Goal: Task Accomplishment & Management: Use online tool/utility

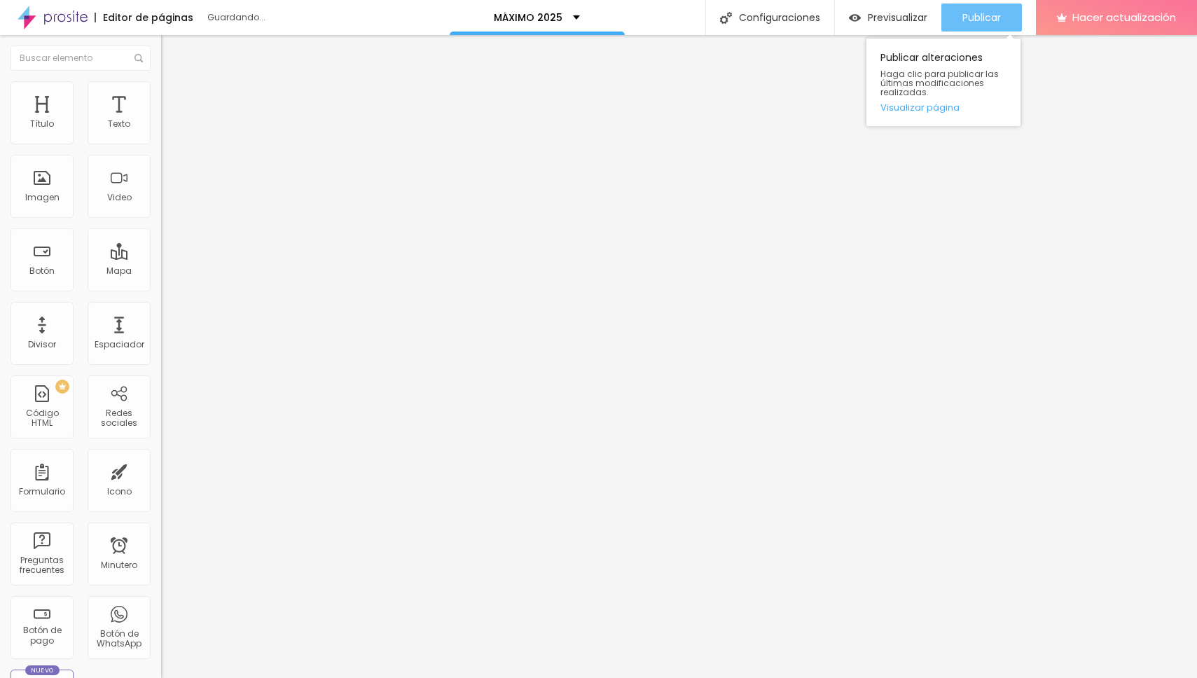
click at [981, 17] on font "Publicar" at bounding box center [982, 18] width 39 height 14
click at [987, 18] on font "Publicar" at bounding box center [982, 18] width 39 height 14
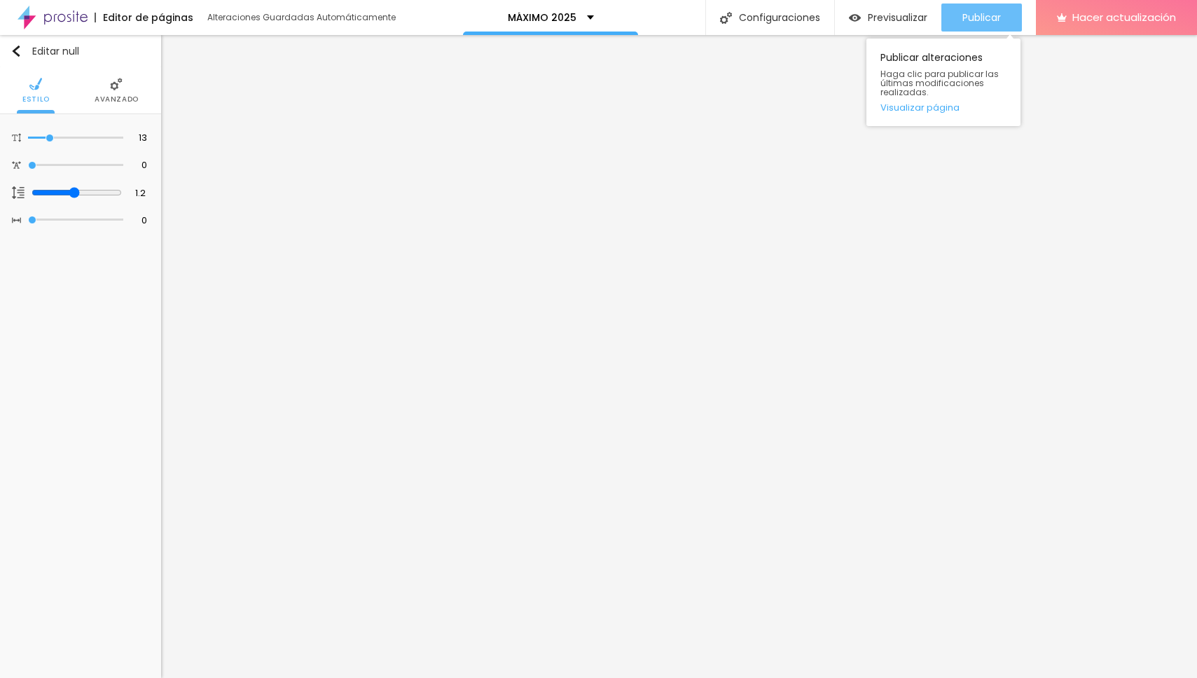
click at [977, 13] on font "Publicar" at bounding box center [982, 18] width 39 height 14
click at [20, 55] on img "button" at bounding box center [16, 51] width 11 height 11
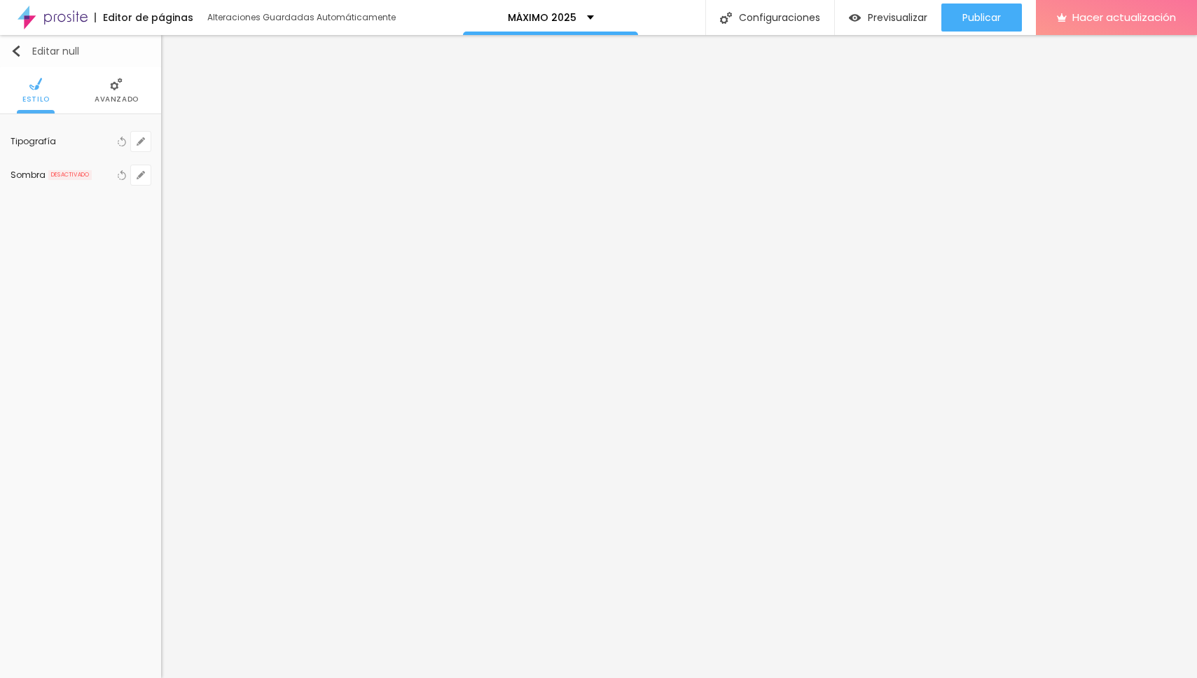
click at [23, 53] on div "Editar null" at bounding box center [45, 51] width 69 height 11
click at [13, 49] on img "button" at bounding box center [16, 51] width 11 height 11
click at [46, 289] on div "Editar null Estilo Avanzado Tipografía Restablecer Sombra DESACTIVADO Restablec…" at bounding box center [80, 356] width 161 height 643
click at [14, 54] on img "button" at bounding box center [16, 51] width 11 height 11
click at [119, 105] on li "Avanzado" at bounding box center [117, 90] width 44 height 46
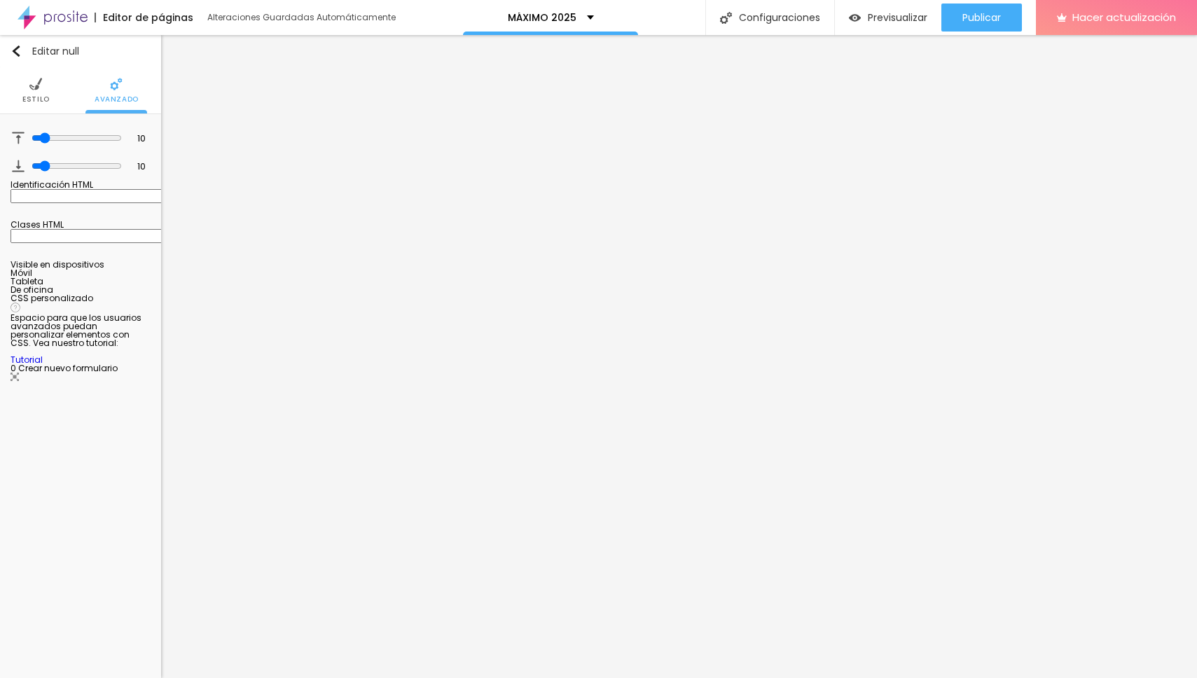
click at [29, 98] on font "Estilo" at bounding box center [35, 99] width 27 height 11
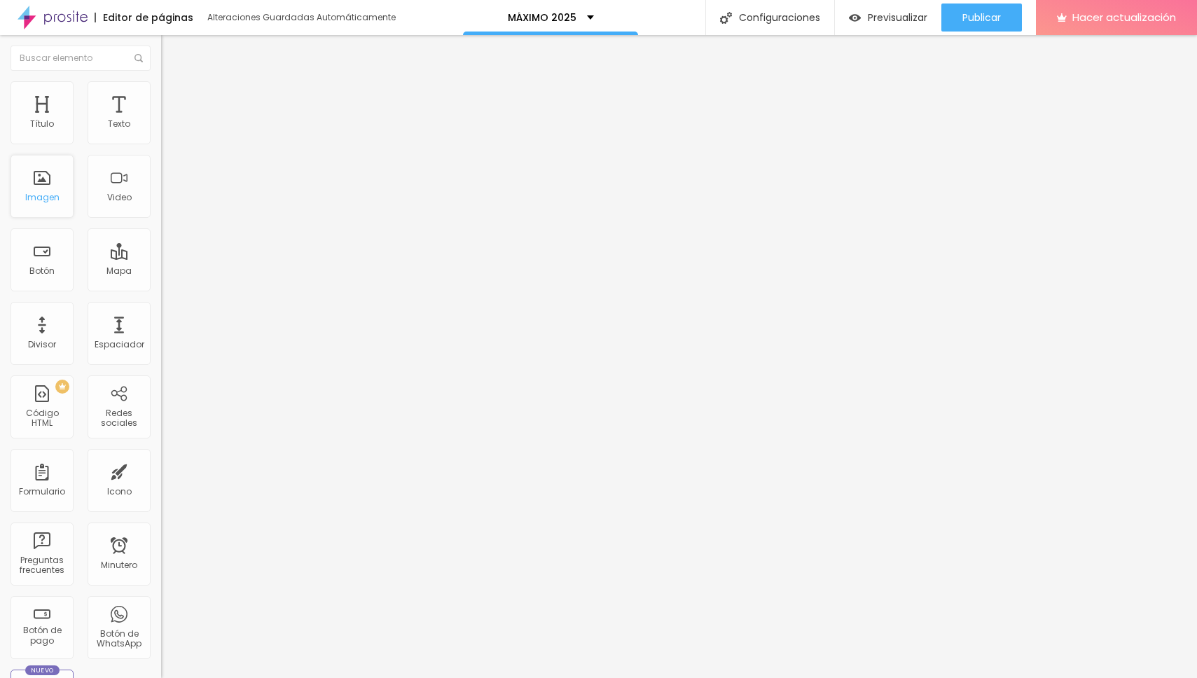
click at [61, 214] on div "Imagen" at bounding box center [42, 186] width 63 height 63
click at [976, 18] on font "Publicar" at bounding box center [982, 18] width 39 height 14
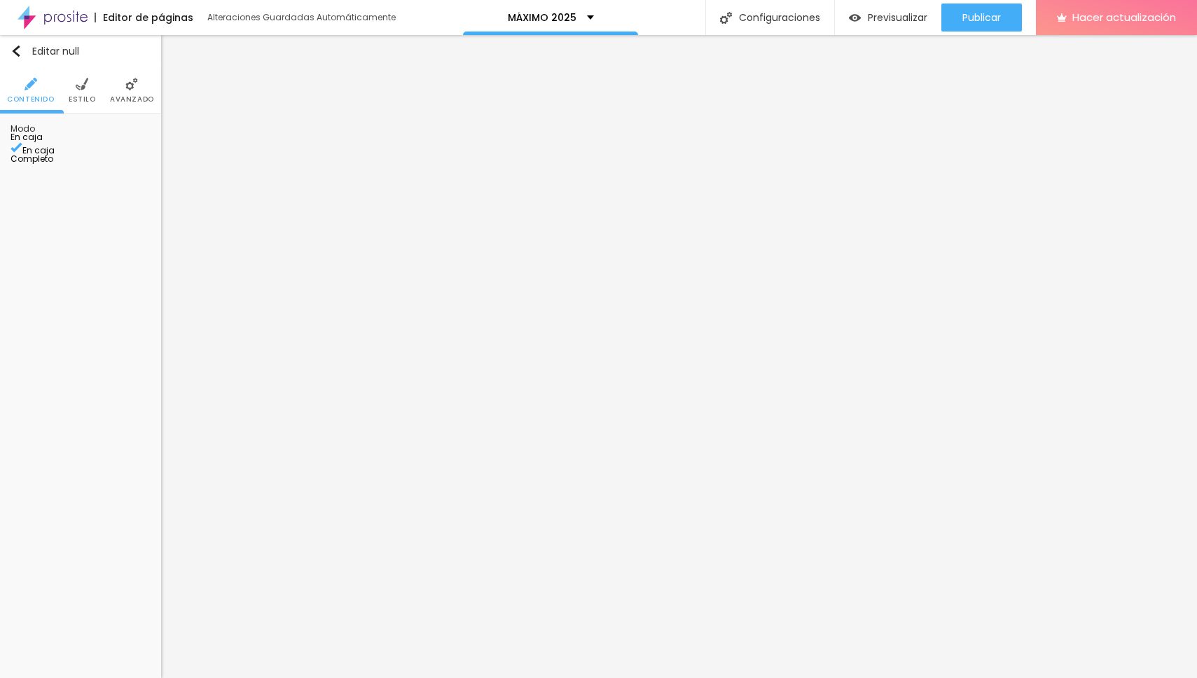
click at [87, 98] on font "Estilo" at bounding box center [82, 99] width 27 height 11
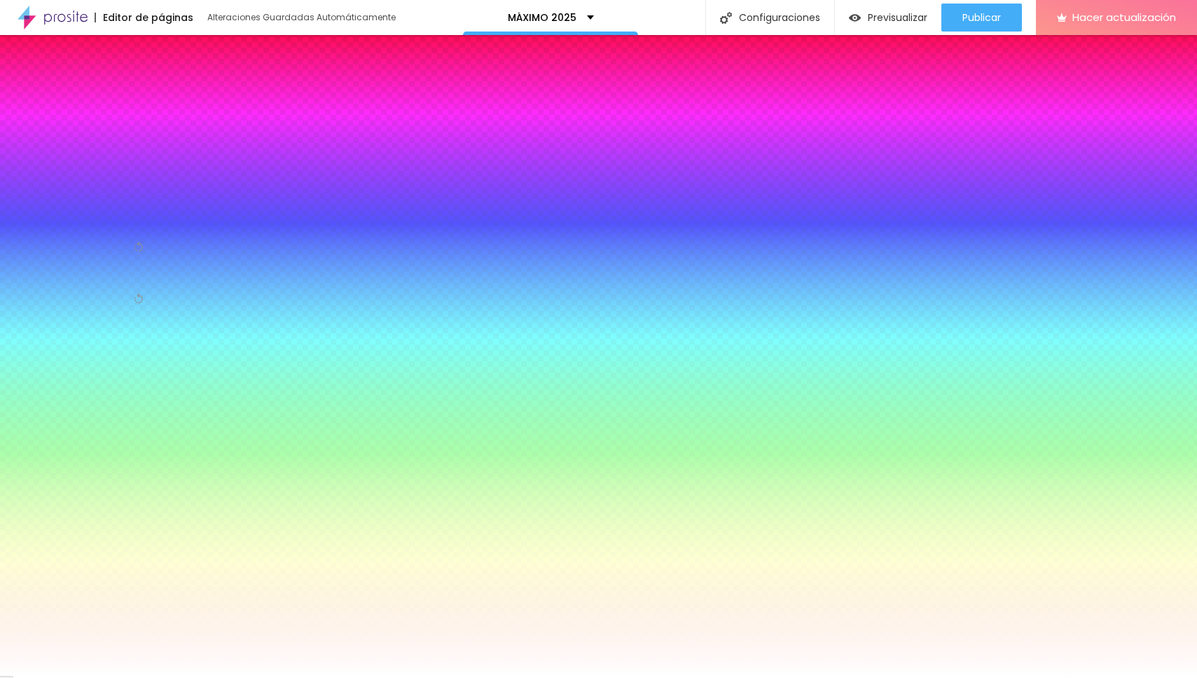
click at [90, 144] on font "Agregar imagen" at bounding box center [54, 138] width 71 height 12
click at [124, 101] on font "Avanzado" at bounding box center [132, 99] width 44 height 11
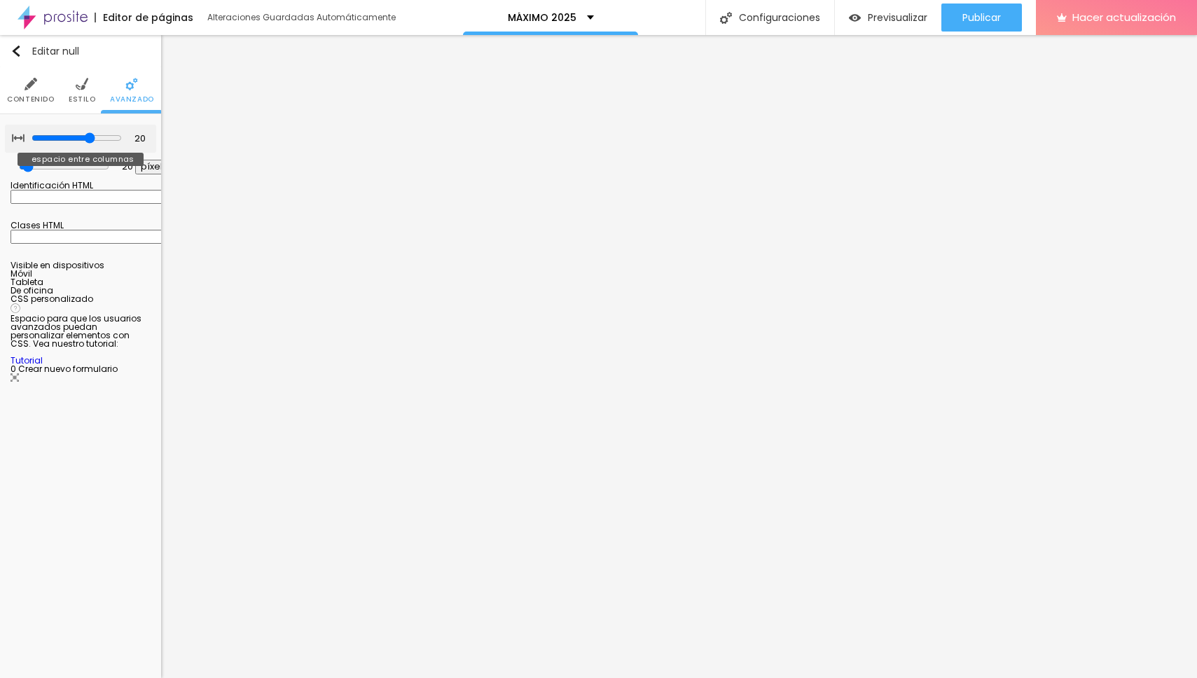
type input "15"
type input "10"
type input "5"
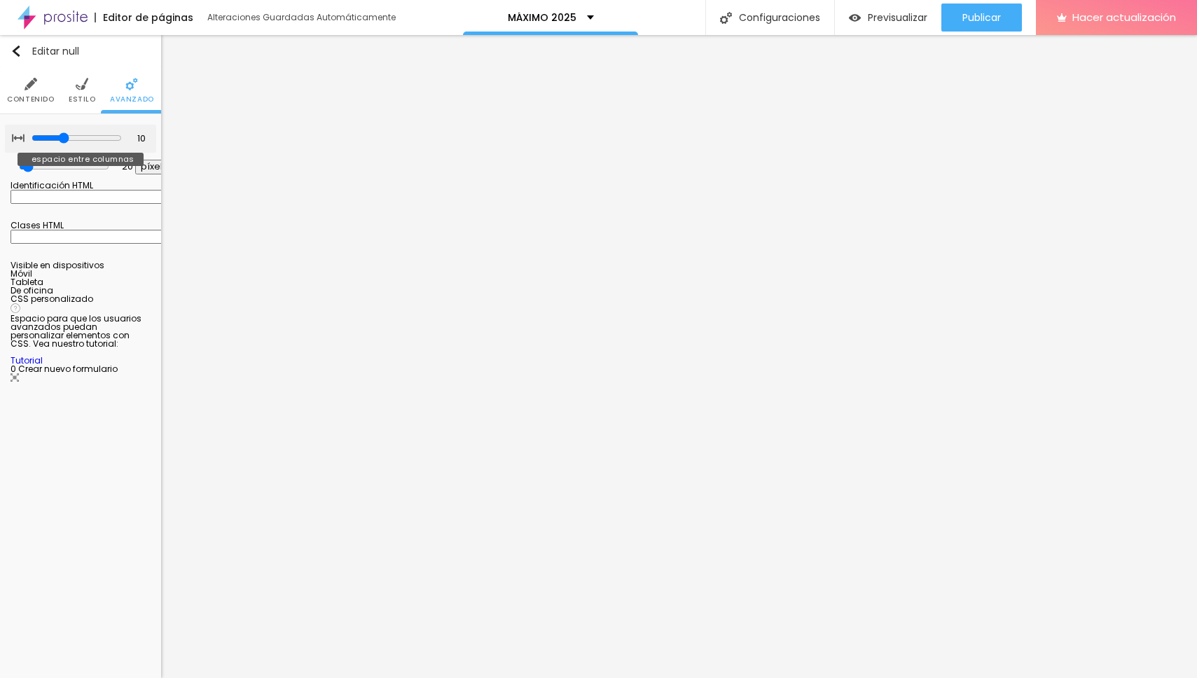
type input "5"
type input "0"
type input "5"
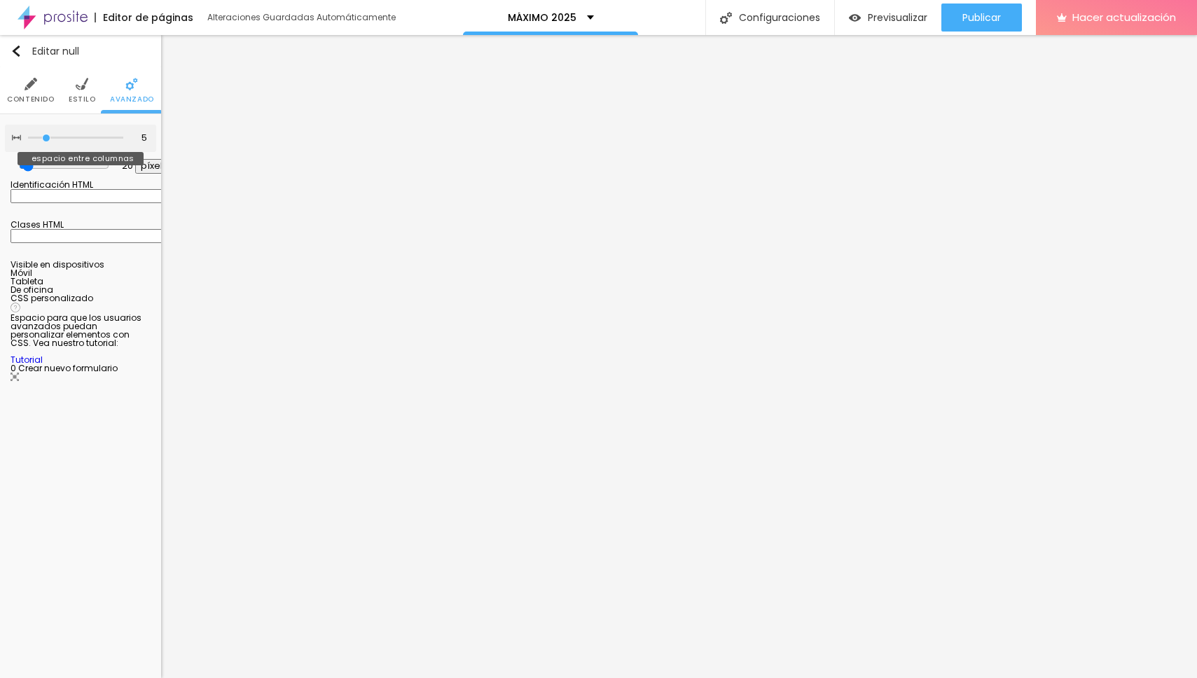
type input "10"
type input "15"
type input "25"
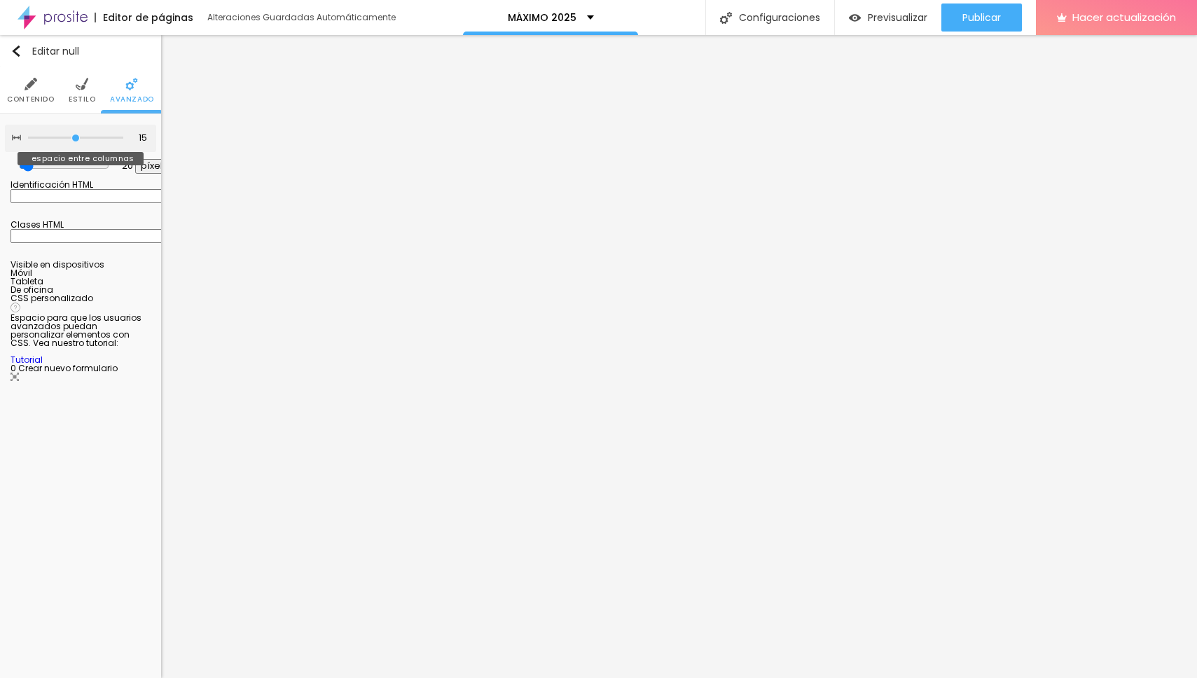
type input "25"
type input "30"
drag, startPoint x: 87, startPoint y: 140, endPoint x: 148, endPoint y: 146, distance: 61.3
type input "30"
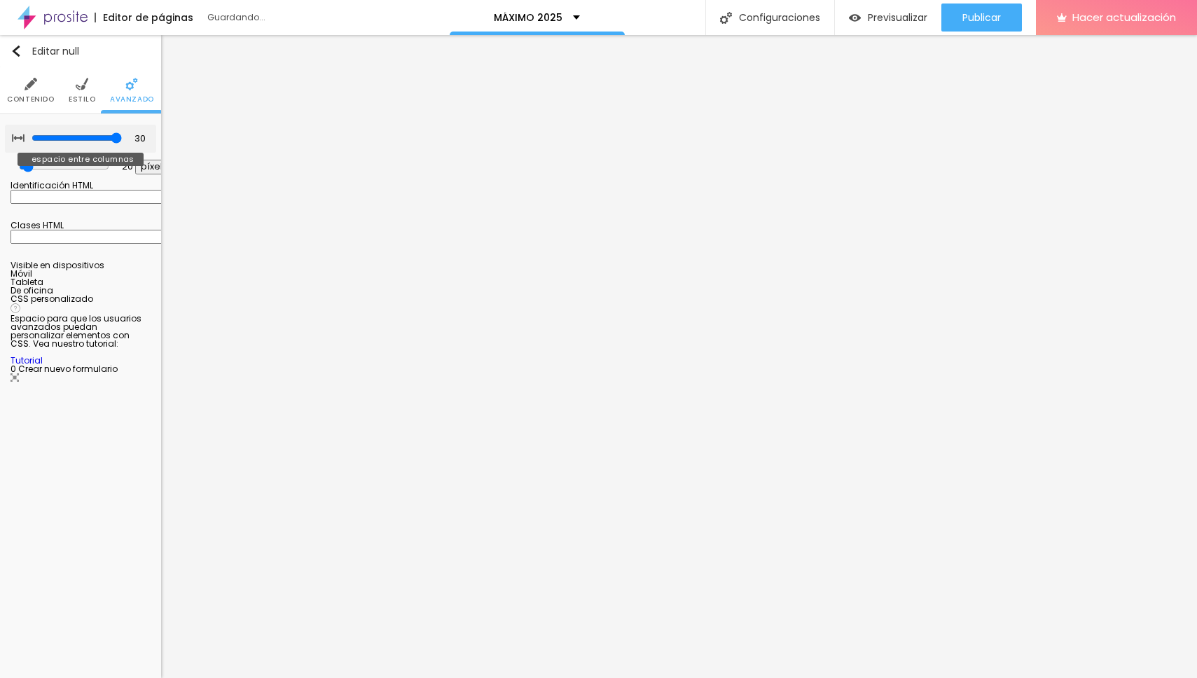
click at [122, 144] on input "range" at bounding box center [77, 137] width 90 height 11
type input "0"
type input "54"
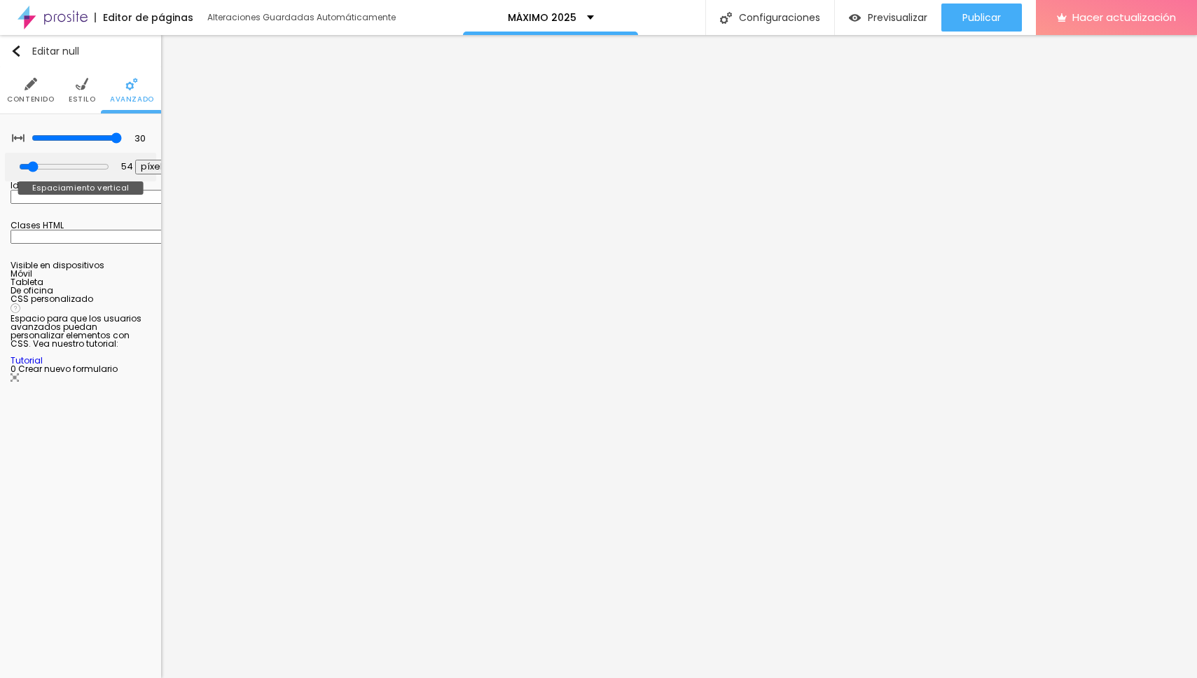
type input "194"
type input "243"
type input "266"
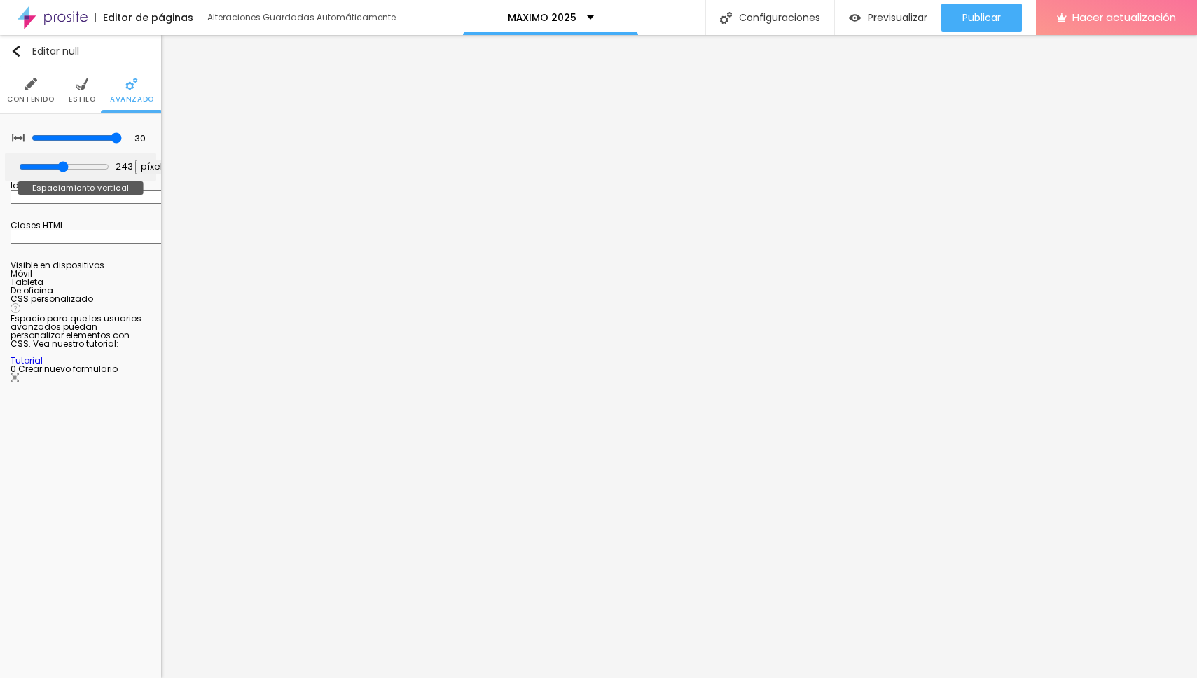
type input "266"
type input "284"
type input "297"
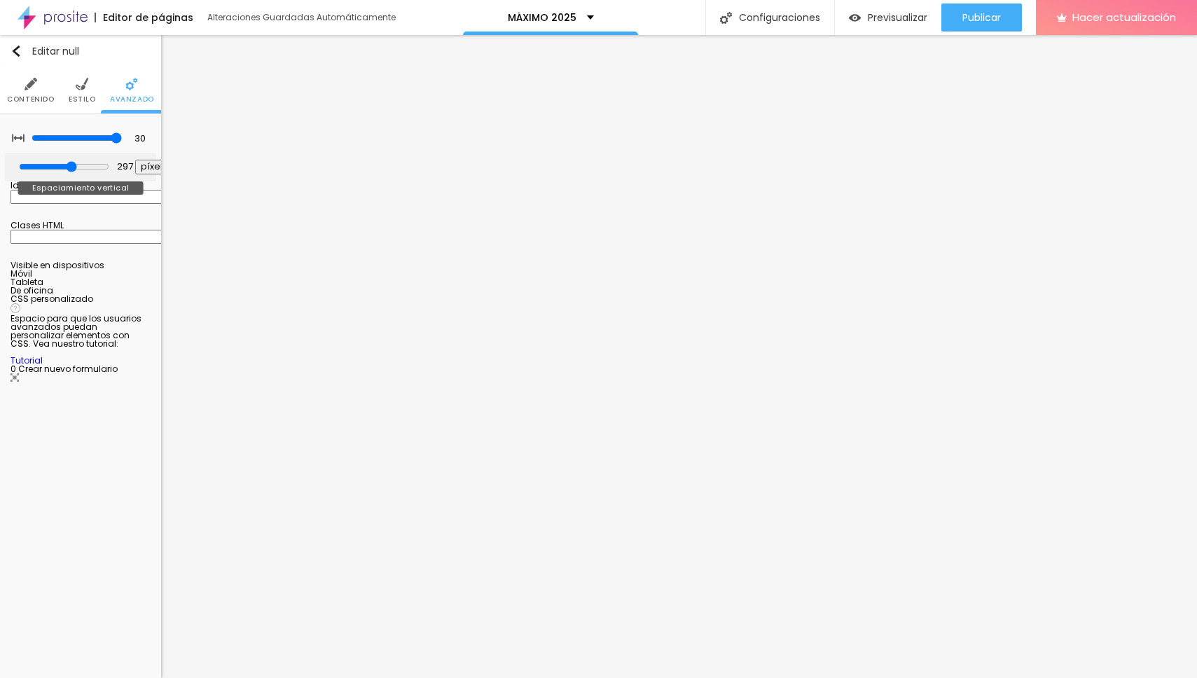
type input "314"
type input "347"
type input "360"
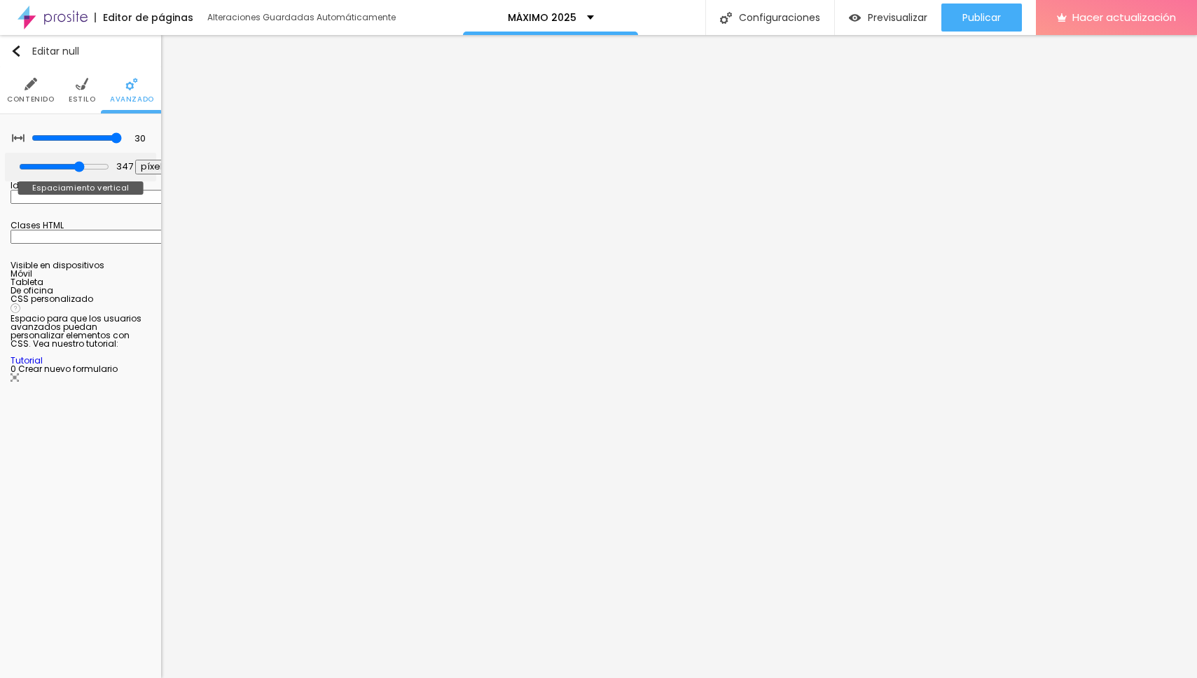
type input "360"
type input "371"
type input "385"
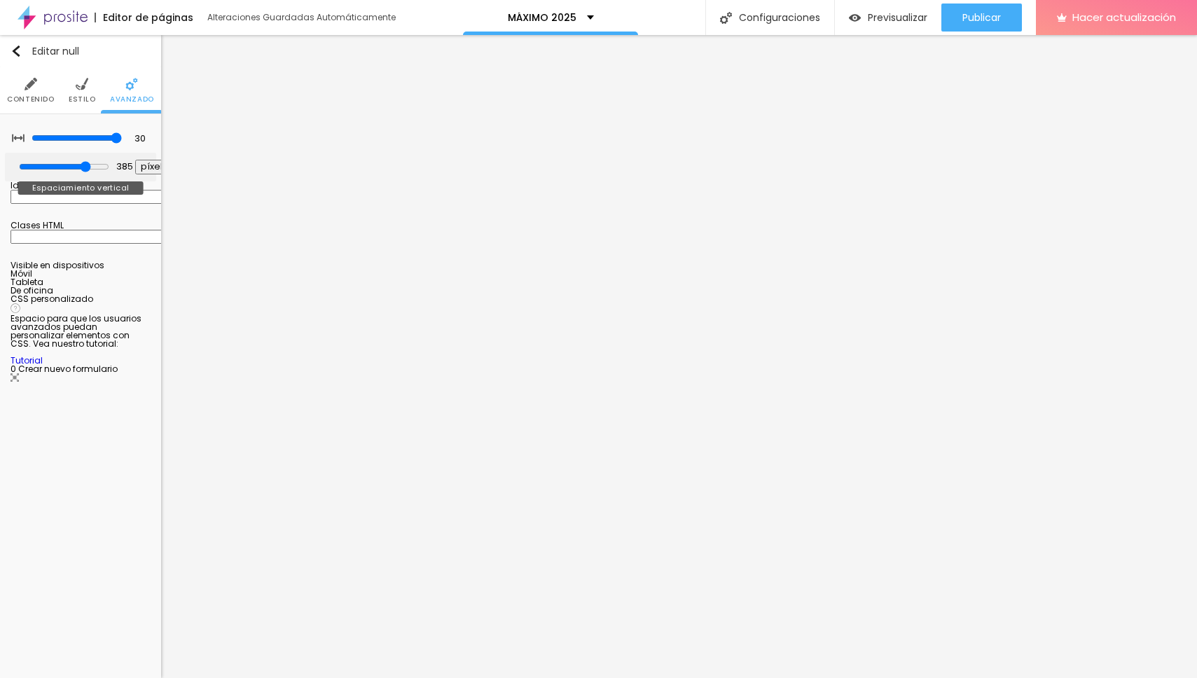
type input "389"
type input "391"
type input "393"
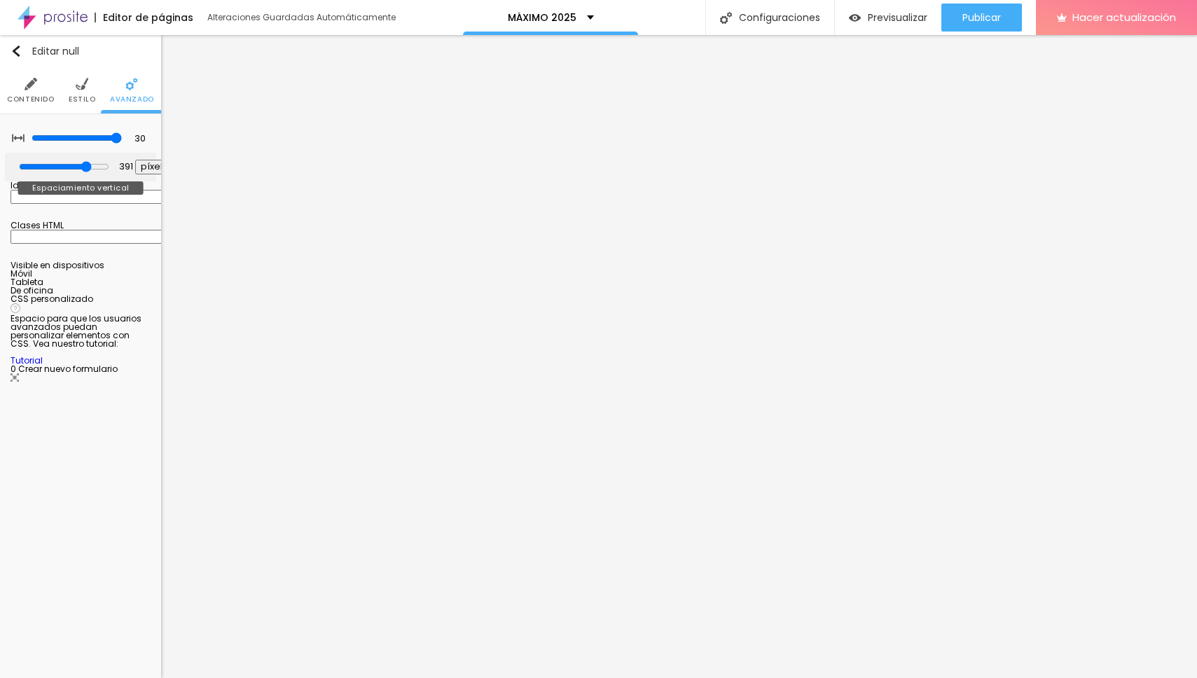
type input "393"
type input "396"
type input "403"
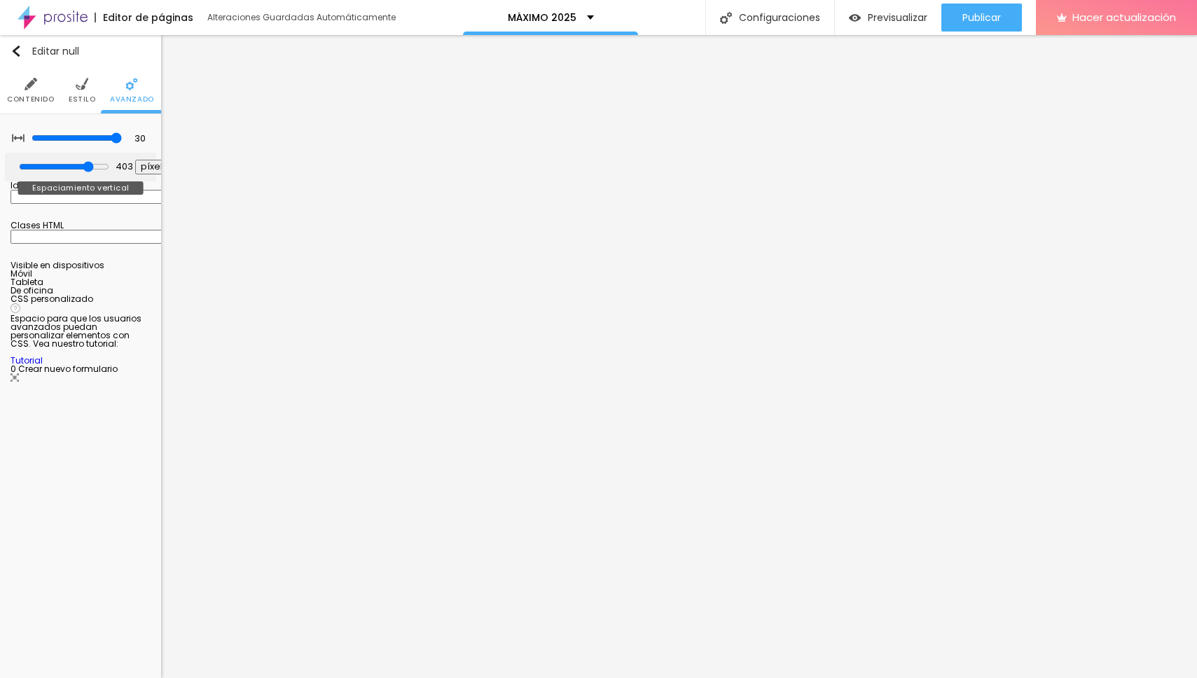
type input "414"
type input "428"
type input "440"
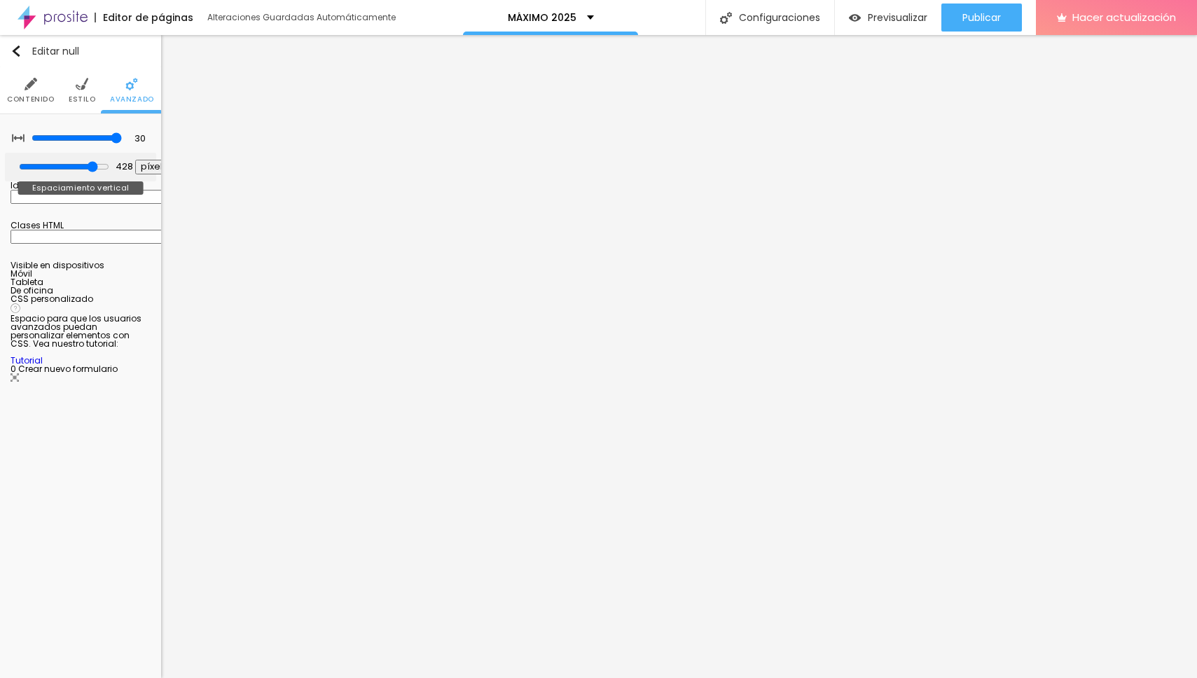
type input "440"
type input "447"
type input "451"
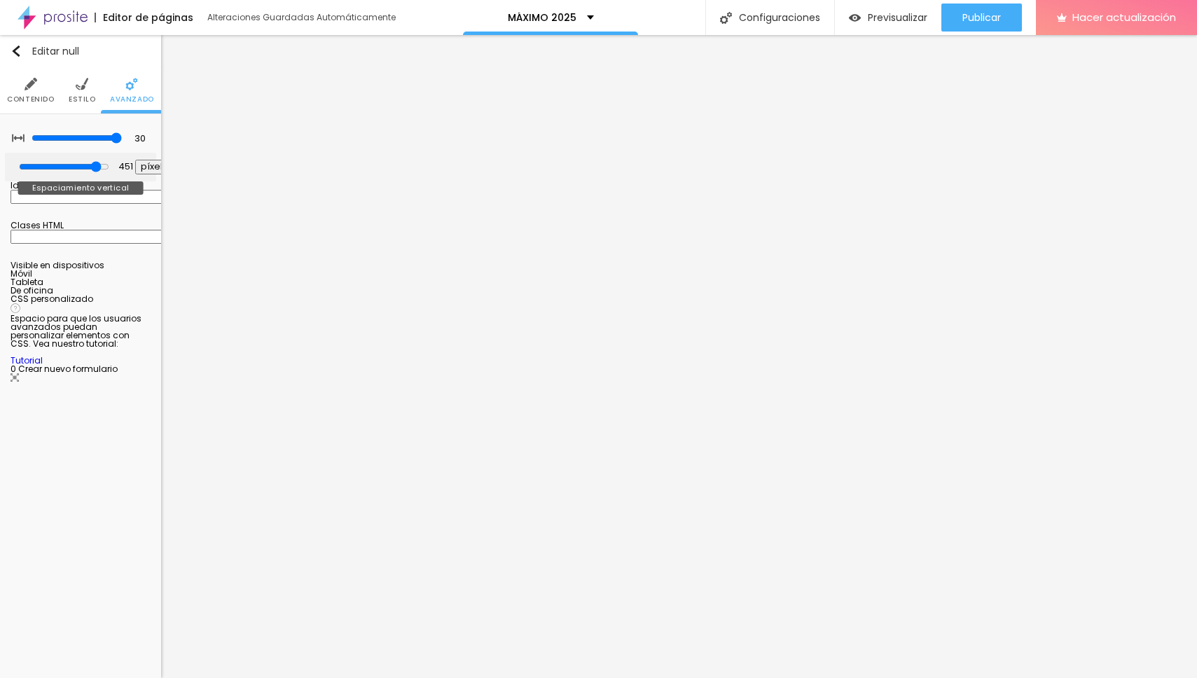
type input "439"
type input "423"
type input "388"
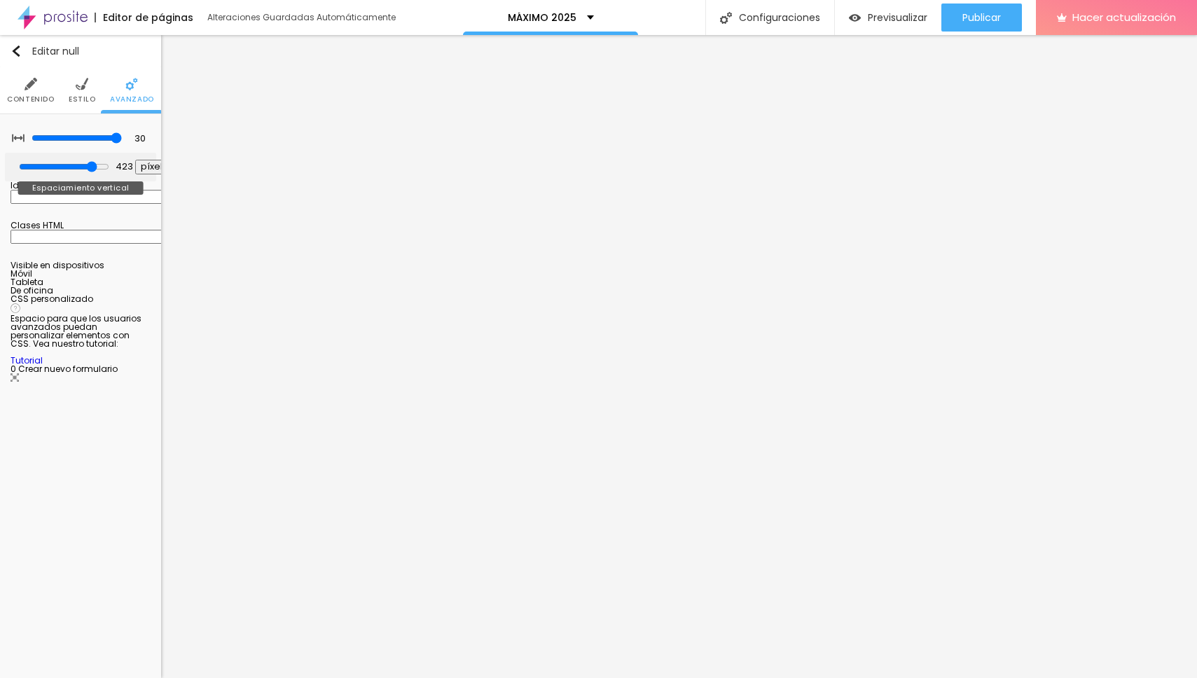
type input "388"
type input "378"
type input "377"
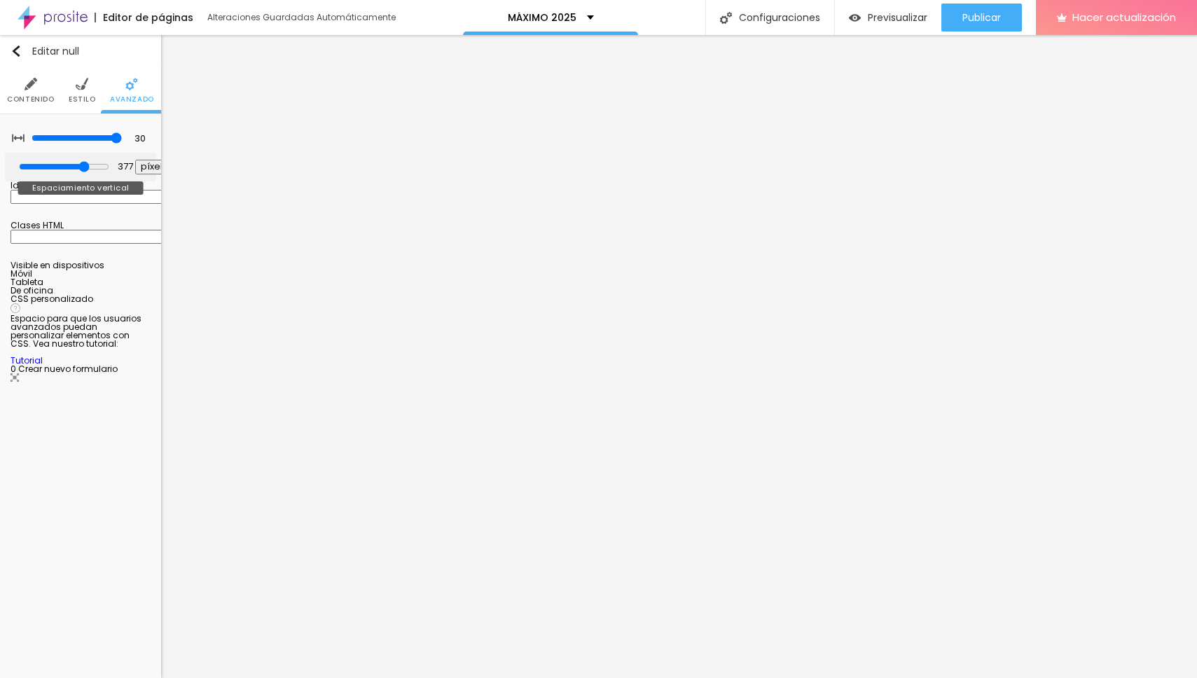
type input "376"
type input "375"
type input "371"
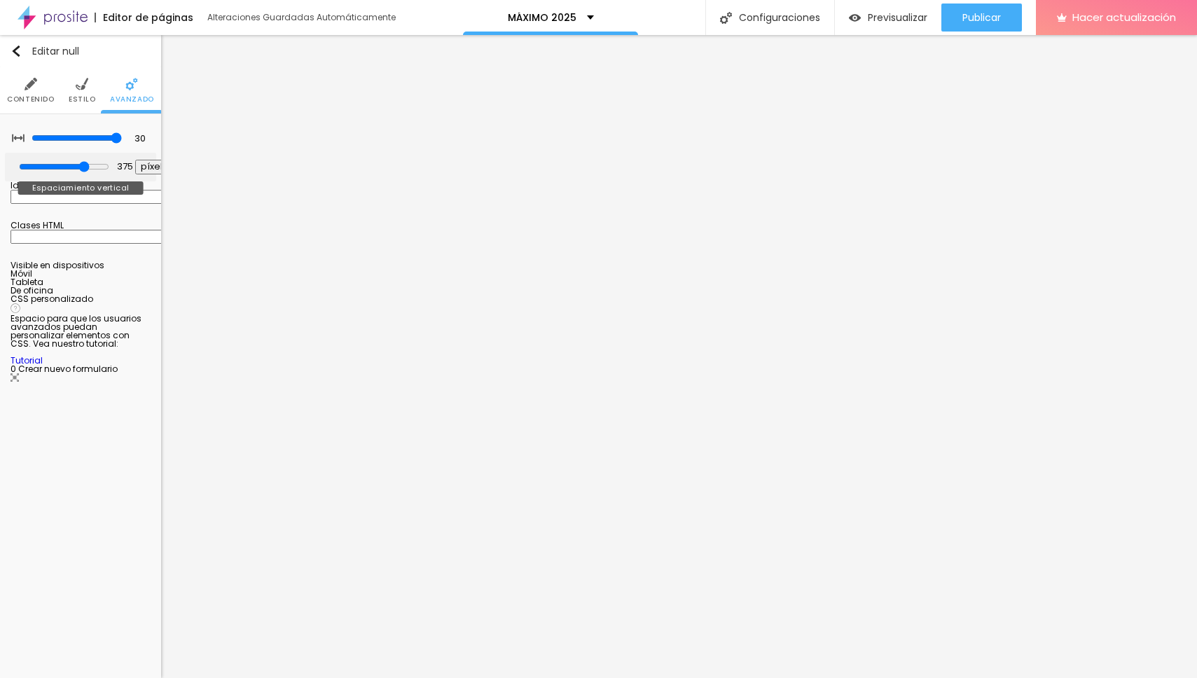
type input "371"
type input "366"
type input "358"
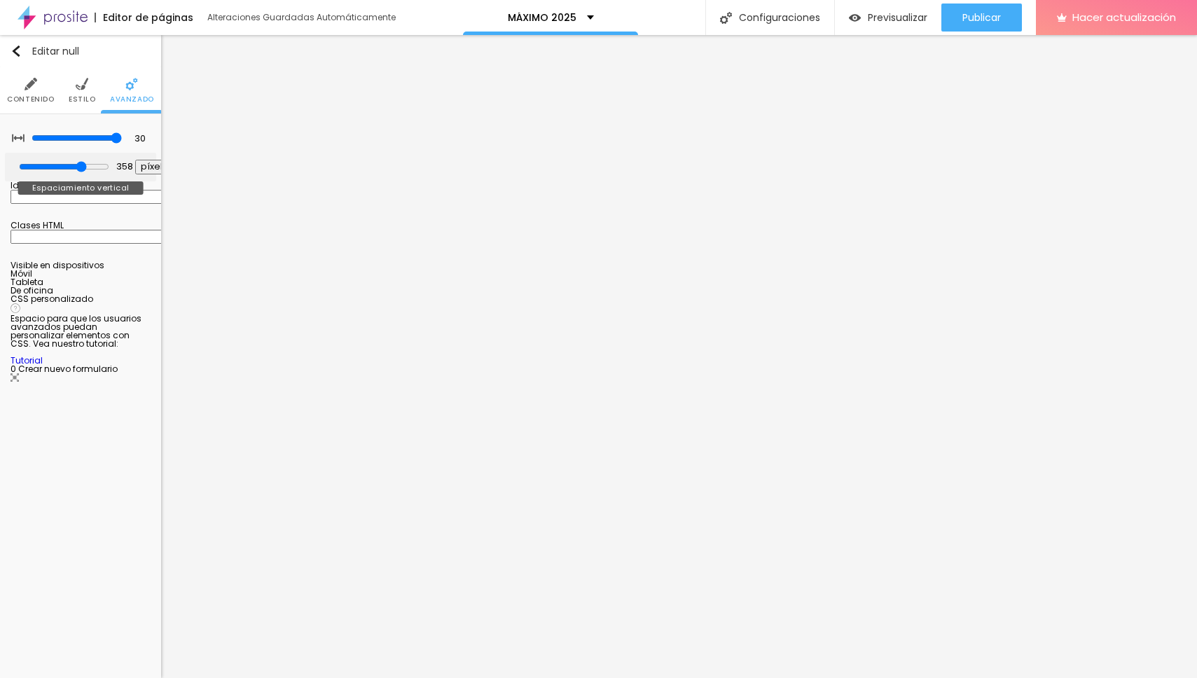
type input "351"
type input "345"
type input "342"
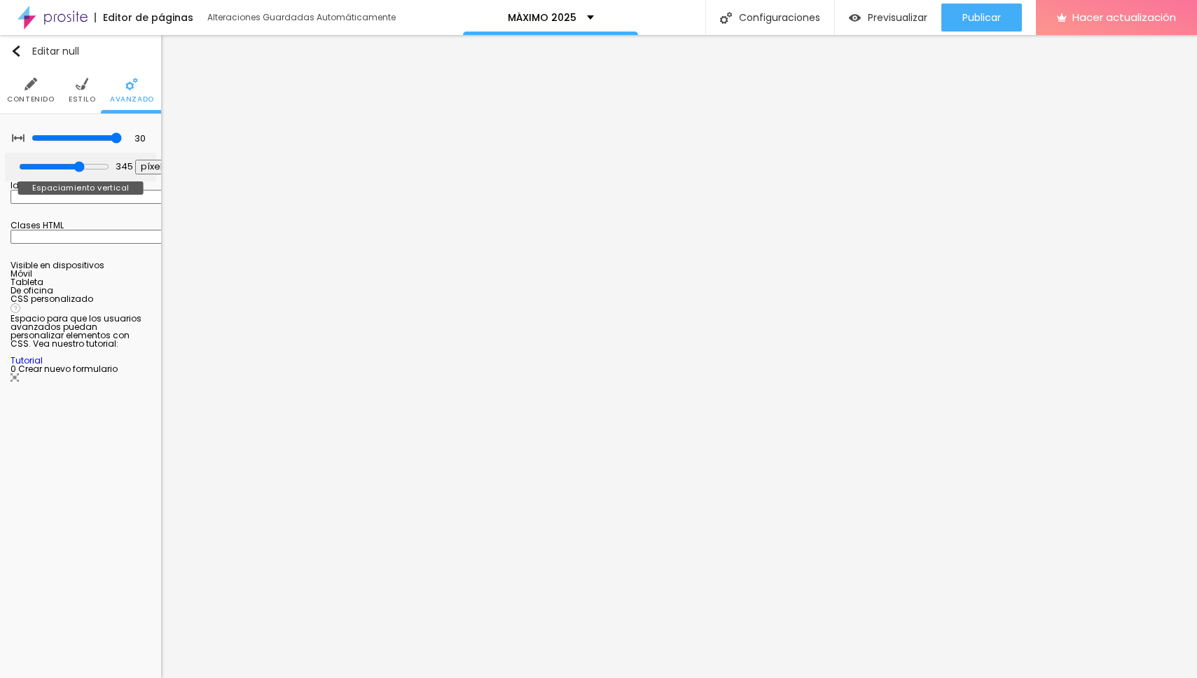
type input "342"
type input "339"
type input "336"
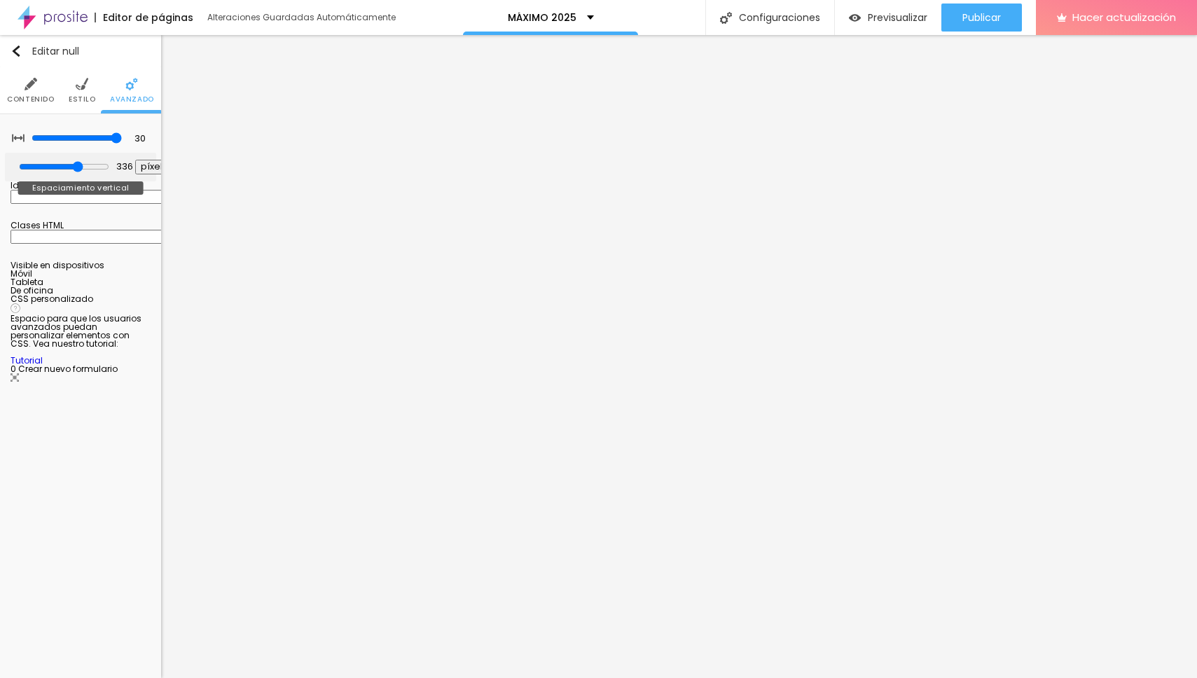
type input "334"
type input "333"
type input "332"
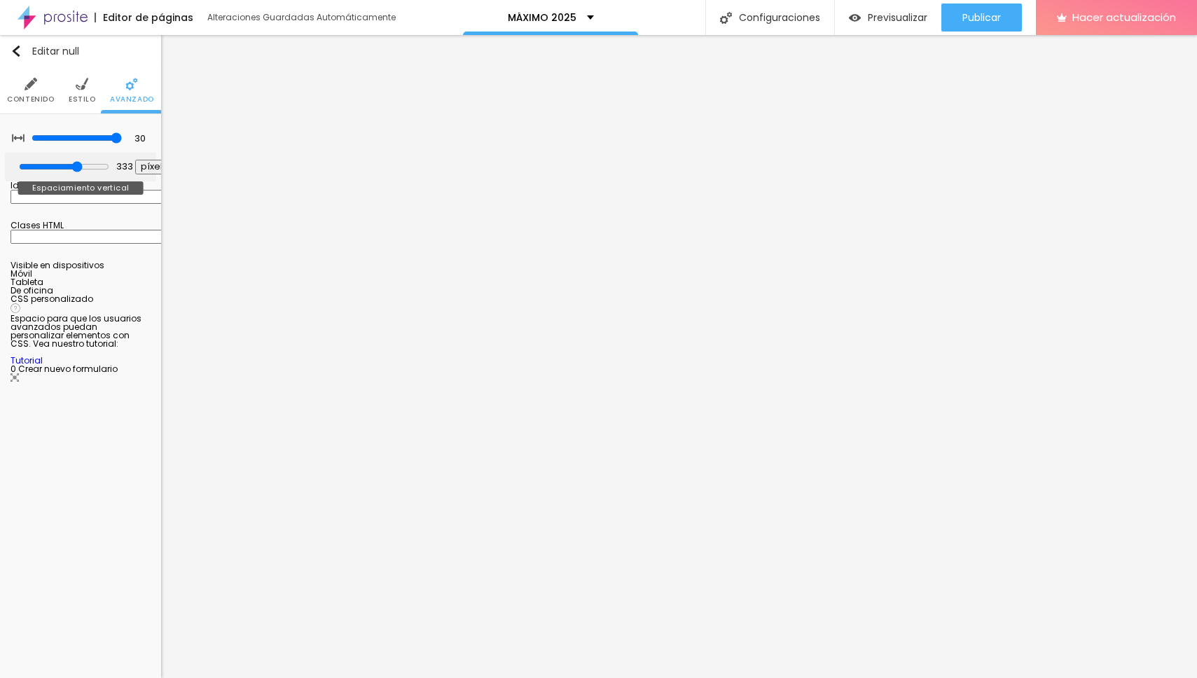
type input "332"
type input "329"
type input "326"
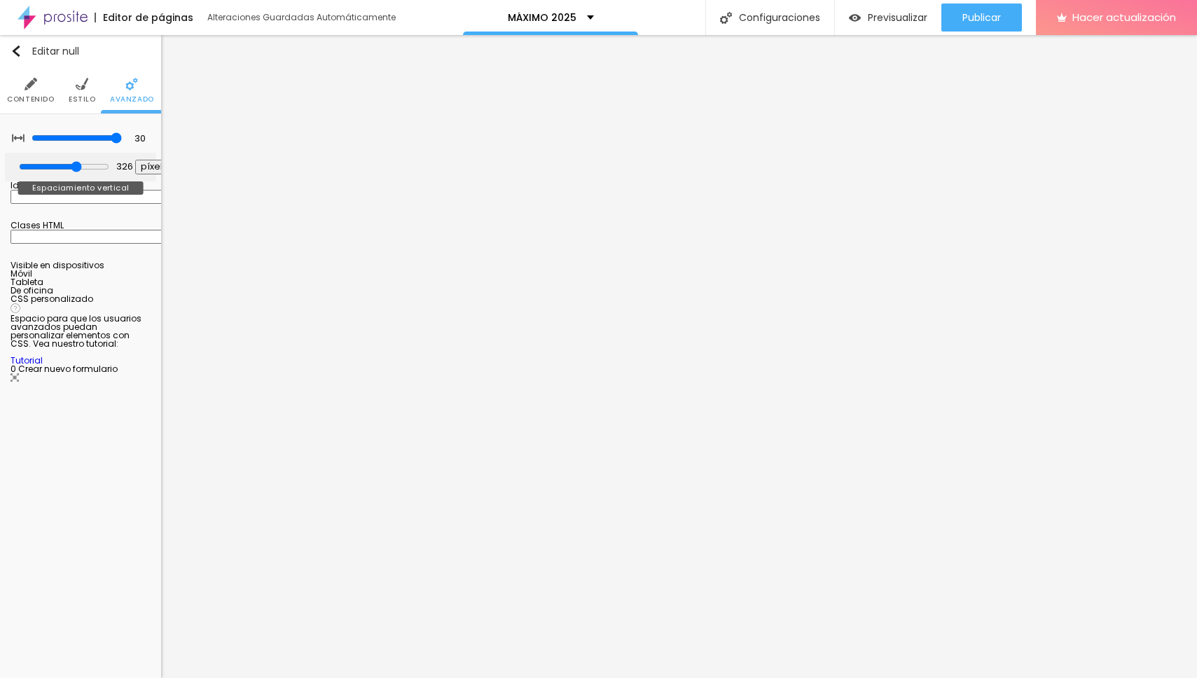
type input "313"
type input "307"
type input "300"
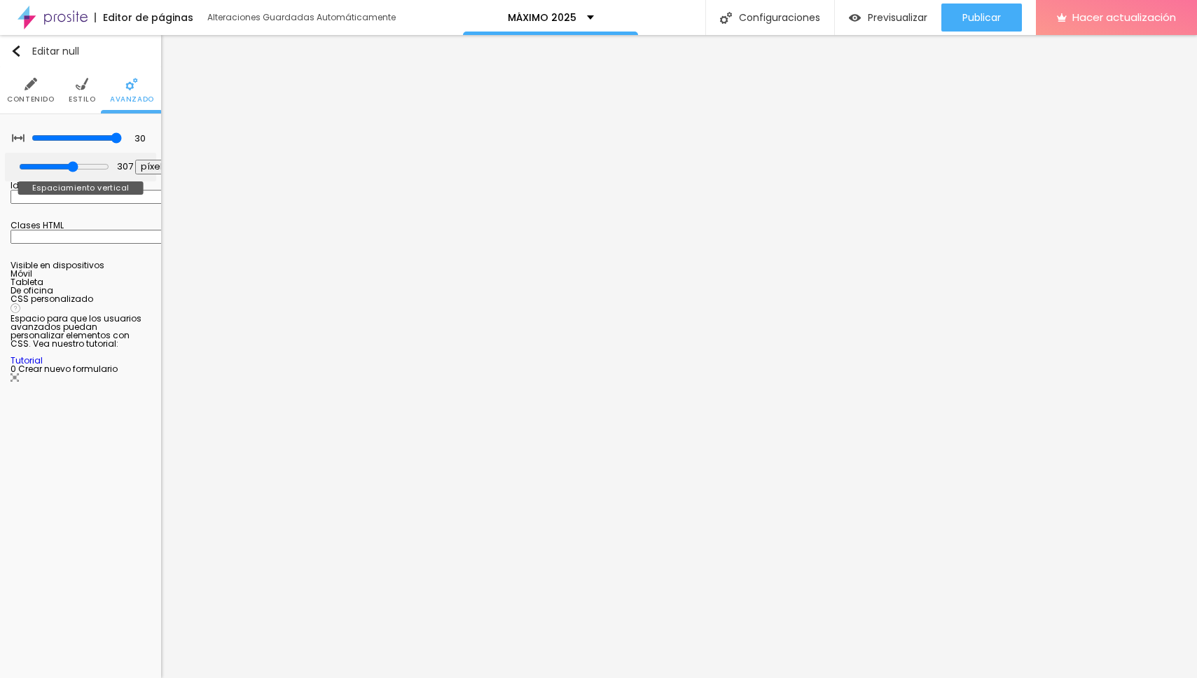
type input "300"
type input "294"
type input "290"
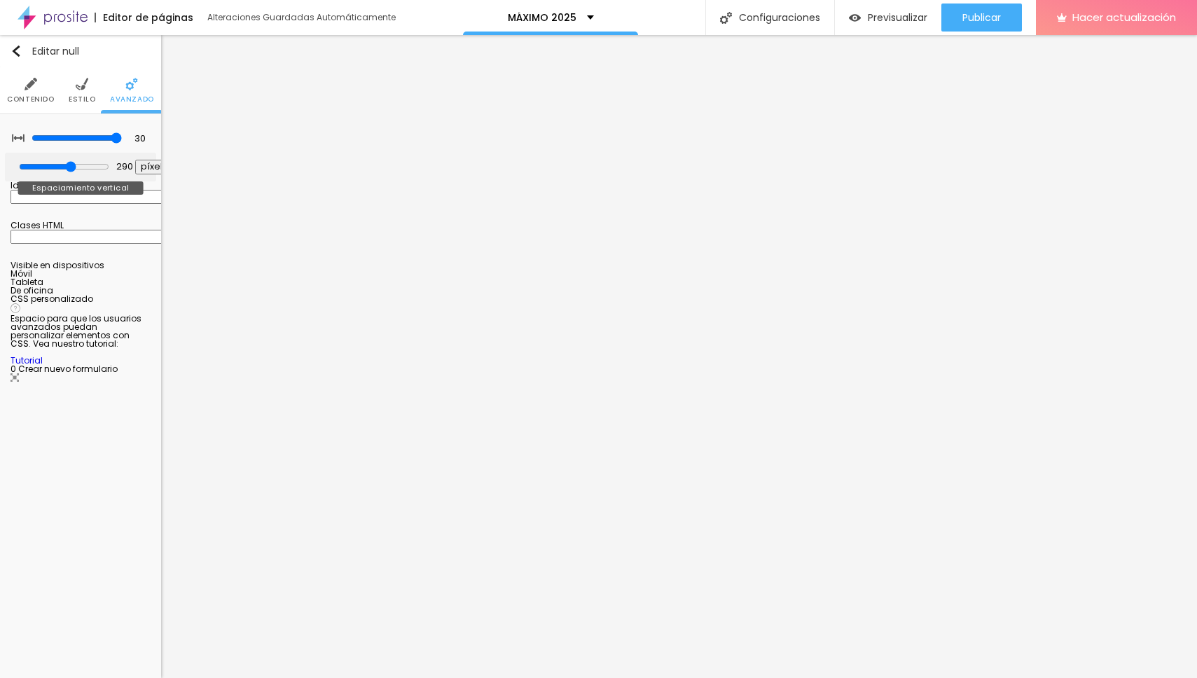
type input "286"
type input "283"
type input "281"
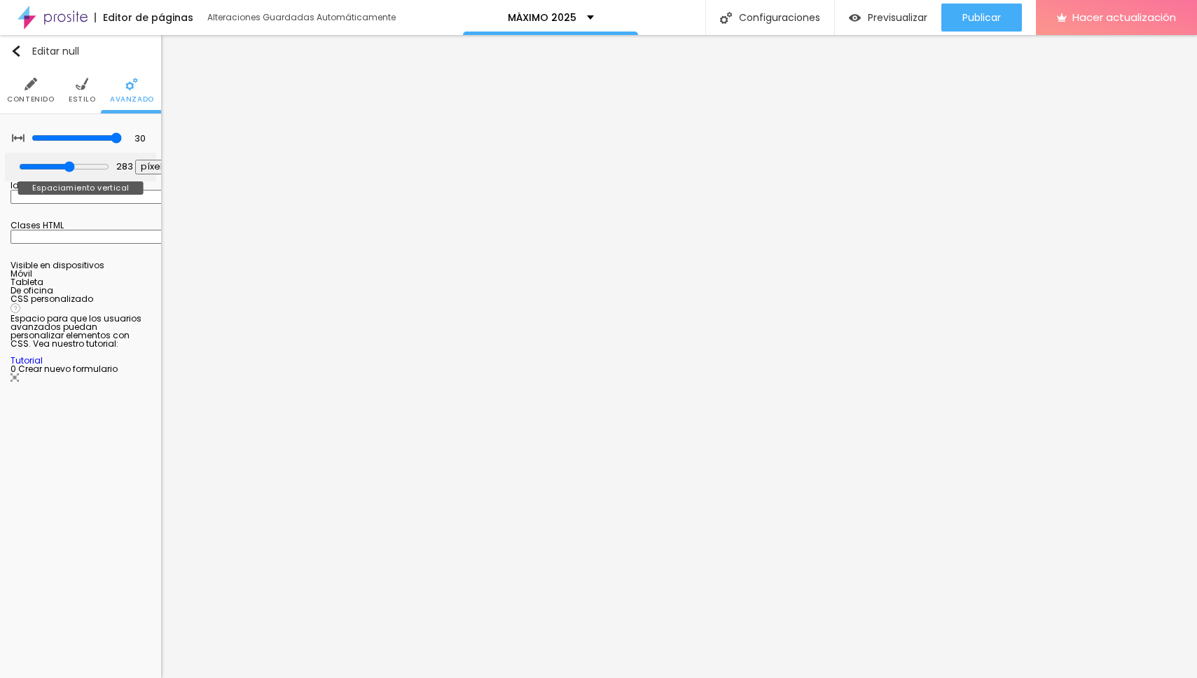
type input "281"
type input "276"
type input "272"
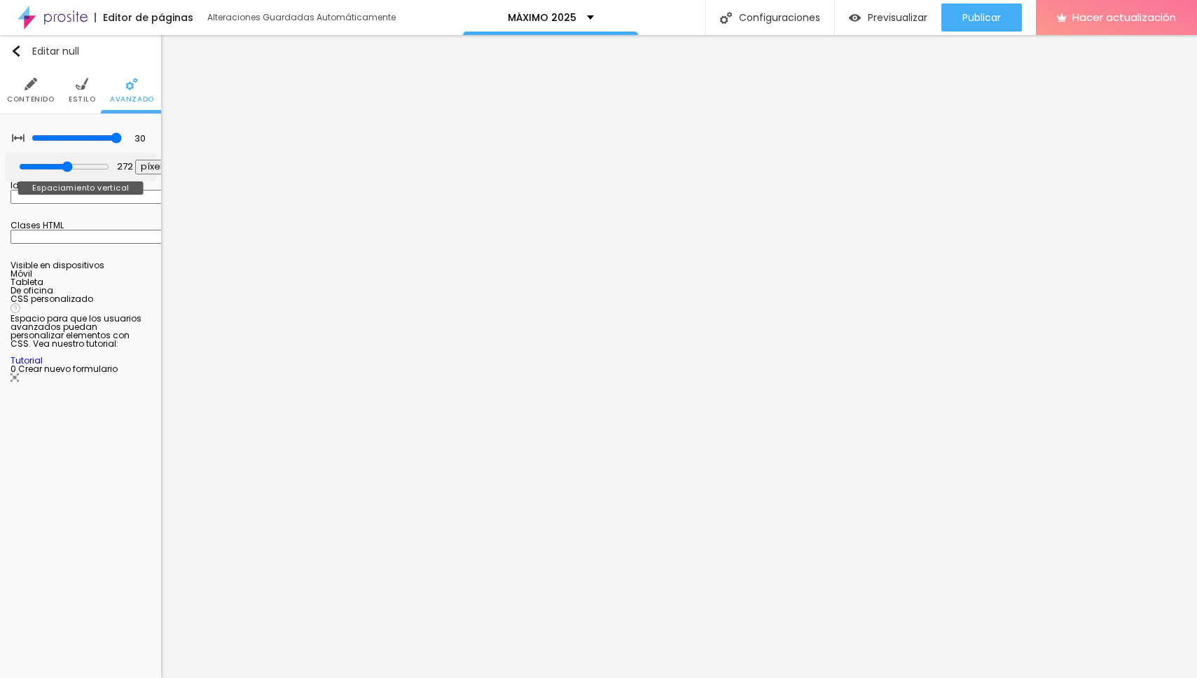
type input "267"
type input "261"
type input "256"
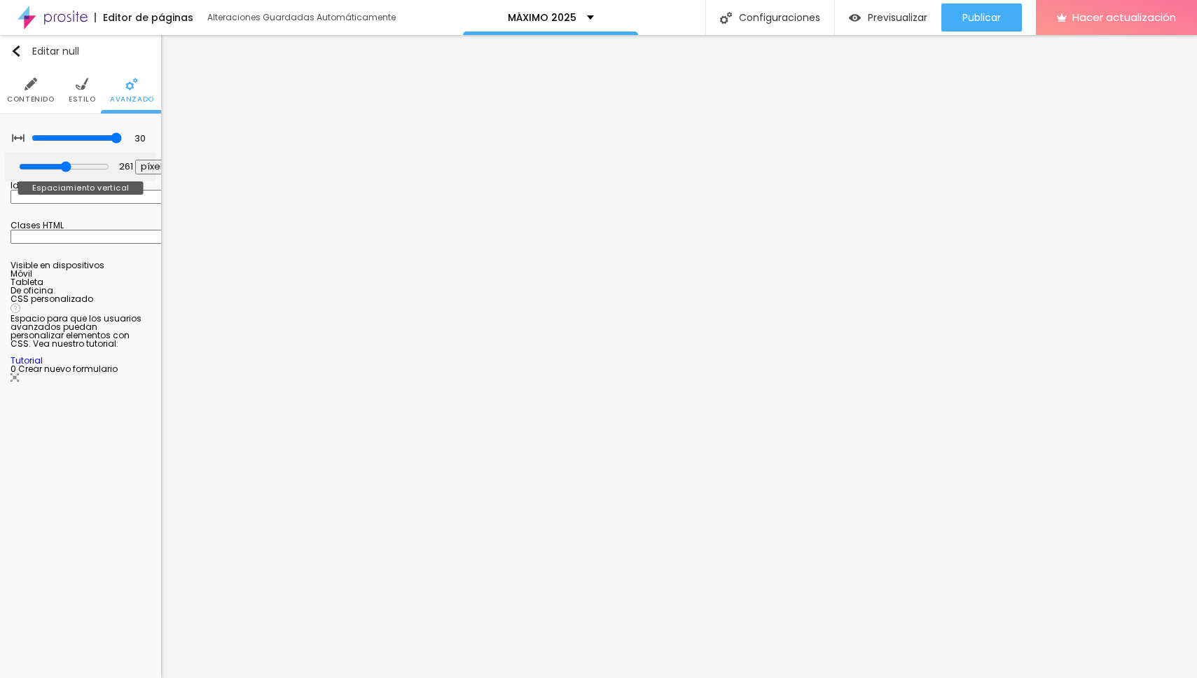
type input "256"
type input "252"
type input "249"
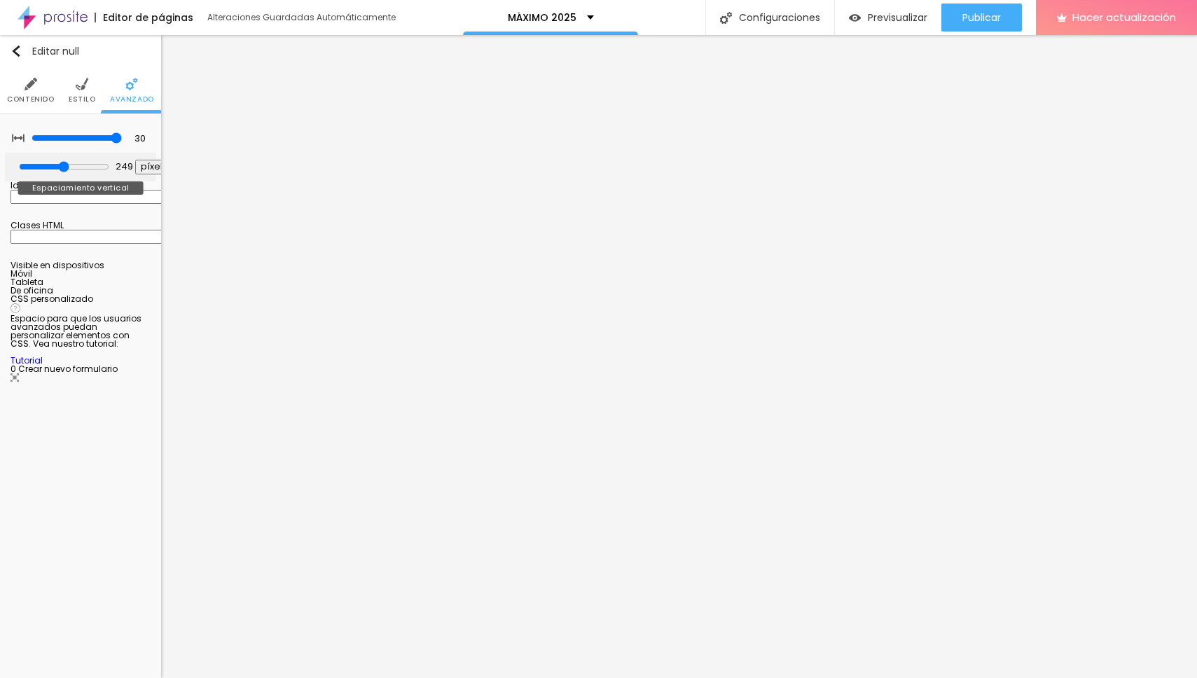
type input "246"
type input "245"
type input "243"
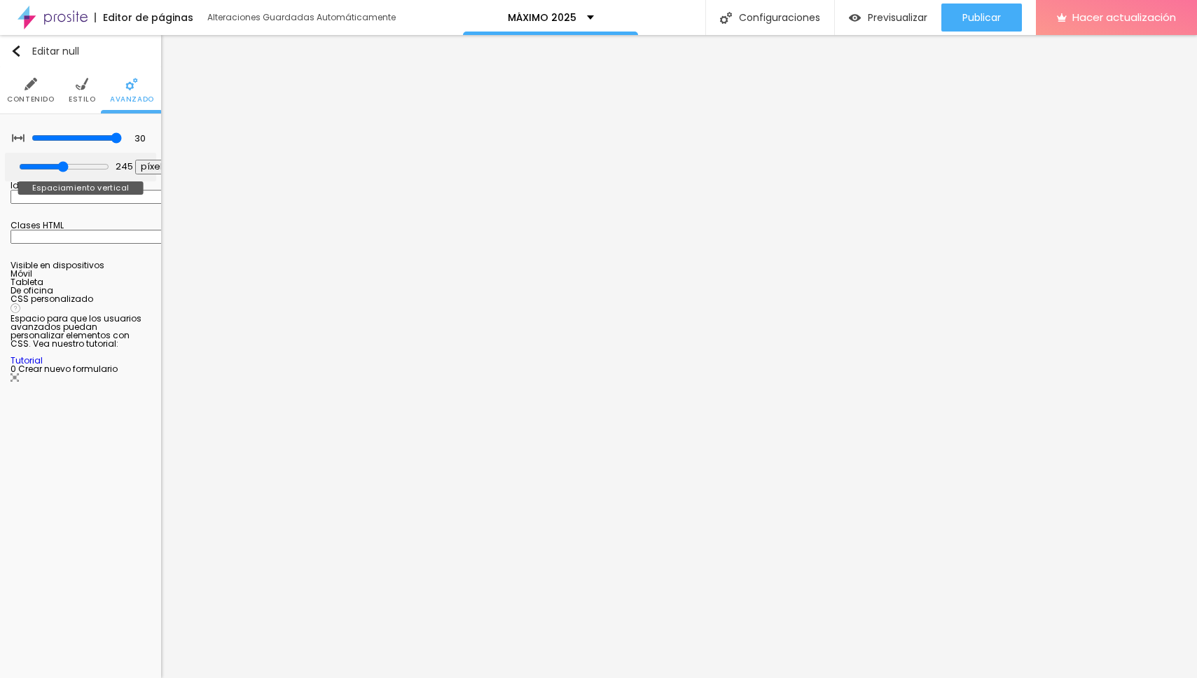
type input "243"
type input "239"
type input "237"
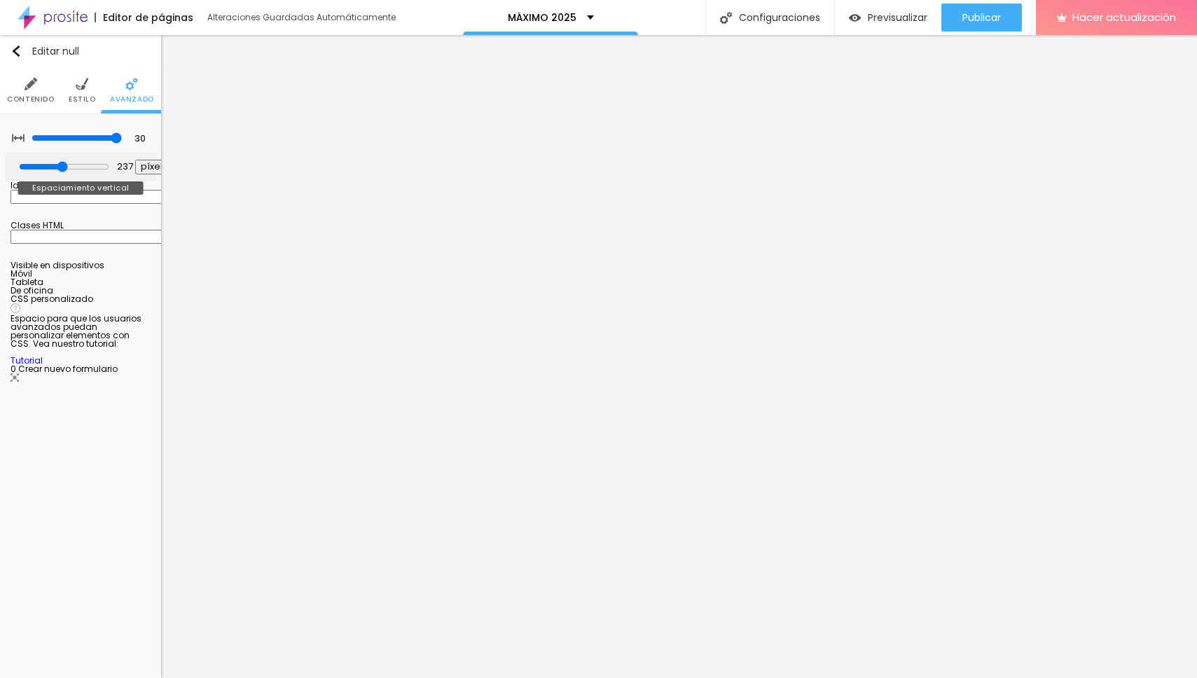
type input "227"
type input "203"
type input "121"
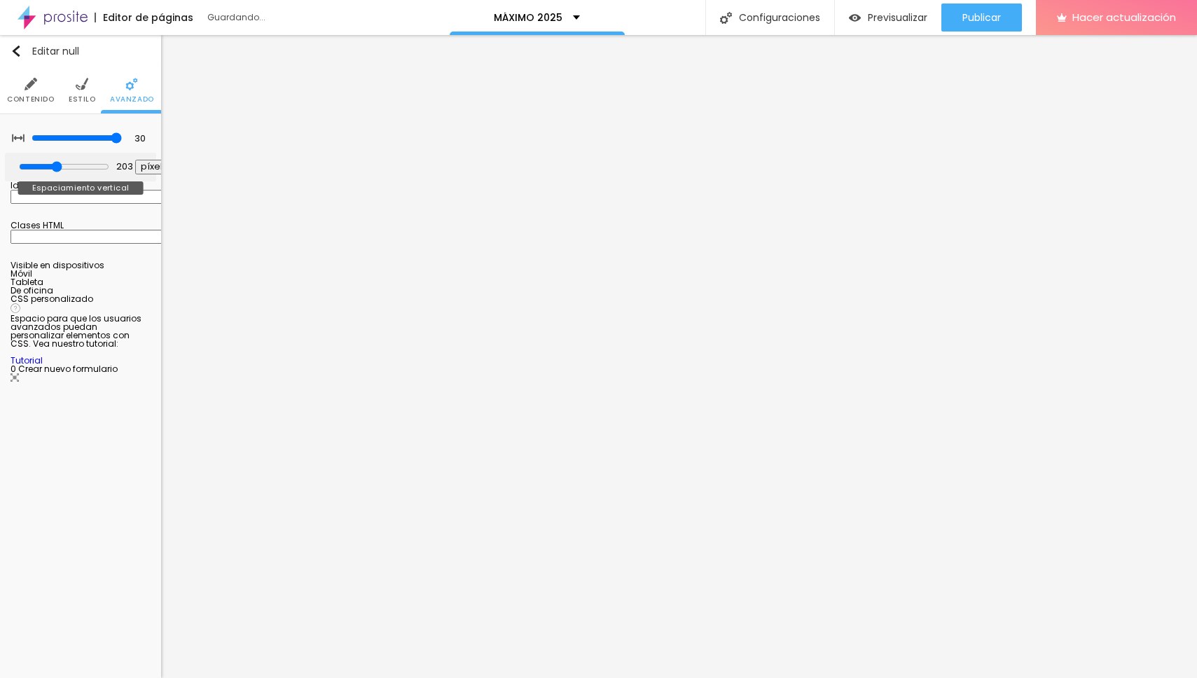
type input "121"
type input "85"
type input "81"
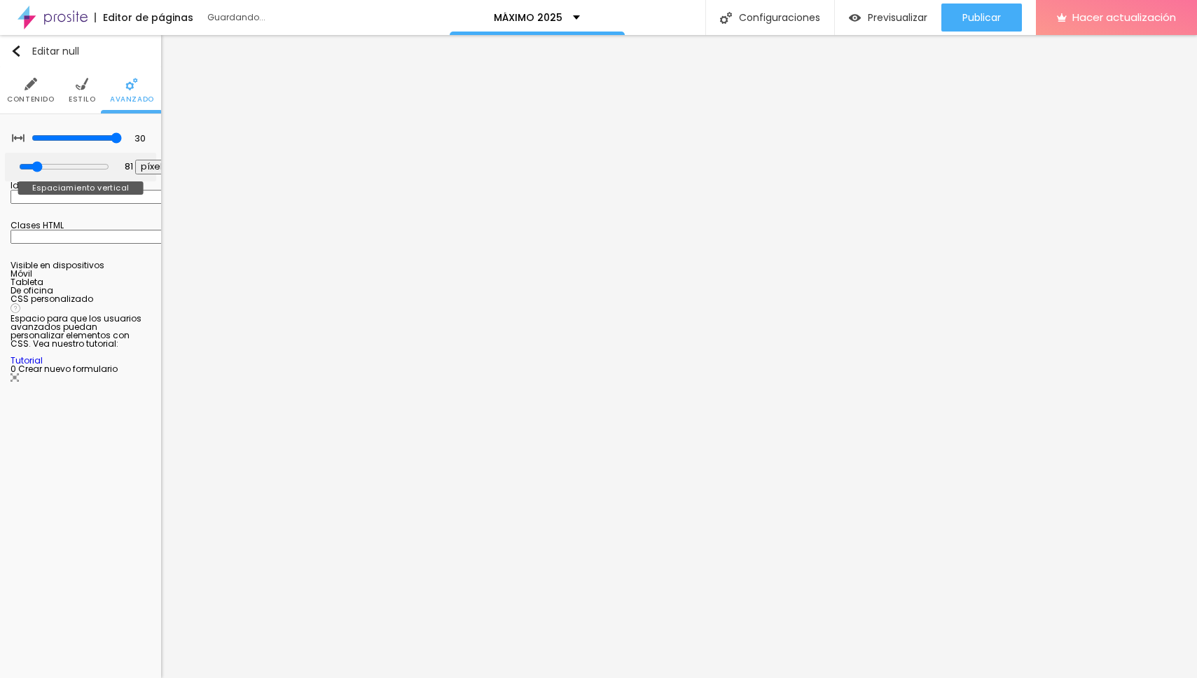
type input "77"
type input "73"
type input "70"
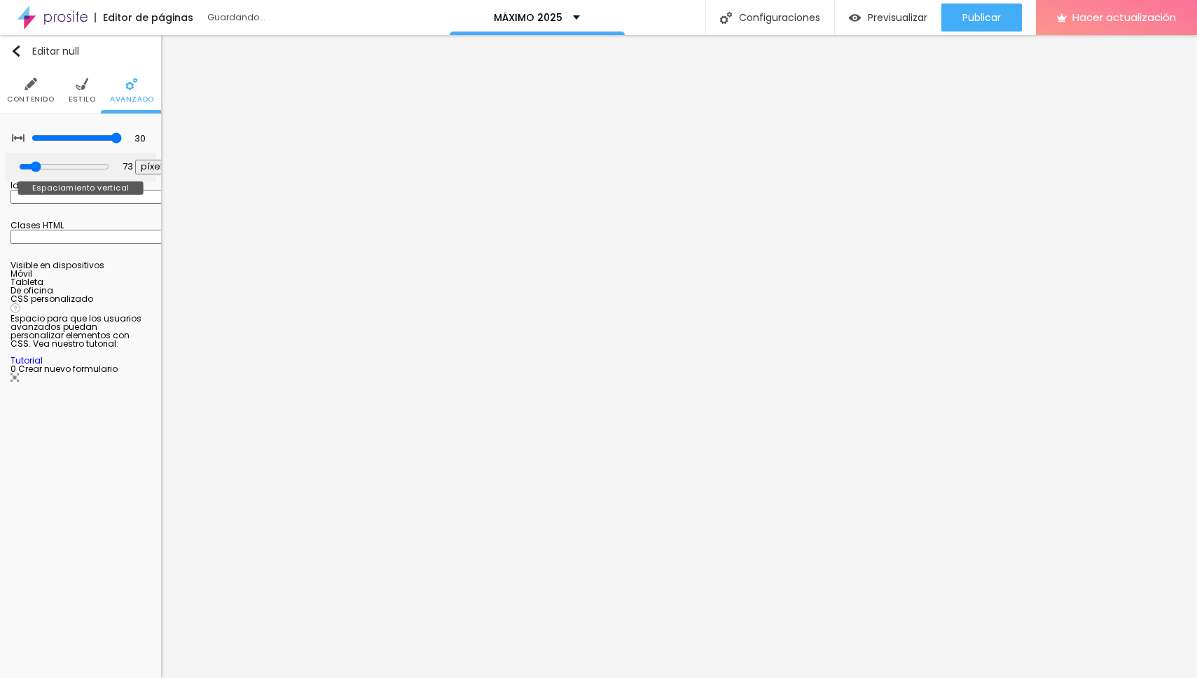
type input "70"
type input "64"
type input "55"
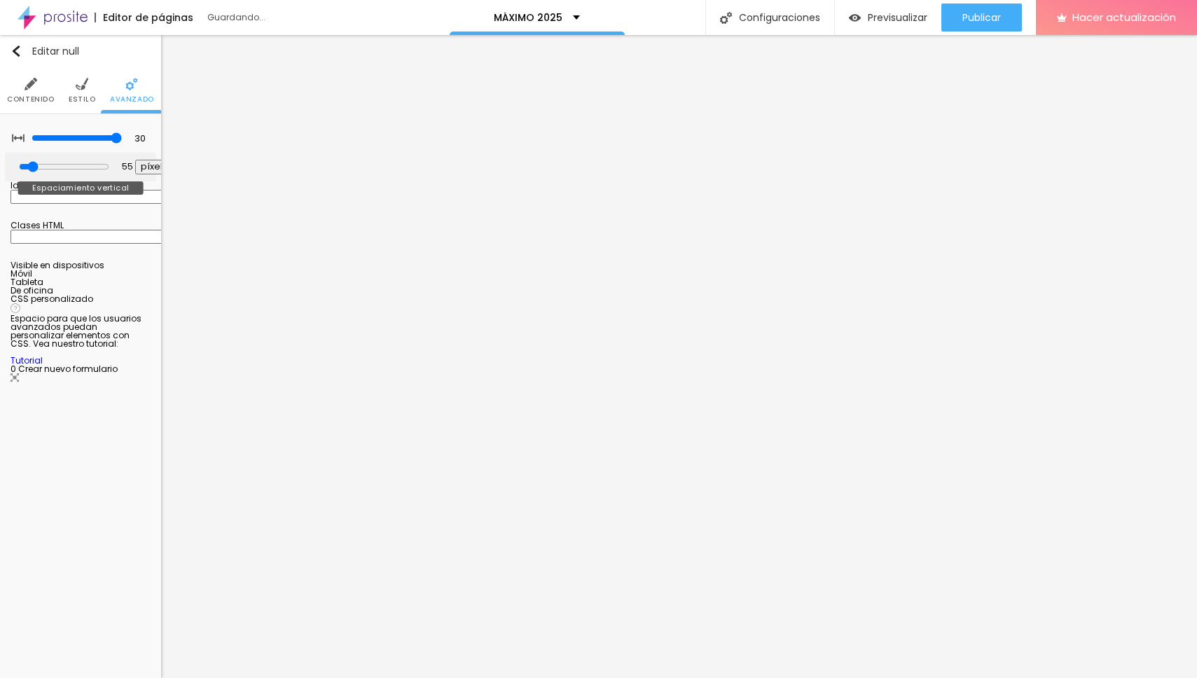
type input "30"
type input "0"
drag, startPoint x: 29, startPoint y: 167, endPoint x: 0, endPoint y: 164, distance: 28.9
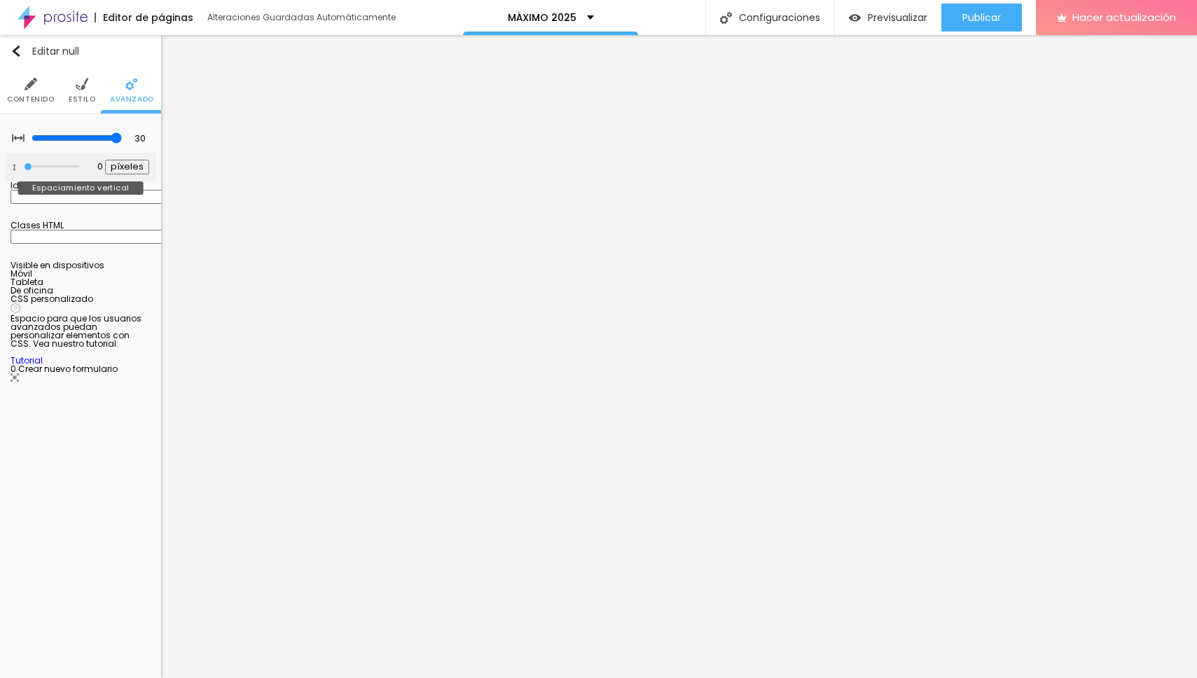
type input "0"
click at [24, 164] on input "range" at bounding box center [51, 166] width 55 height 7
click at [42, 99] on font "Contenido" at bounding box center [30, 99] width 47 height 11
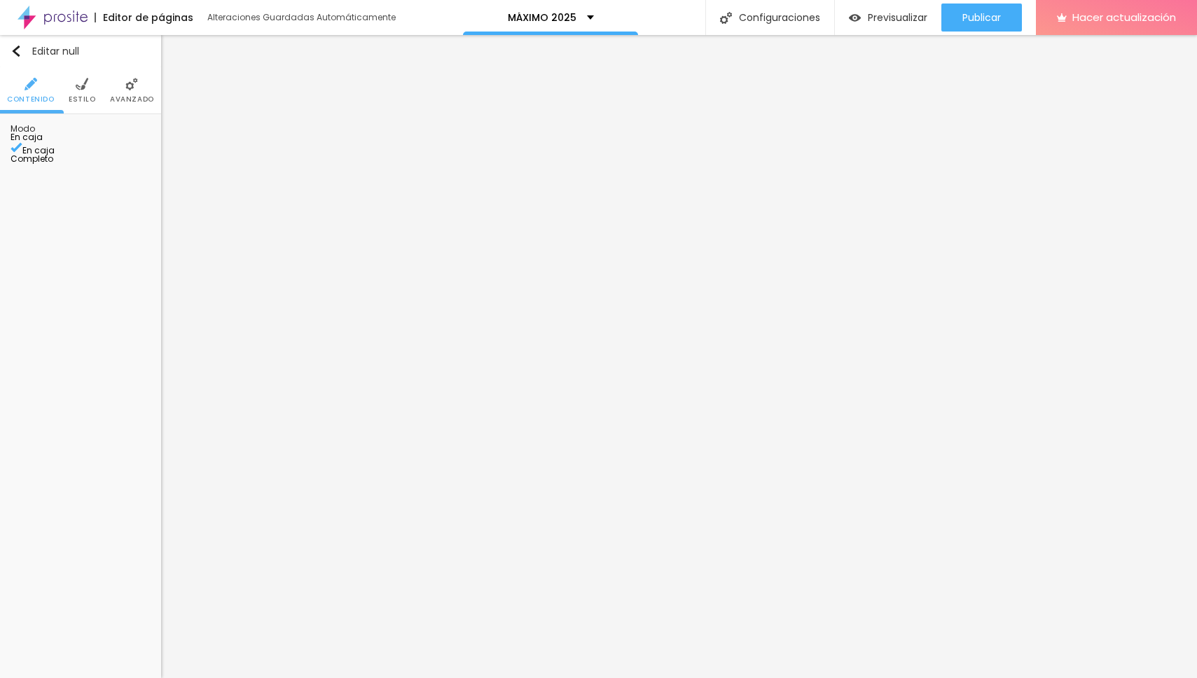
click at [153, 137] on div "Modo En caja En caja Completo" at bounding box center [80, 144] width 161 height 60
click at [43, 137] on span "En caja" at bounding box center [27, 137] width 32 height 12
click at [53, 165] on font "Completo" at bounding box center [32, 159] width 43 height 12
click at [43, 151] on font "En caja" at bounding box center [27, 145] width 32 height 12
click at [92, 98] on font "Estilo" at bounding box center [82, 99] width 27 height 11
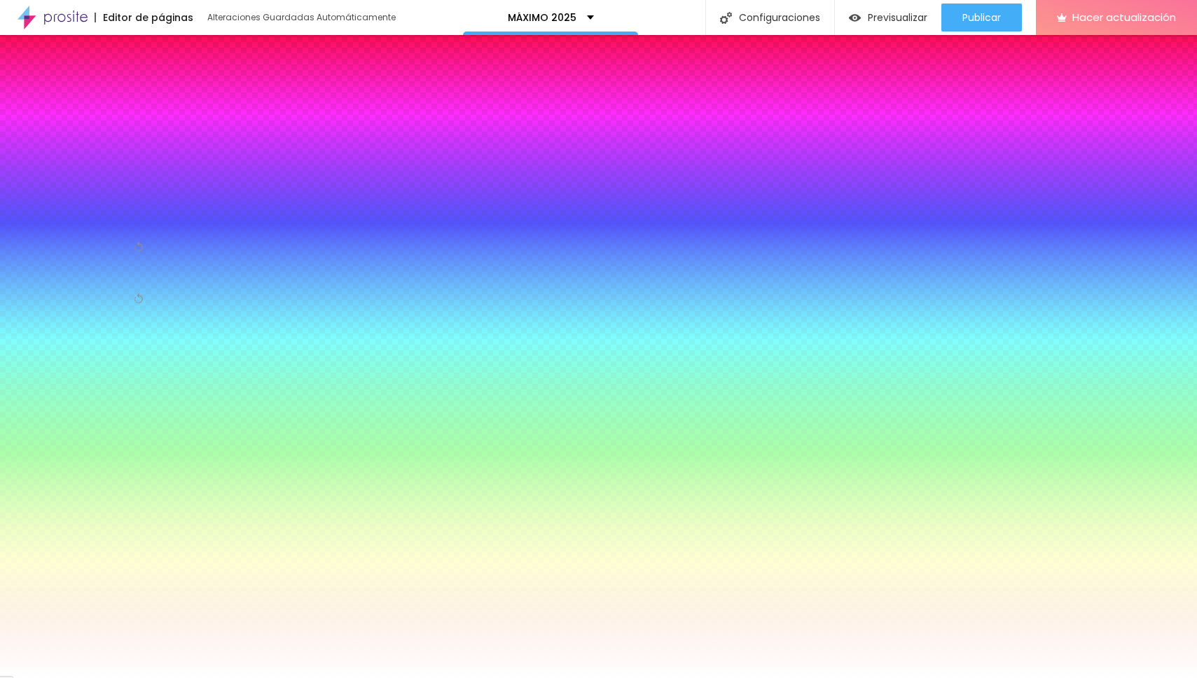
click at [92, 143] on div "Cambiar imagen" at bounding box center [81, 138] width 140 height 10
click at [88, 222] on div "#FFFFFF" at bounding box center [81, 215] width 140 height 14
click at [92, 208] on div at bounding box center [81, 208] width 140 height 0
click at [144, 222] on input "#FFFFFF" at bounding box center [95, 215] width 168 height 14
click at [102, 208] on div at bounding box center [81, 208] width 140 height 0
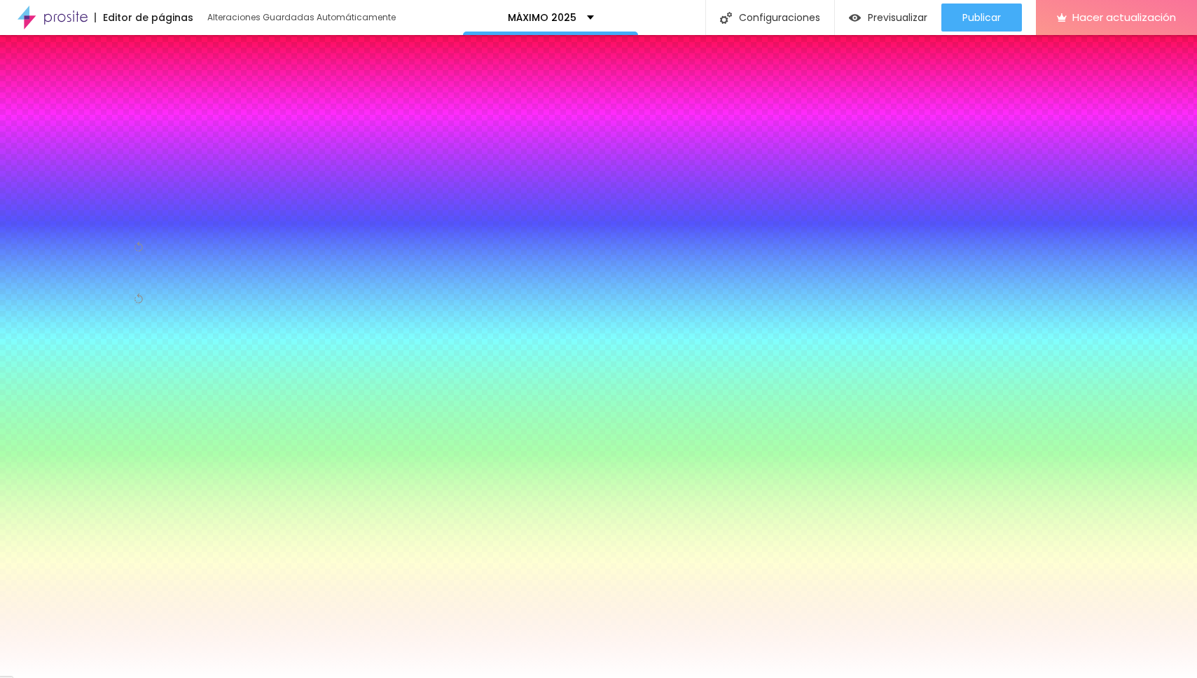
click at [99, 208] on div at bounding box center [81, 208] width 140 height 0
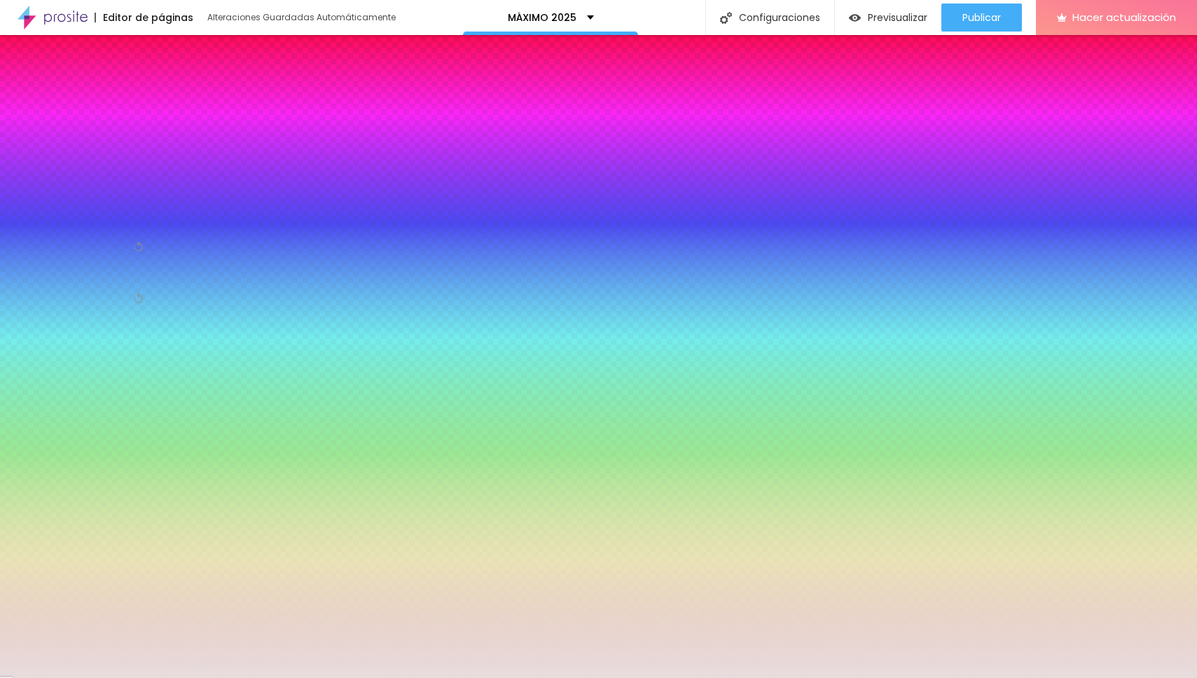
click at [26, 282] on div at bounding box center [598, 339] width 1197 height 678
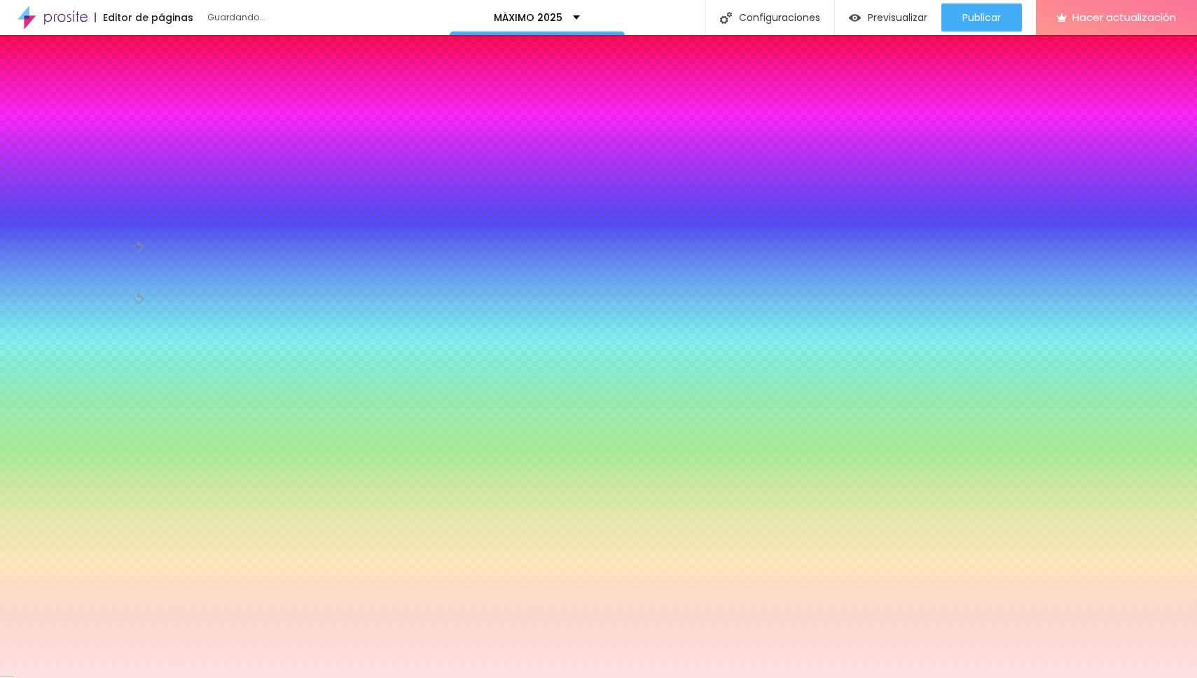
type input "#FDE2E2"
drag, startPoint x: 26, startPoint y: 282, endPoint x: 31, endPoint y: 273, distance: 10.3
click at [117, 7] on div at bounding box center [118, 5] width 3 height 3
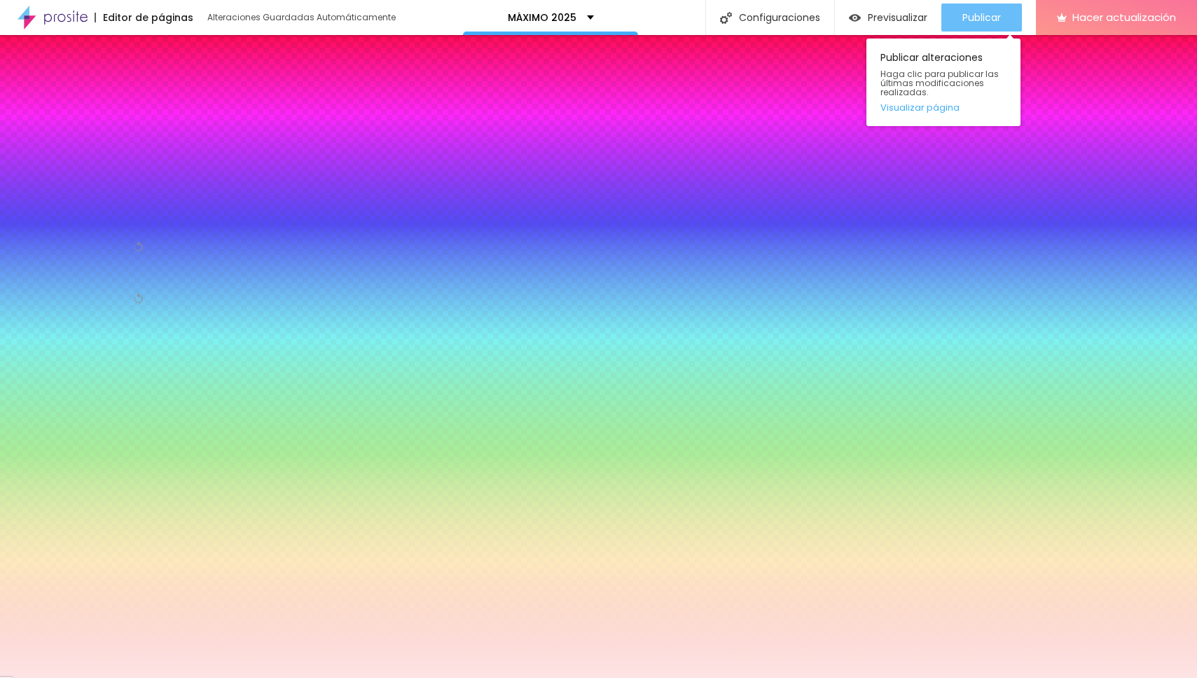
click at [996, 9] on div "Publicar" at bounding box center [982, 18] width 39 height 28
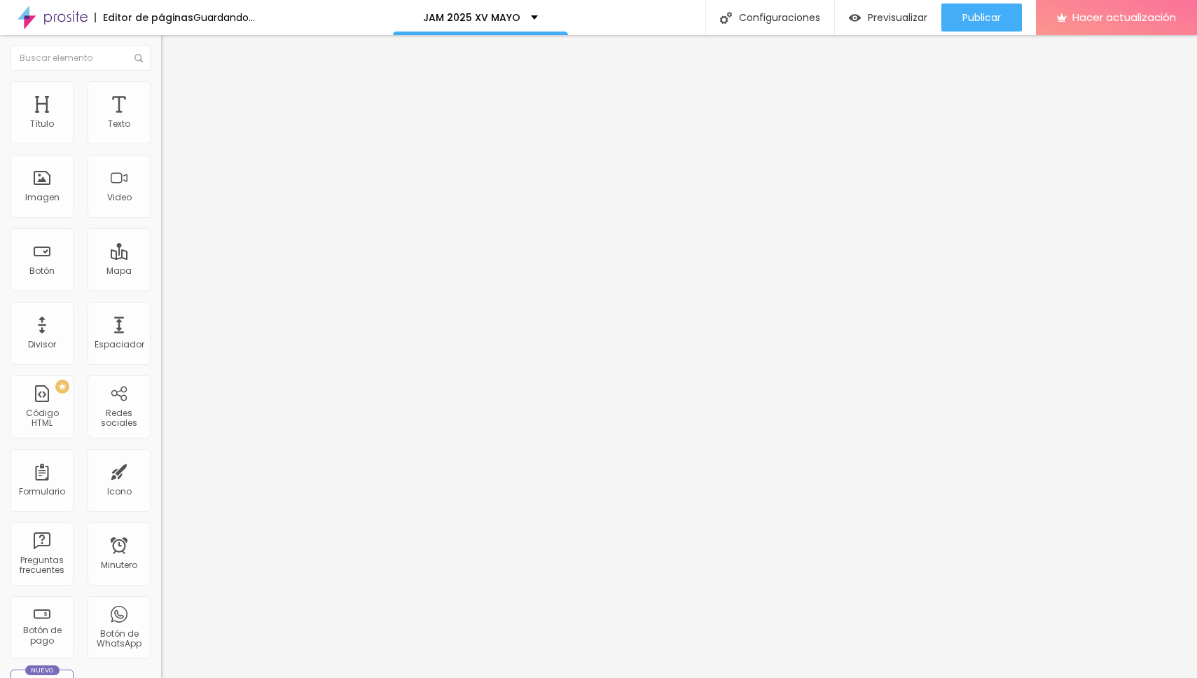
click at [167, 203] on icon "button" at bounding box center [171, 199] width 8 height 8
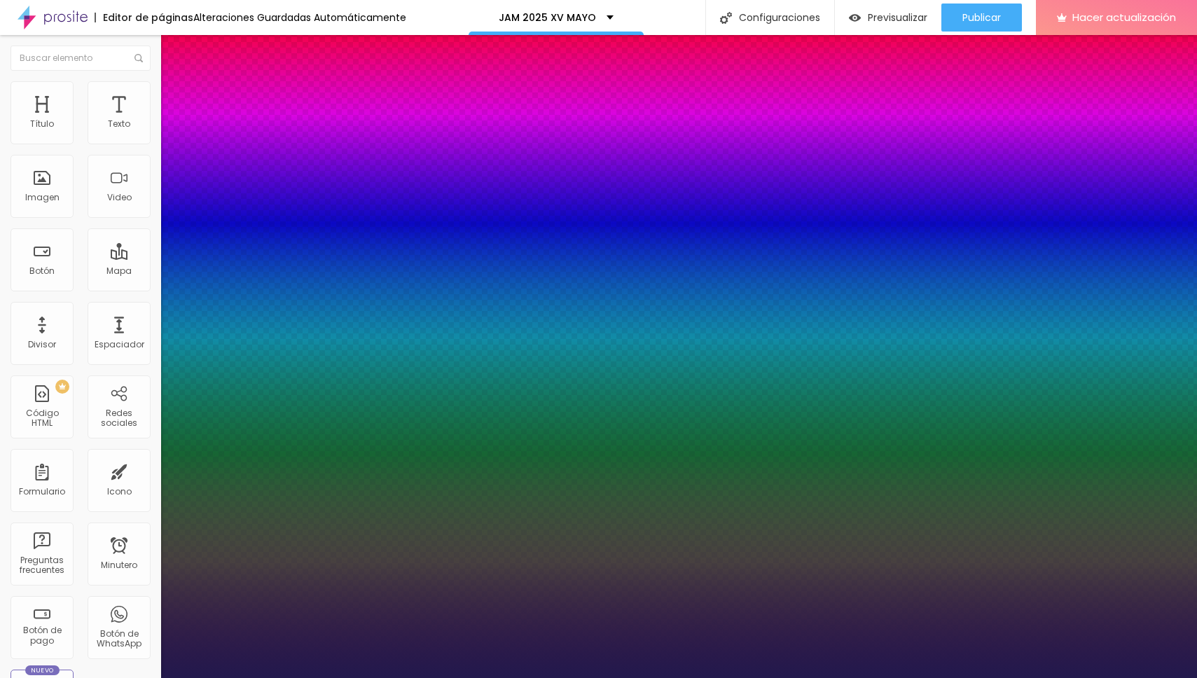
type input "1"
type input "20"
type input "1"
type input "21"
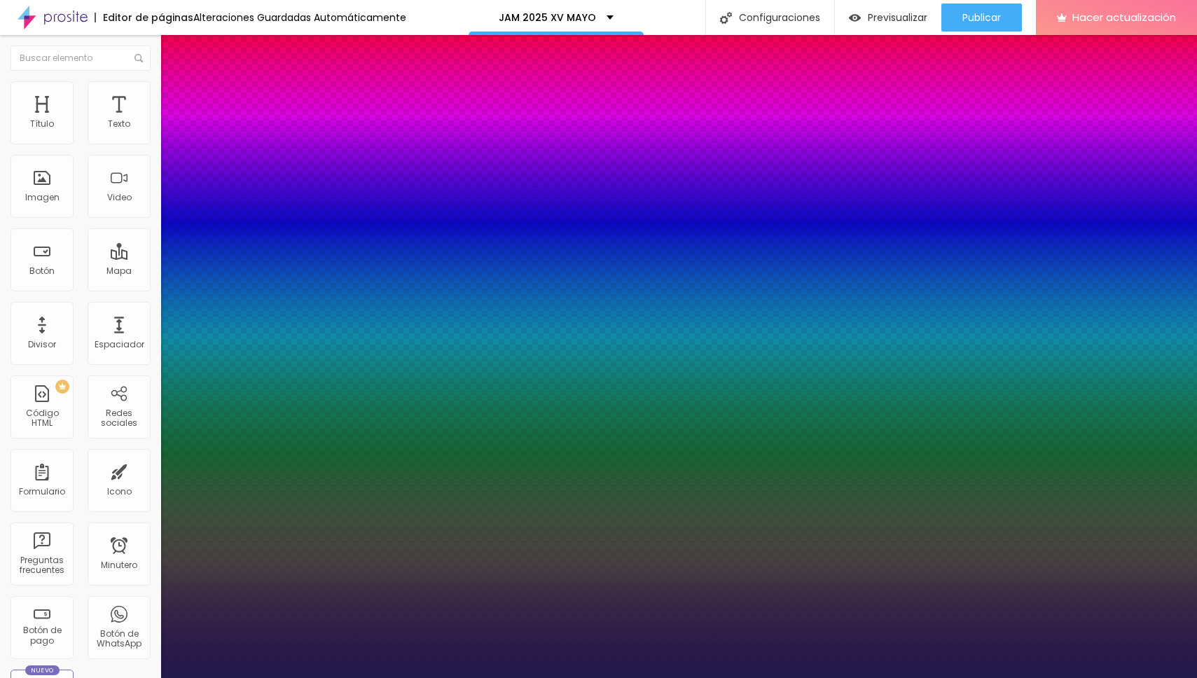
type input "21"
type input "1"
type input "22"
type input "1"
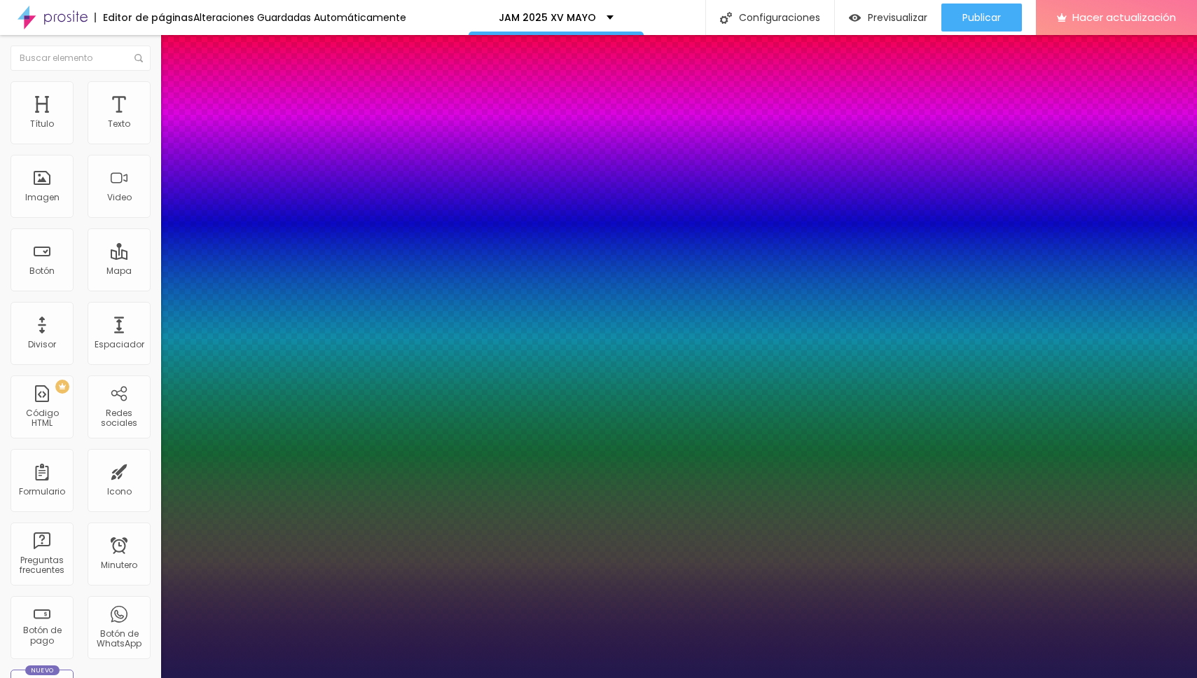
type input "23"
type input "1"
type input "24"
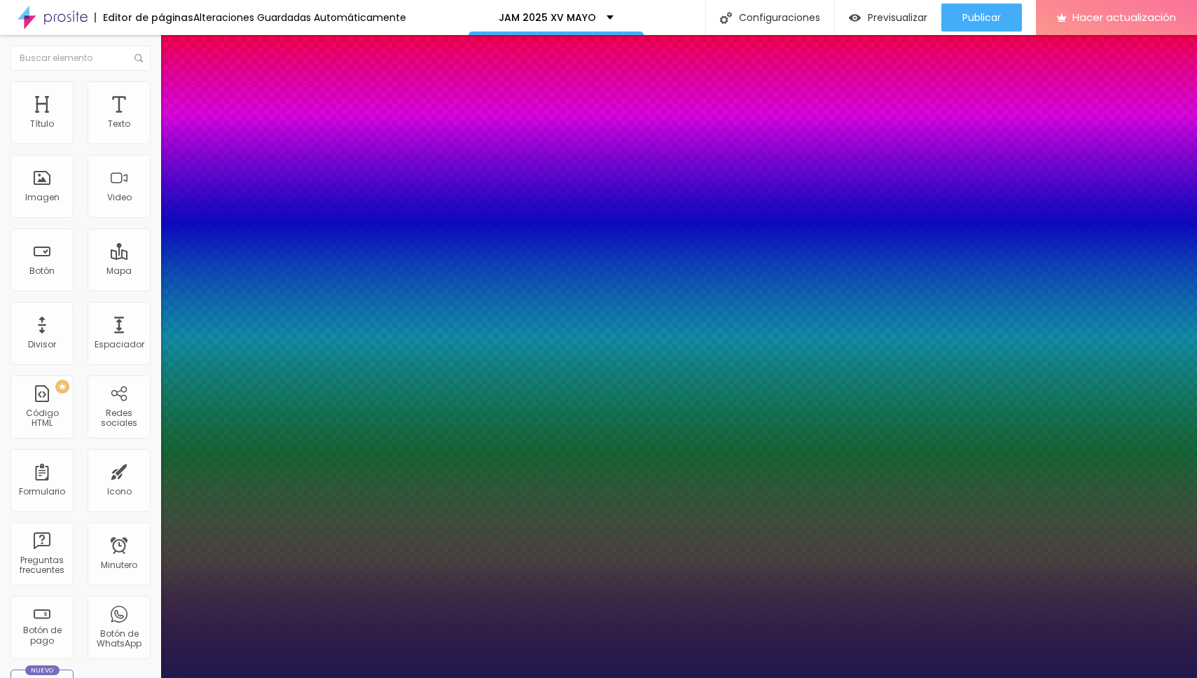
type input "1"
type input "25"
type input "1"
type input "26"
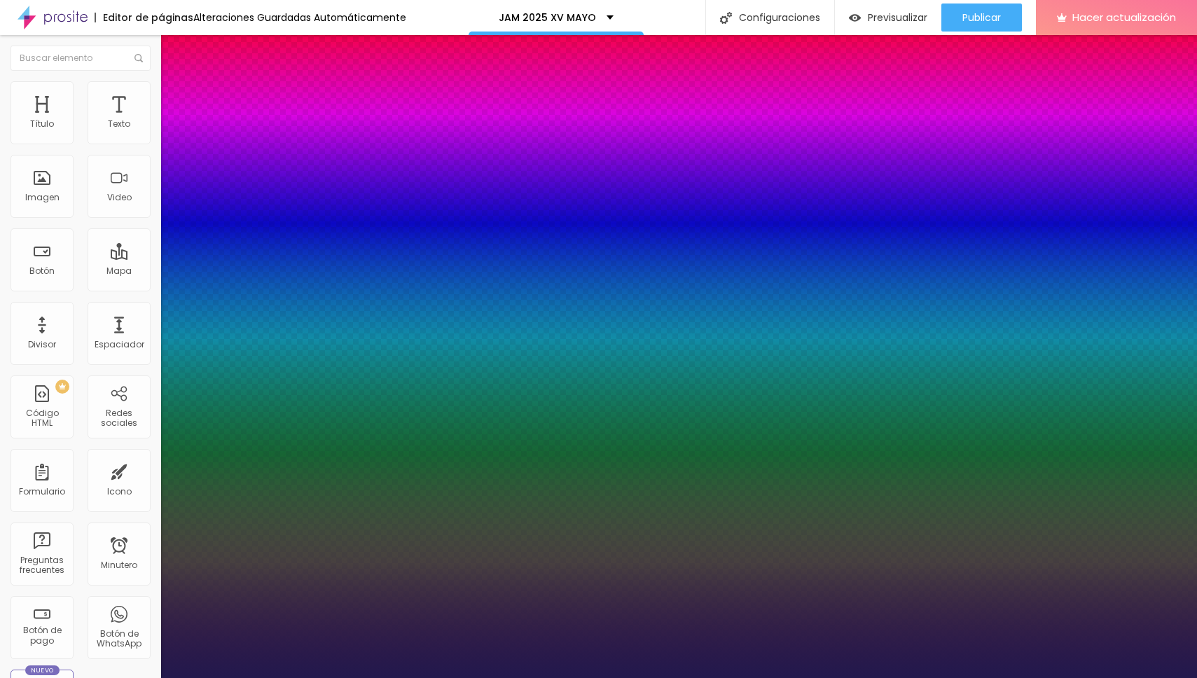
type input "26"
type input "1"
type input "27"
type input "1"
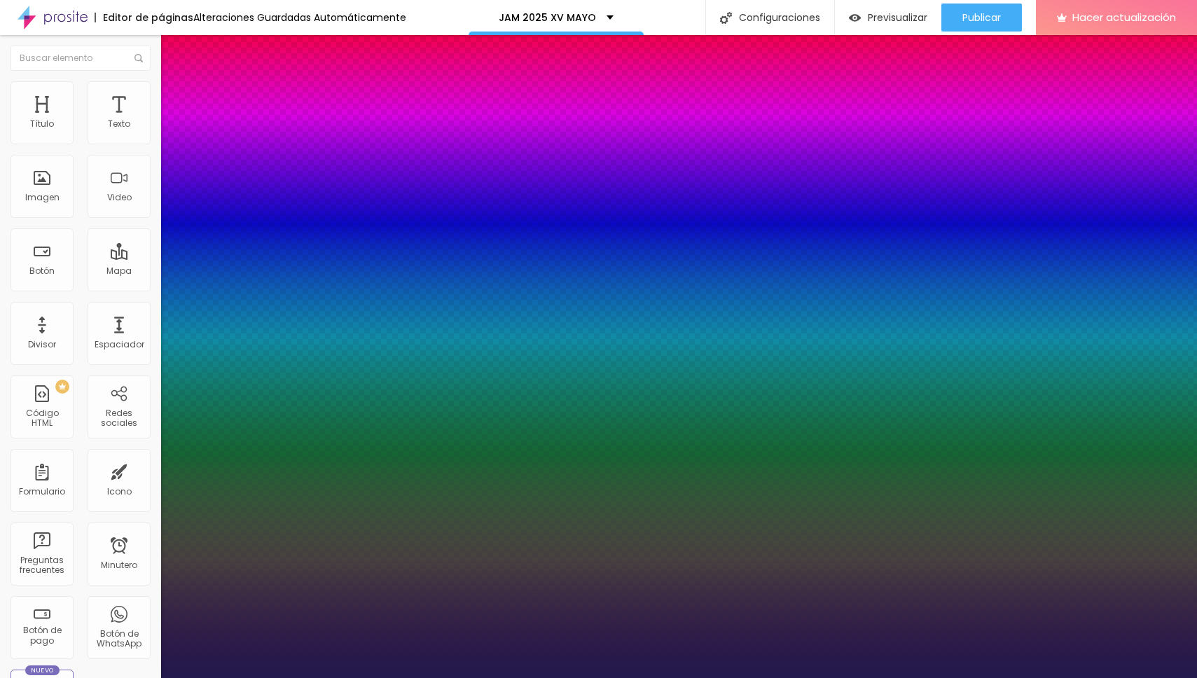
type input "28"
type input "1"
type input "29"
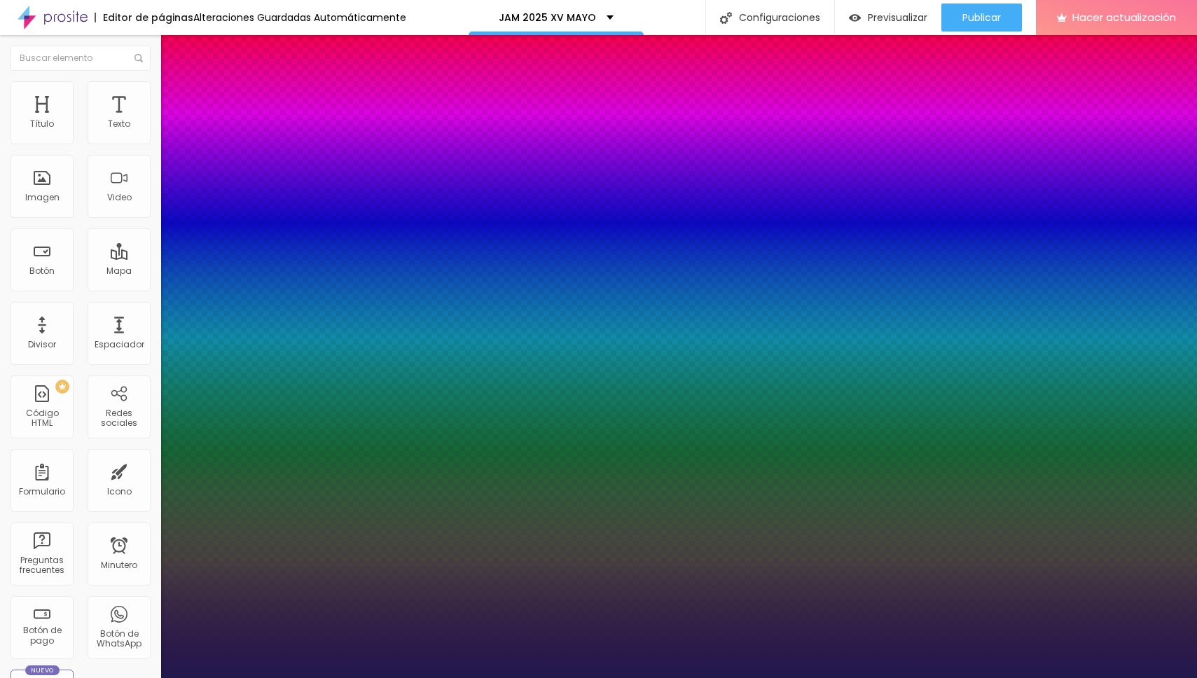
type input "1"
type input "30"
type input "1"
type input "31"
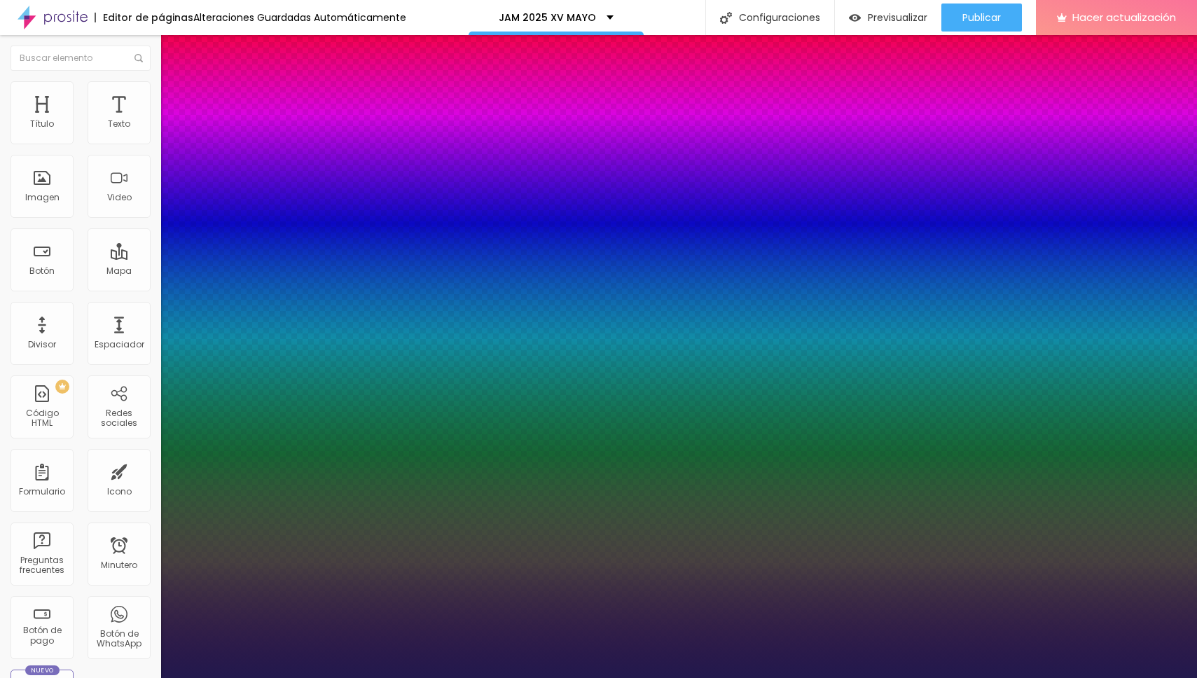
type input "31"
type input "1"
type input "32"
type input "1"
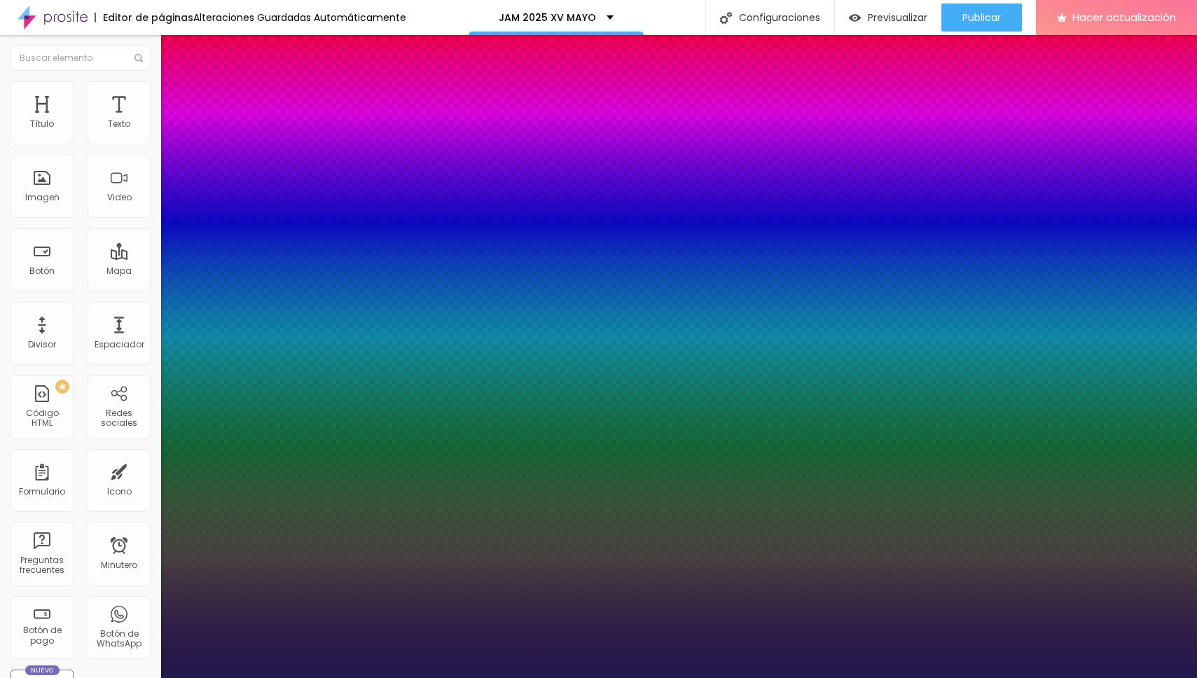
type input "33"
type input "1"
drag, startPoint x: 191, startPoint y: 394, endPoint x: 207, endPoint y: 395, distance: 16.2
type input "33"
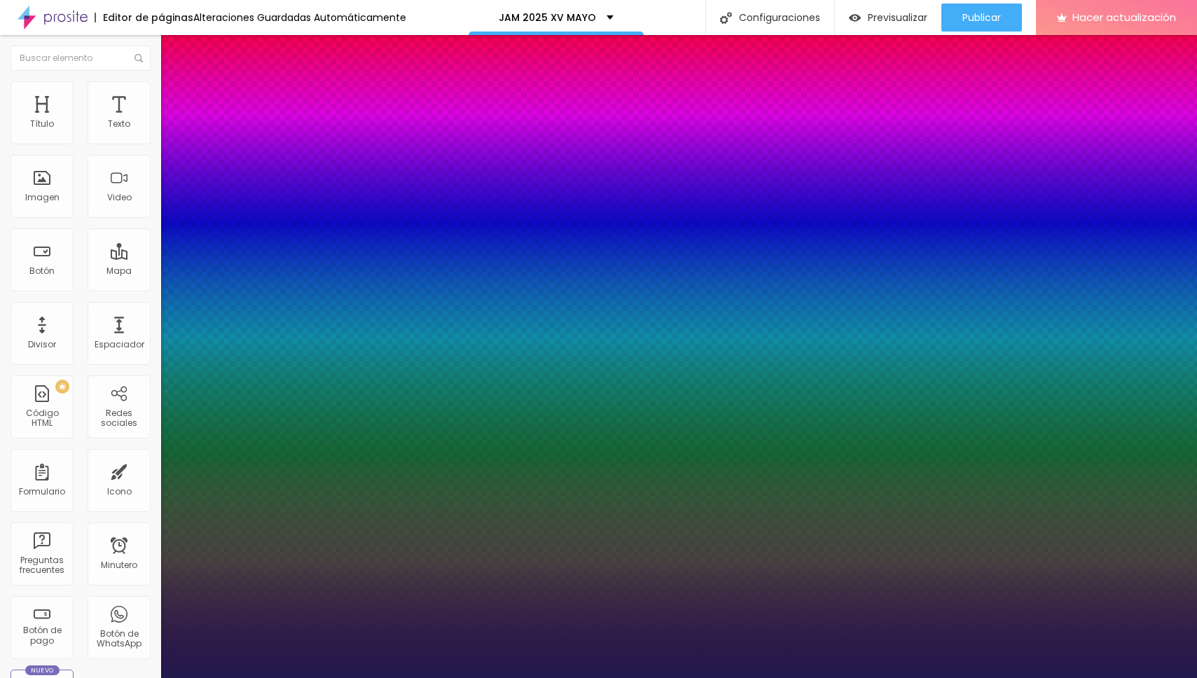
click at [1138, 677] on div at bounding box center [598, 678] width 1197 height 0
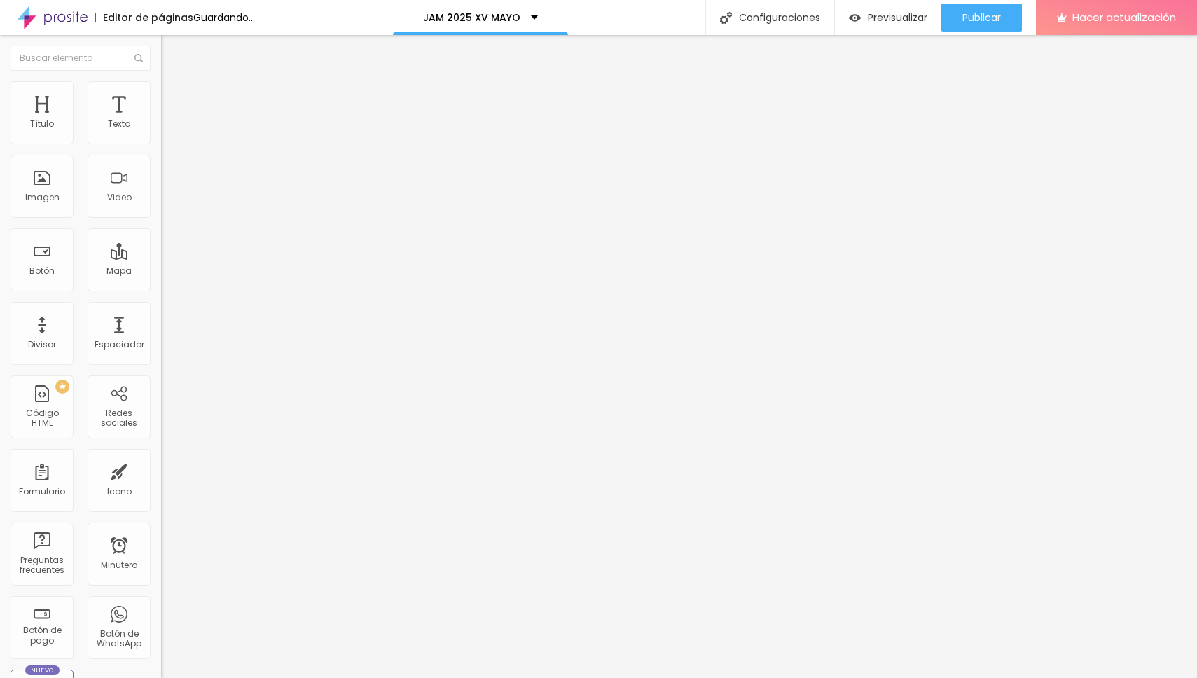
click at [172, 50] on img "button" at bounding box center [177, 51] width 11 height 11
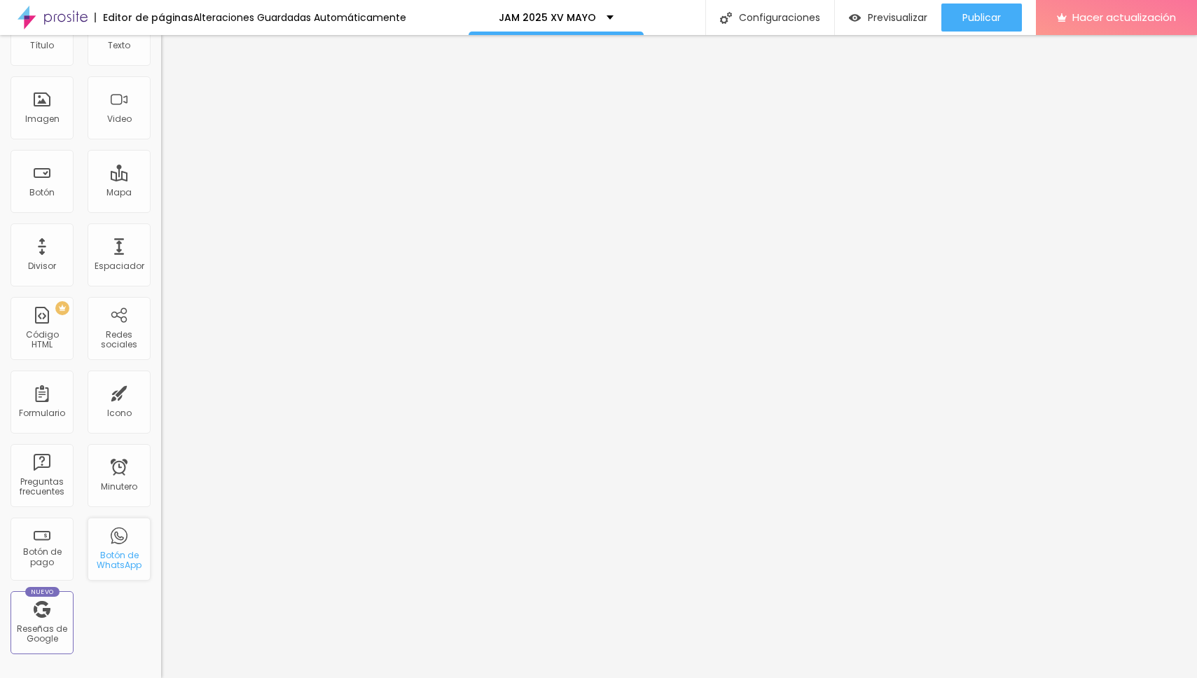
scroll to position [80, 0]
click at [122, 557] on font "Botón de WhatsApp" at bounding box center [119, 559] width 45 height 22
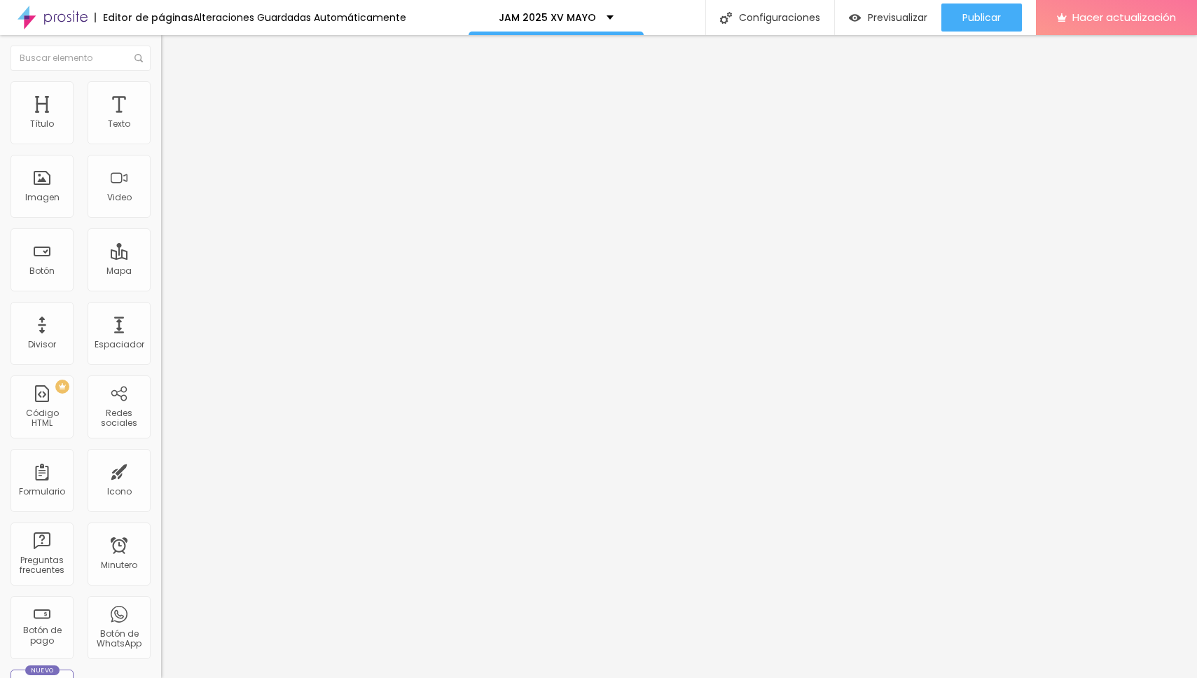
click at [161, 262] on img at bounding box center [241, 342] width 161 height 161
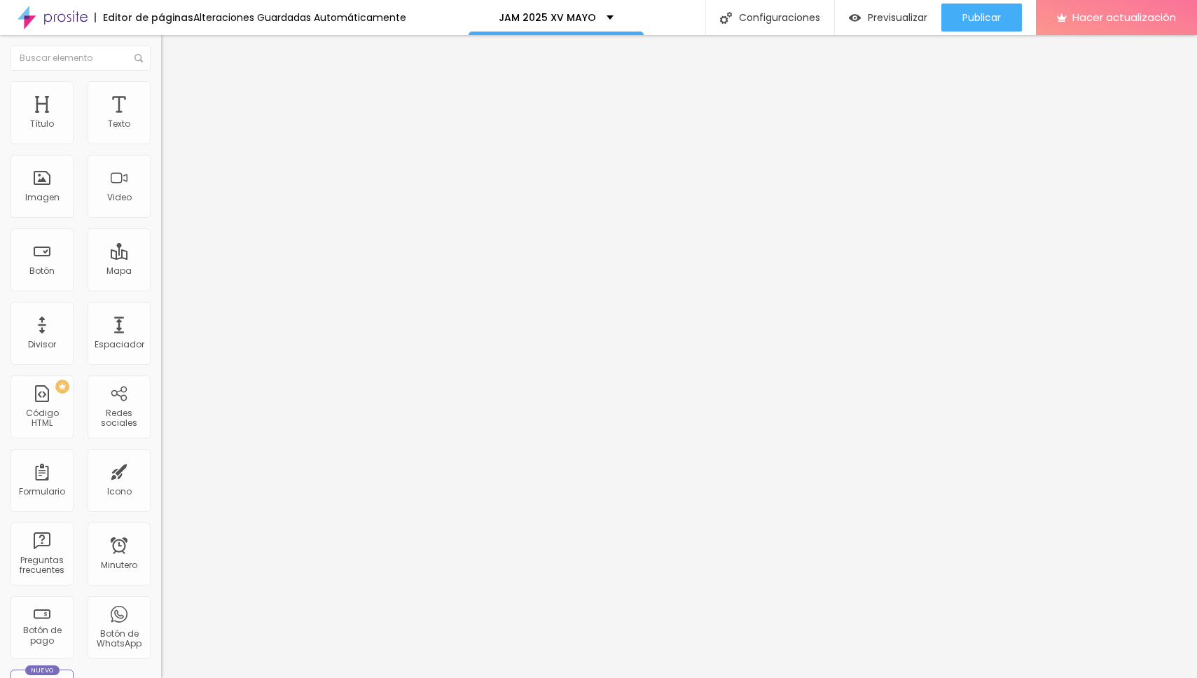
click at [167, 251] on font "55" at bounding box center [172, 257] width 11 height 12
click at [161, 464] on div "Editar null Contenido Estilo Avanzado Número de WhatsApp * (01)16982-7210 + 55 …" at bounding box center [241, 356] width 161 height 643
click at [161, 142] on input "5 de septiembre de 2025 a las 21:00" at bounding box center [242, 134] width 163 height 14
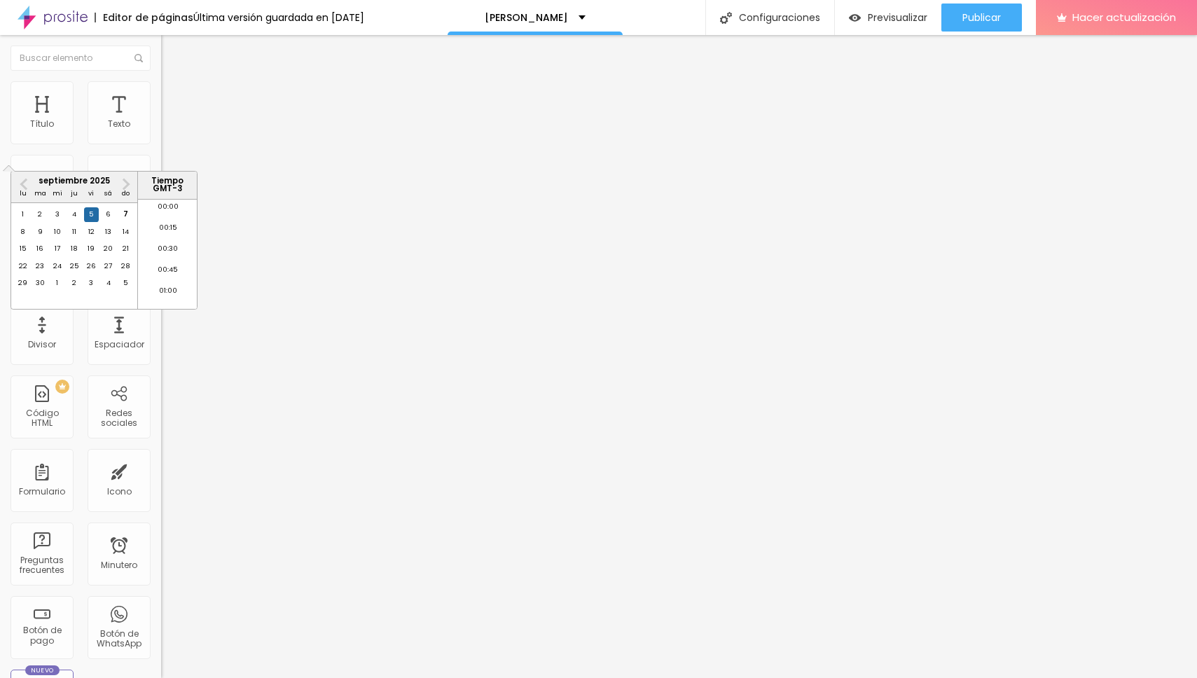
scroll to position [1721, 0]
click at [128, 188] on button "Mes próximo" at bounding box center [126, 184] width 22 height 22
click at [108, 221] on div "6" at bounding box center [109, 214] width 14 height 14
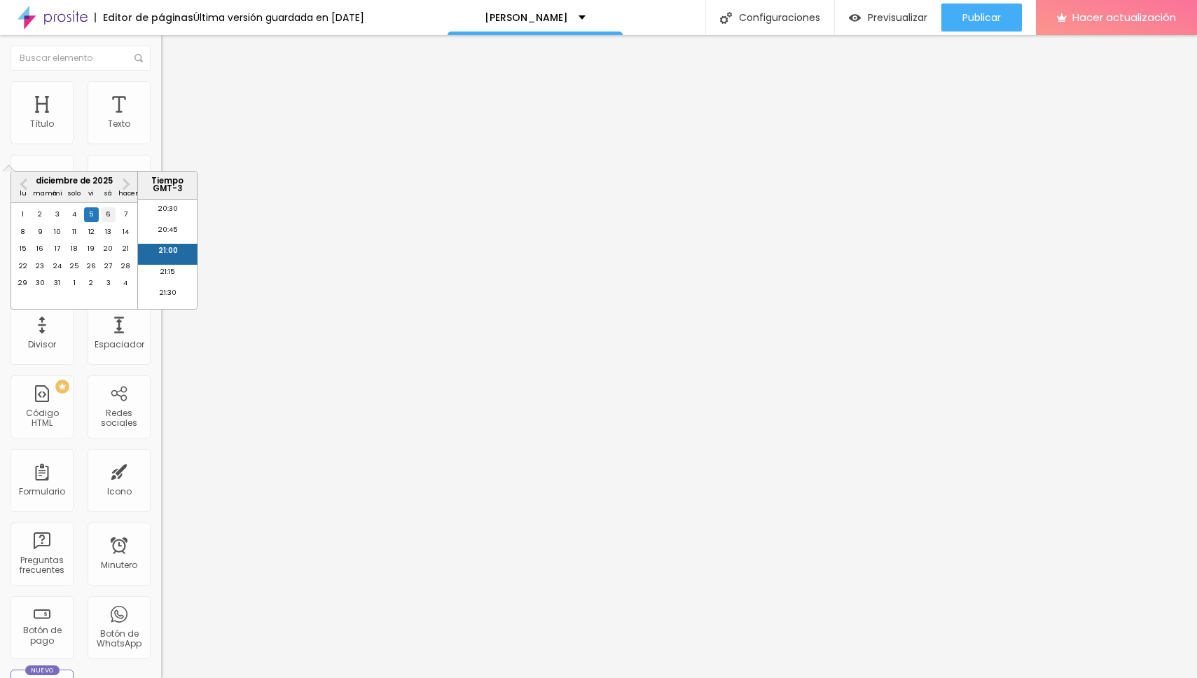
type input "6 de diciembre de 2025 a las 21:00"
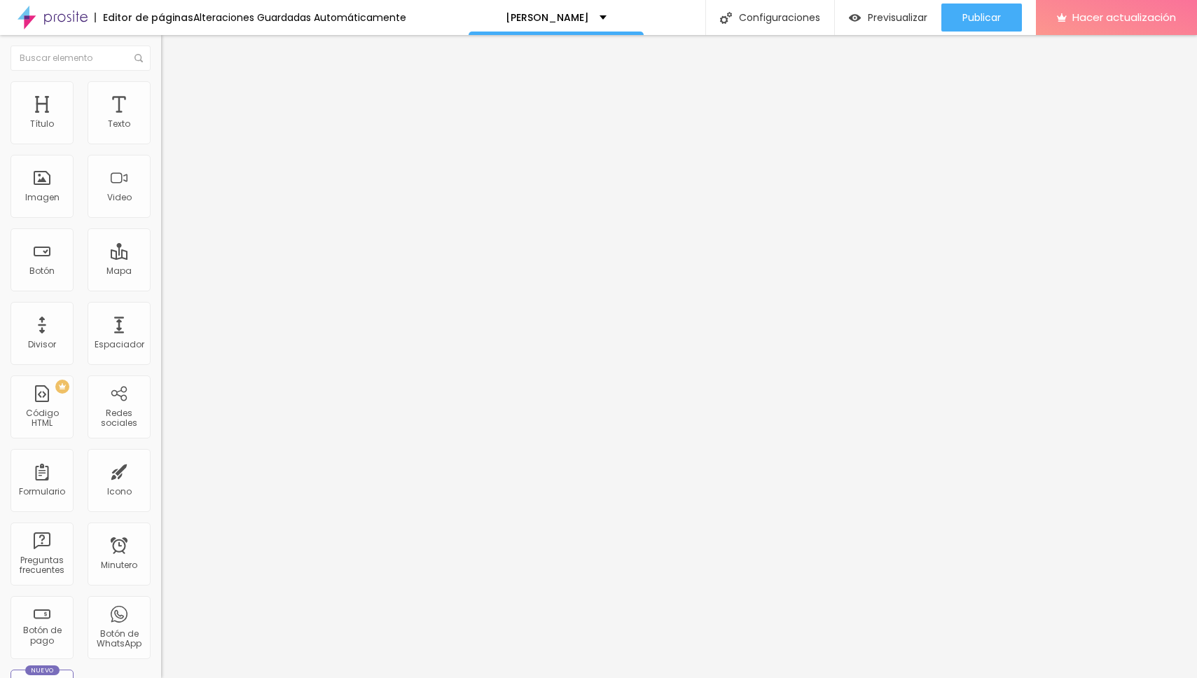
click at [161, 132] on input "Jamaica Eventos" at bounding box center [245, 125] width 168 height 14
drag, startPoint x: 116, startPoint y: 157, endPoint x: 11, endPoint y: 156, distance: 105.1
click at [161, 132] on input "Jamaica Eventos" at bounding box center [245, 125] width 168 height 14
type input "COLONY EVENTOS"
click at [161, 303] on div "Editar null Contenido Estilo Avanzado Dirección COLONY EVENTOS Alineación 15 Zo…" at bounding box center [241, 356] width 161 height 643
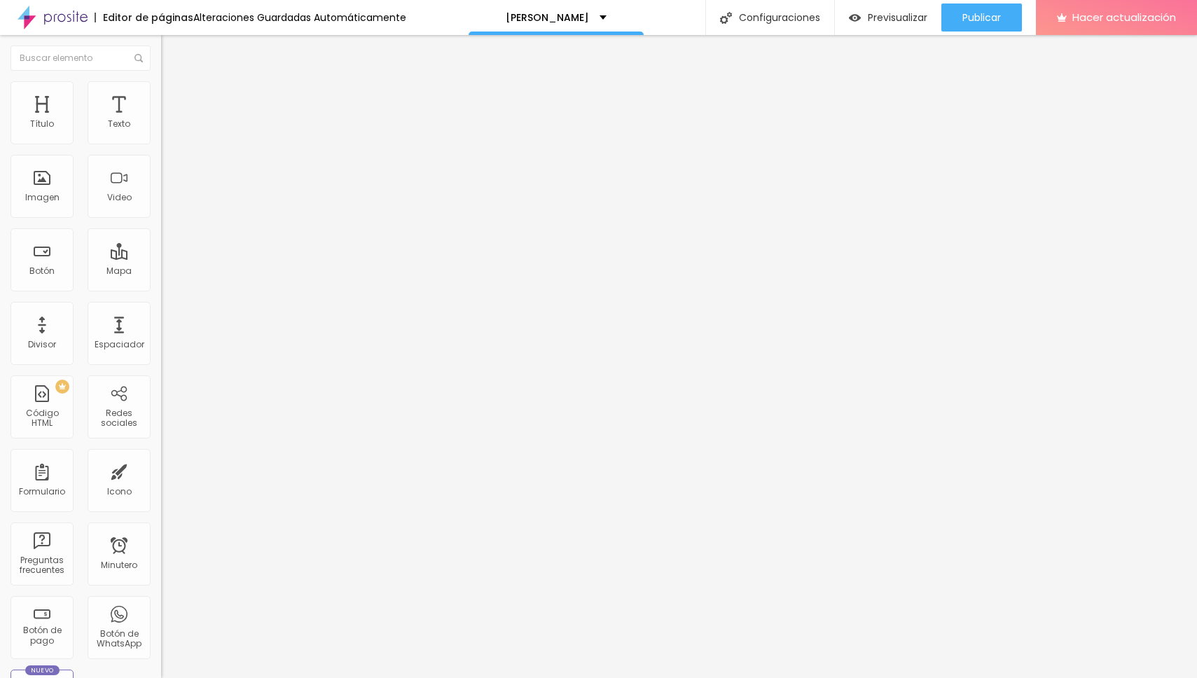
click at [161, 141] on span at bounding box center [165, 147] width 8 height 12
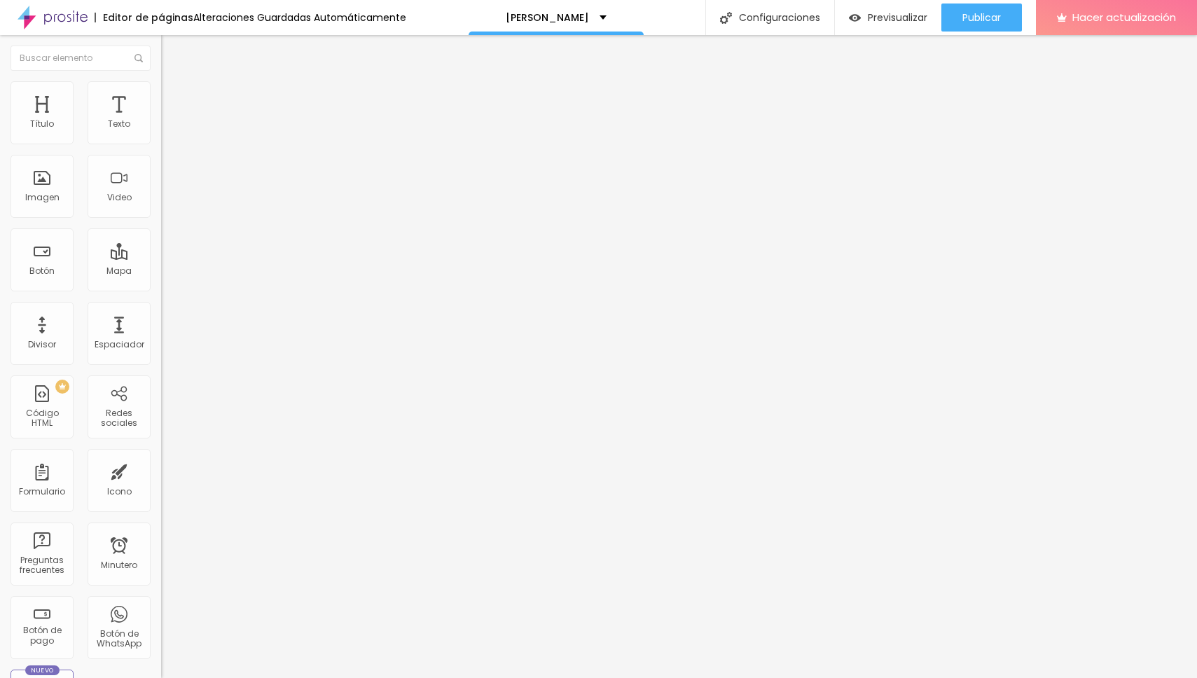
scroll to position [123, 0]
drag, startPoint x: 610, startPoint y: 208, endPoint x: 642, endPoint y: 208, distance: 32.2
type input "https://wa.me/5491169827210?text=Hola%20Maxi!!,%20te%20confirmo%20mi%20asistenc…"
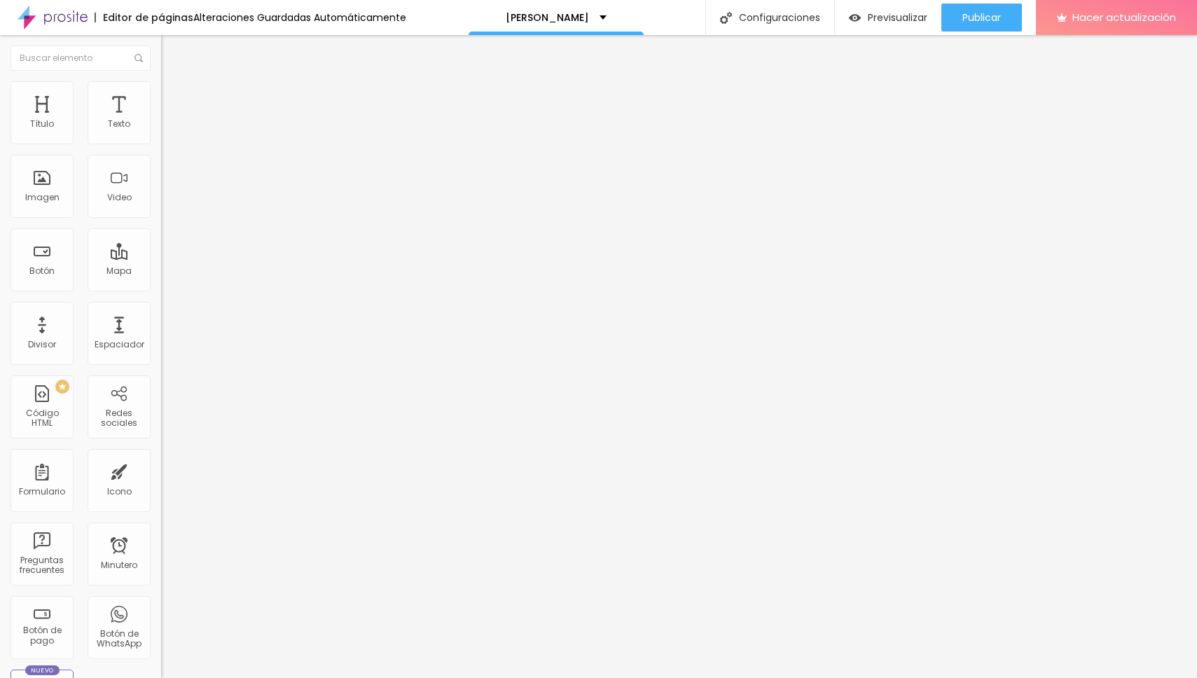
click at [172, 55] on img "button" at bounding box center [177, 51] width 11 height 11
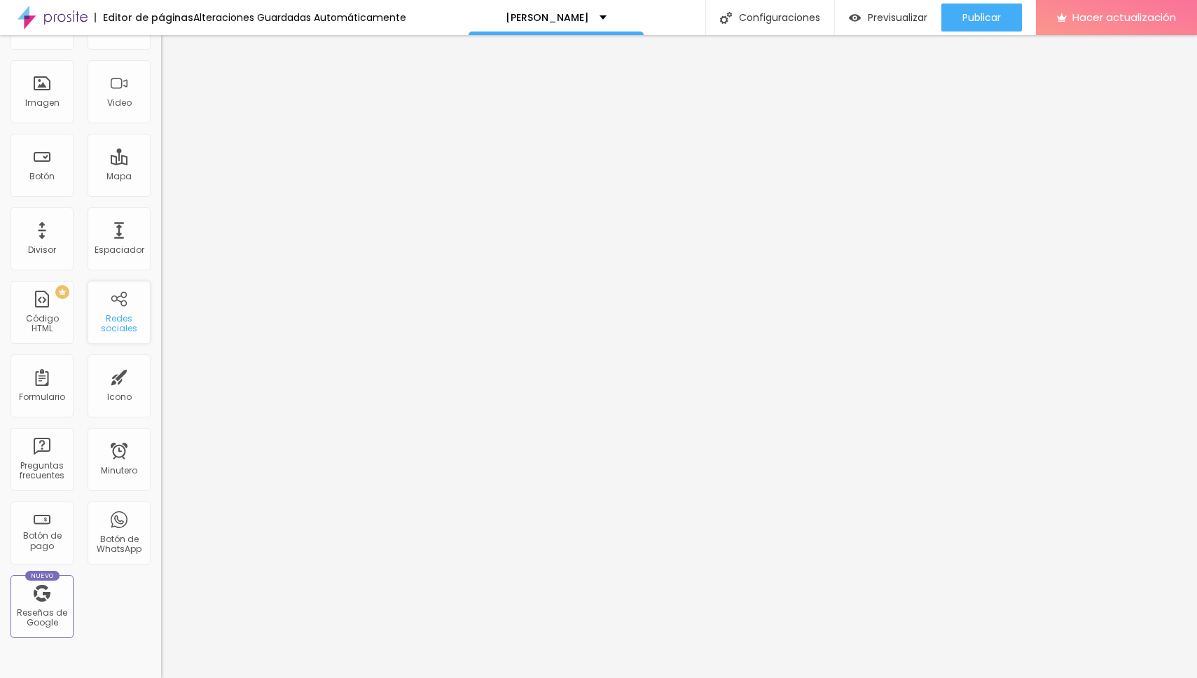
scroll to position [0, 0]
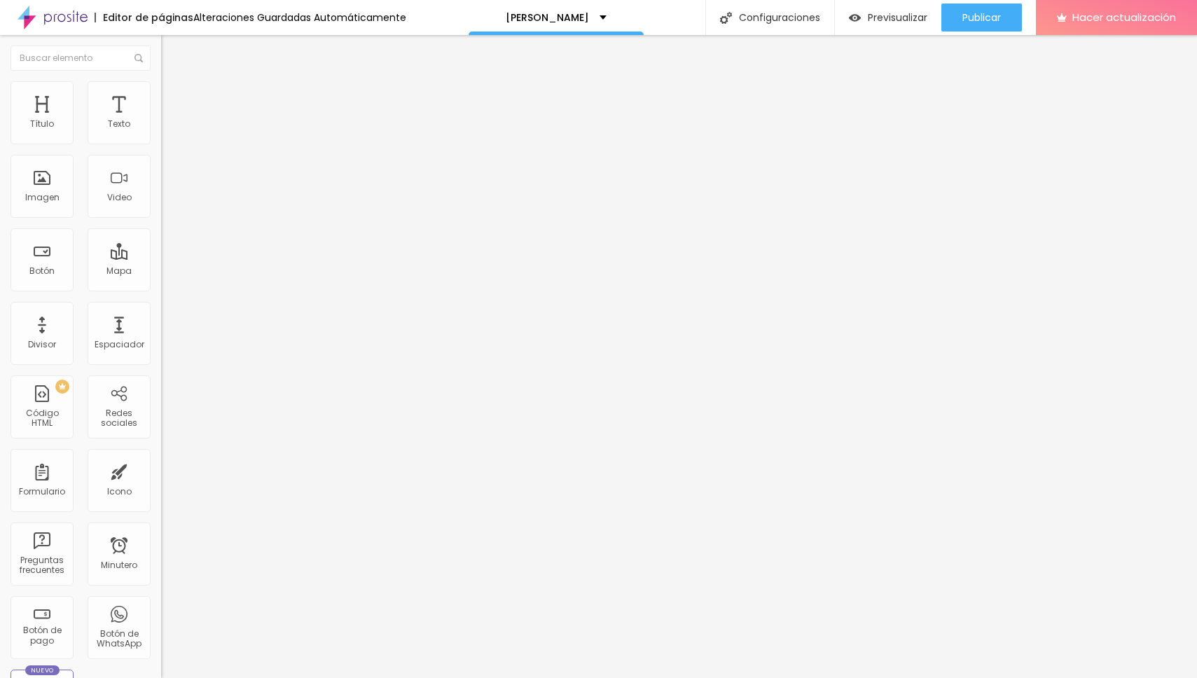
click at [172, 49] on img "button" at bounding box center [177, 51] width 11 height 11
click at [172, 53] on img "button" at bounding box center [177, 51] width 11 height 11
drag, startPoint x: 76, startPoint y: 293, endPoint x: 15, endPoint y: 293, distance: 60.9
click at [161, 292] on div "Texto Click me Alineación Tamaño Normal Pequeño Normal Grande Enlace URL https:…" at bounding box center [241, 211] width 161 height 204
paste input "open.spotify.com/playlist/37h7IcJh5jfhG6fImCIV7Y"
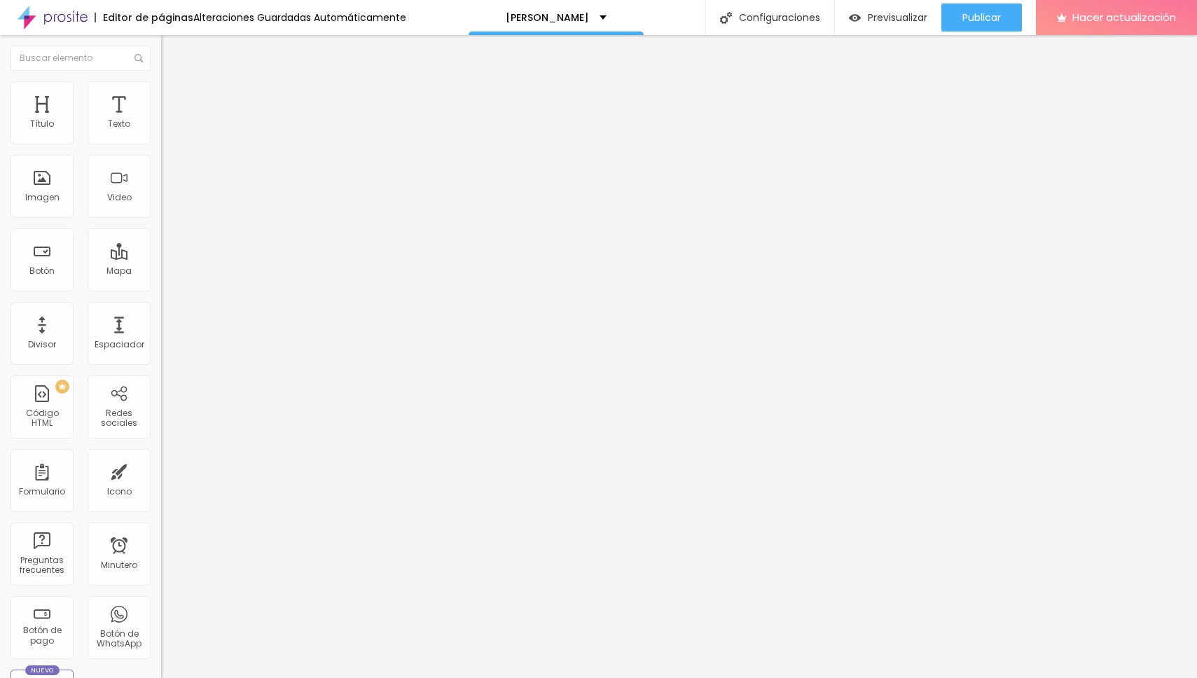
scroll to position [0, 118]
type input "https://open.spotify.com/playlist/37h7IcJh5jfhG6fImCIV7Y"
click at [161, 350] on div "Editar null Contenido Estilo Avanzado Texto Click me Alineación Tamaño Normal P…" at bounding box center [241, 356] width 161 height 643
click at [161, 306] on div at bounding box center [241, 306] width 161 height 0
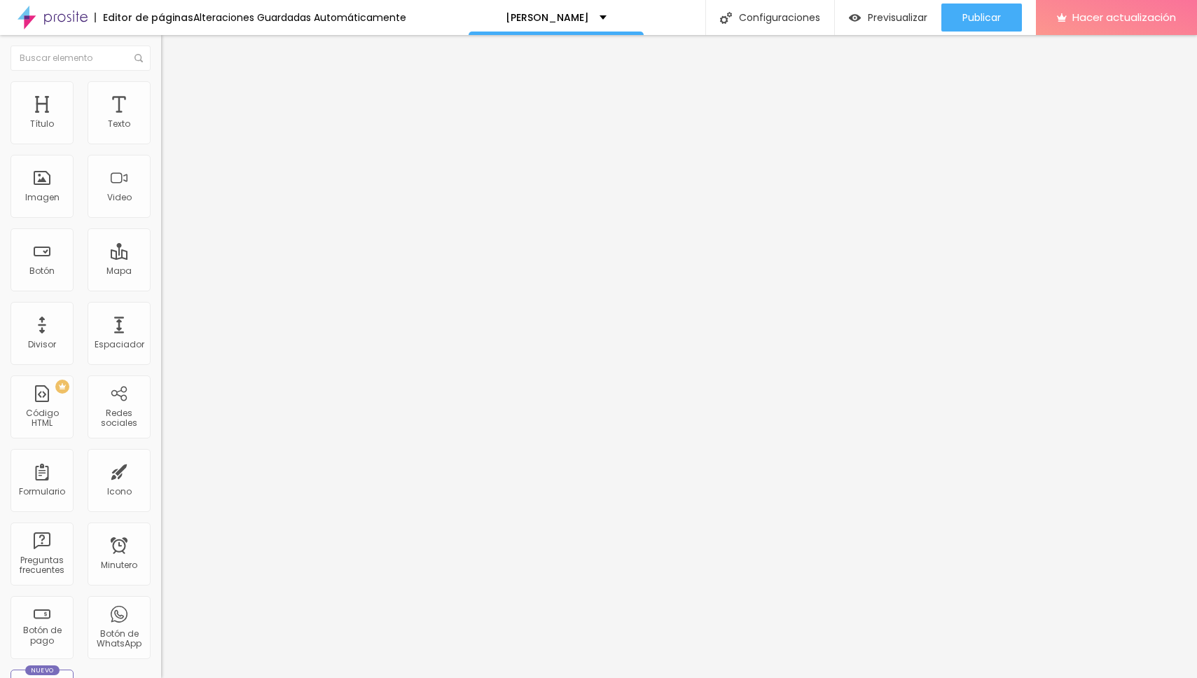
drag, startPoint x: 71, startPoint y: 159, endPoint x: 0, endPoint y: 155, distance: 71.6
click at [161, 155] on div "Texto Click me Alineación Tamaño Normal Pequeño Normal Grande Enlace URL https:…" at bounding box center [241, 215] width 161 height 212
type input "SPOTIFY"
click at [161, 405] on div "Editar null Contenido Estilo Avanzado Texto SPOTIFY Alineación Tamaño Normal Pe…" at bounding box center [241, 356] width 161 height 643
click at [991, 20] on font "Publicar" at bounding box center [982, 18] width 39 height 14
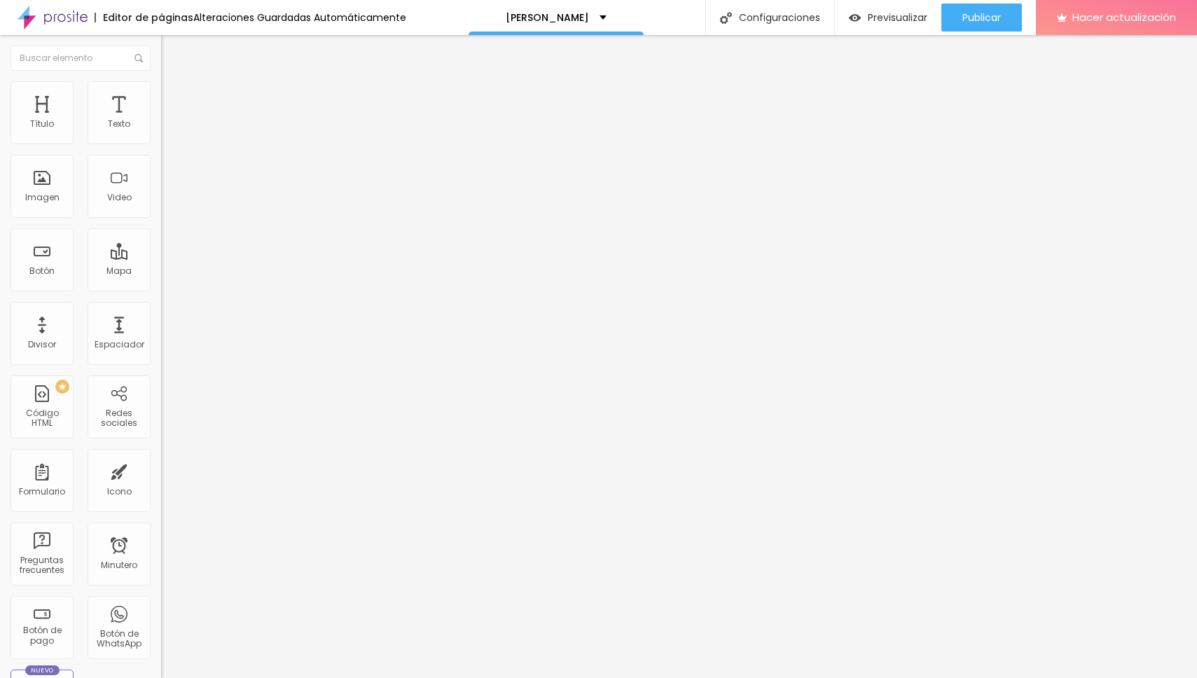
click at [161, 216] on span "Normal" at bounding box center [177, 215] width 32 height 12
click at [161, 251] on font "Grande" at bounding box center [177, 245] width 33 height 12
drag, startPoint x: 146, startPoint y: 306, endPoint x: 149, endPoint y: 282, distance: 24.7
click at [161, 256] on img at bounding box center [164, 254] width 6 height 6
click at [174, 97] on font "Estilo" at bounding box center [185, 91] width 22 height 12
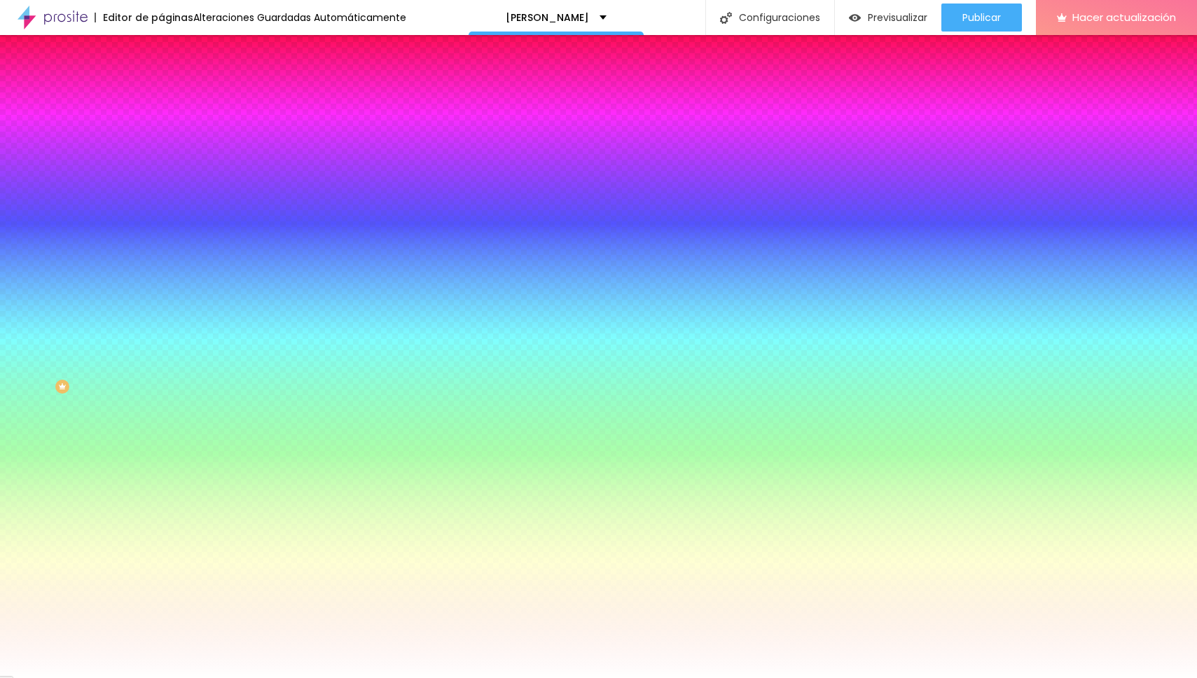
click at [161, 476] on input "#FFFFFF" at bounding box center [245, 483] width 168 height 14
click at [161, 476] on div at bounding box center [241, 476] width 161 height 0
drag, startPoint x: 123, startPoint y: 382, endPoint x: 124, endPoint y: 392, distance: 9.1
click at [124, 392] on div at bounding box center [598, 339] width 1197 height 678
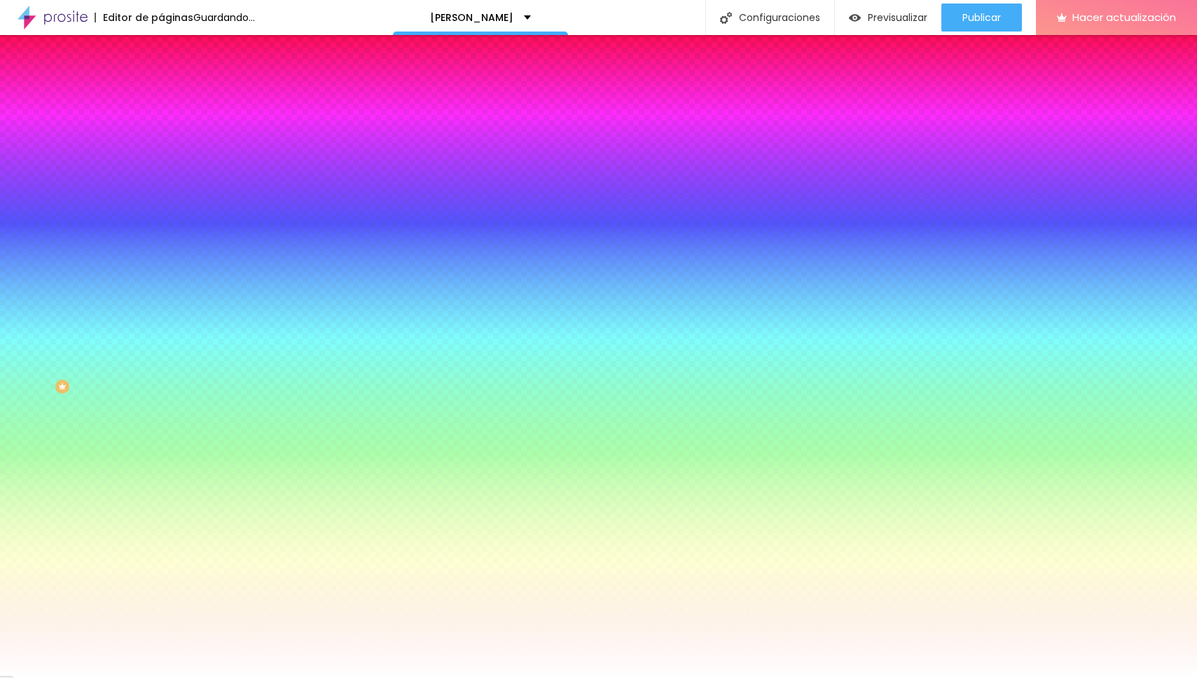
drag, startPoint x: 56, startPoint y: 324, endPoint x: 75, endPoint y: 322, distance: 19.0
click at [75, 322] on div at bounding box center [598, 339] width 1197 height 678
click at [85, 328] on div at bounding box center [598, 339] width 1197 height 678
type input "#6ACA4D"
drag, startPoint x: 85, startPoint y: 326, endPoint x: 78, endPoint y: 340, distance: 15.7
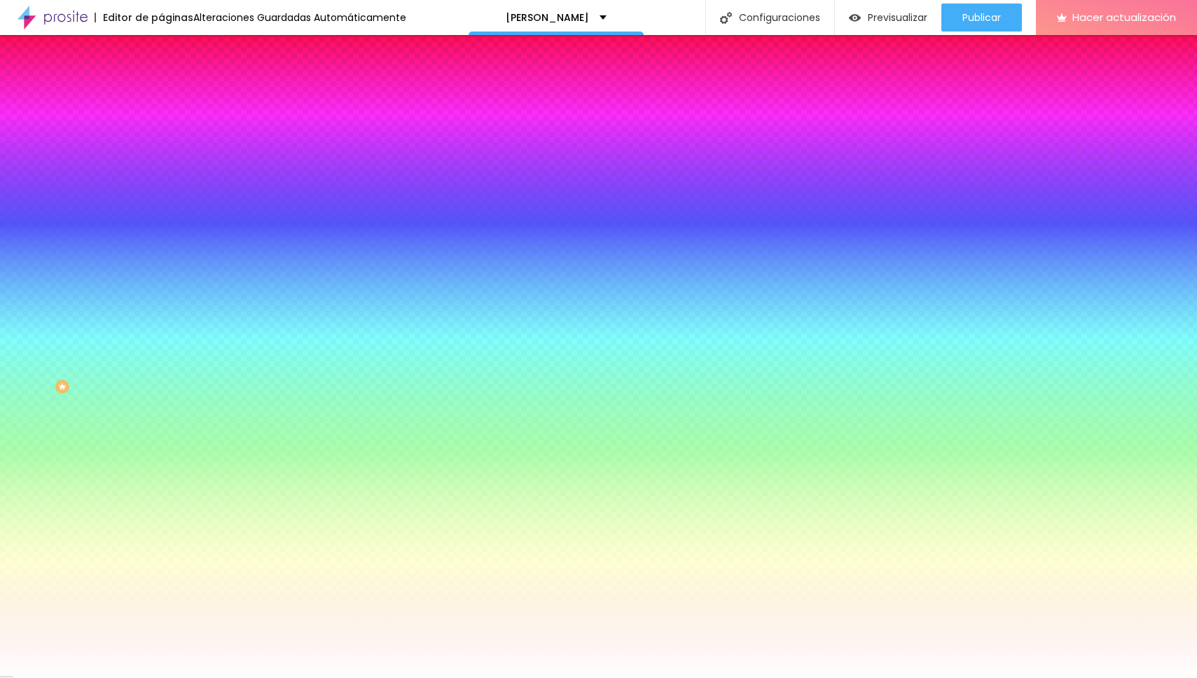
click at [78, 340] on div at bounding box center [598, 339] width 1197 height 678
drag, startPoint x: 106, startPoint y: 518, endPoint x: 104, endPoint y: 447, distance: 70.8
click at [161, 518] on div "Editar null Contenido Estilo Avanzado Color del fondo Restablecer #FFFFFF Tipog…" at bounding box center [241, 356] width 161 height 643
click at [161, 134] on div at bounding box center [241, 134] width 161 height 0
click at [123, 226] on div at bounding box center [598, 339] width 1197 height 678
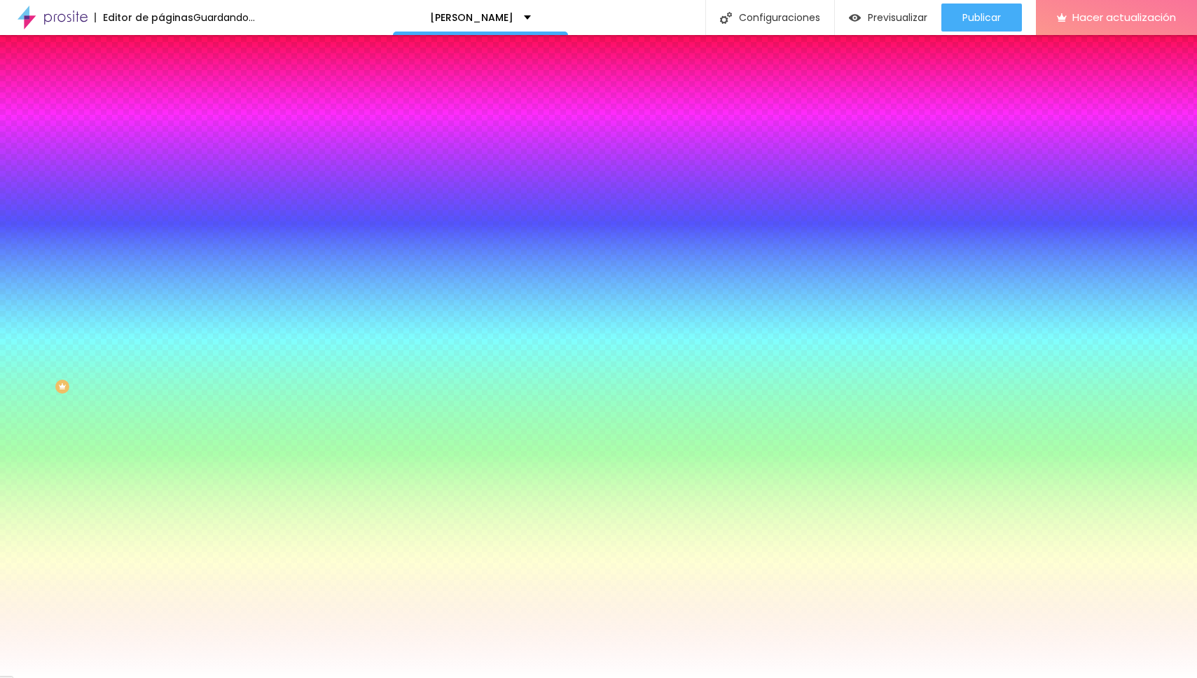
type input "#50CE61"
click at [78, 179] on div at bounding box center [598, 339] width 1197 height 678
click at [161, 485] on div "Editar null Contenido Estilo Avanzado Color del fondo Restablecer #50CE61 Tipog…" at bounding box center [241, 356] width 161 height 643
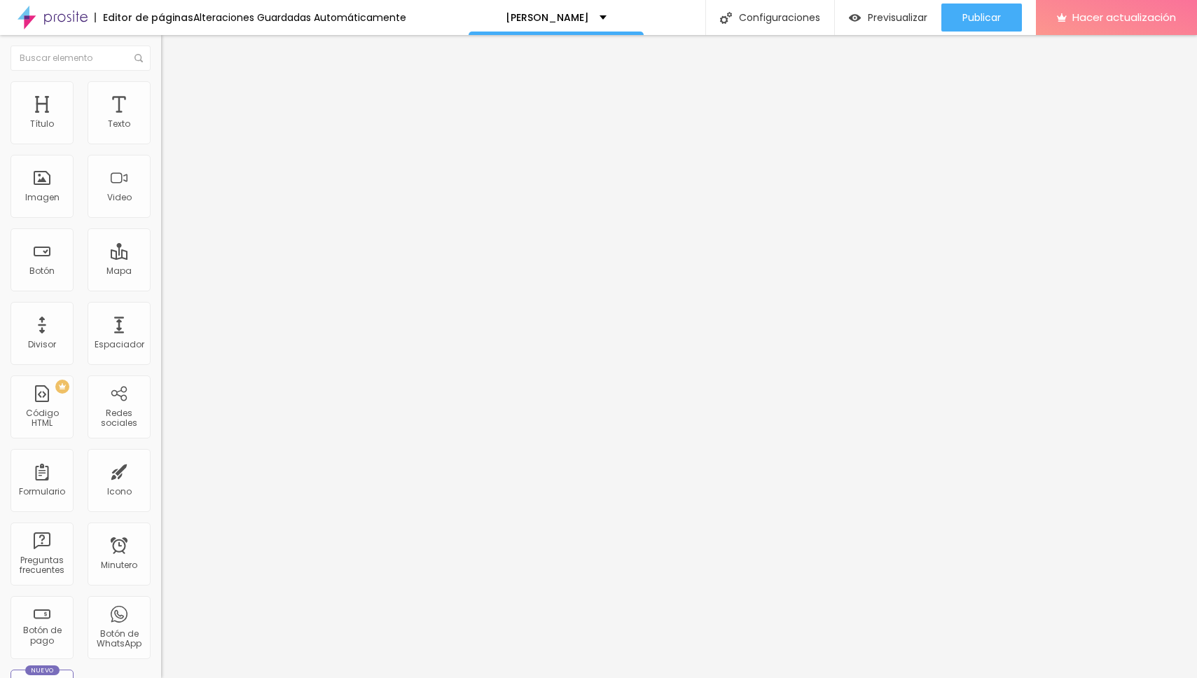
click at [172, 52] on img "button" at bounding box center [177, 51] width 11 height 11
click at [170, 120] on font "Agregar imagen" at bounding box center [205, 115] width 71 height 12
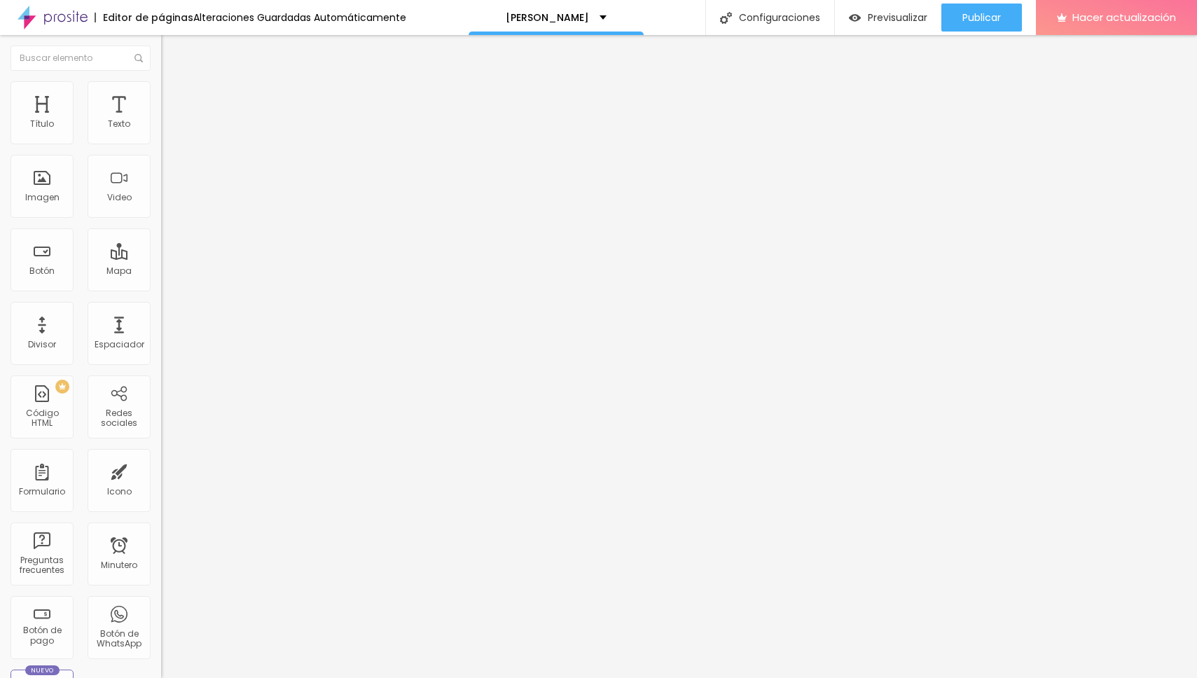
click at [161, 219] on span "Original" at bounding box center [178, 213] width 34 height 12
click at [161, 228] on span "Cine" at bounding box center [171, 222] width 20 height 12
click at [161, 241] on font "Estándar" at bounding box center [180, 235] width 39 height 12
click at [161, 249] on font "Cuadrado" at bounding box center [194, 243] width 67 height 12
click at [161, 258] on font "Original" at bounding box center [178, 252] width 34 height 12
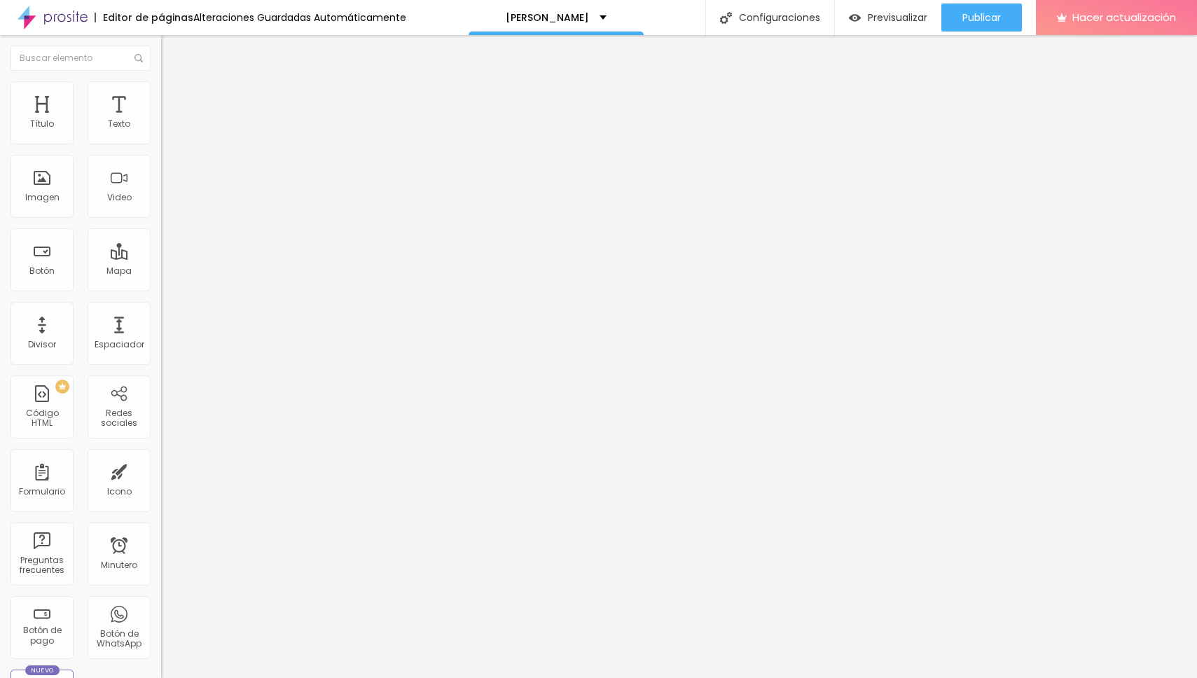
click at [161, 95] on li "Estilo" at bounding box center [241, 88] width 161 height 14
type input "95"
type input "90"
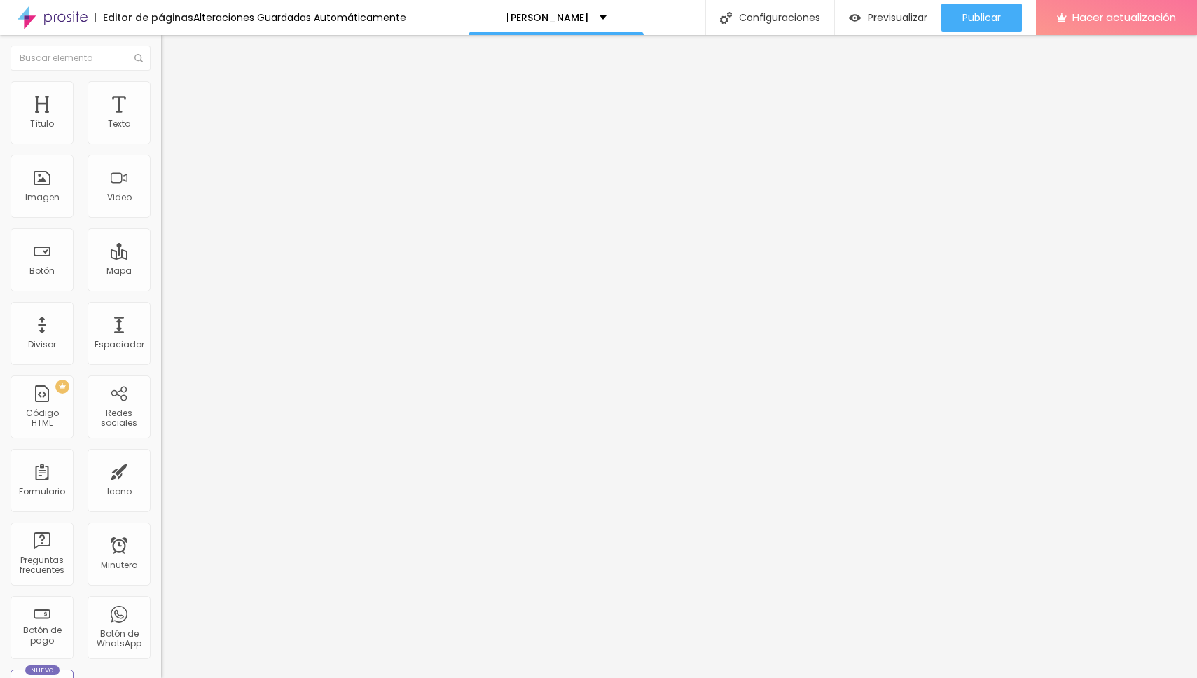
type input "85"
type input "80"
type input "75"
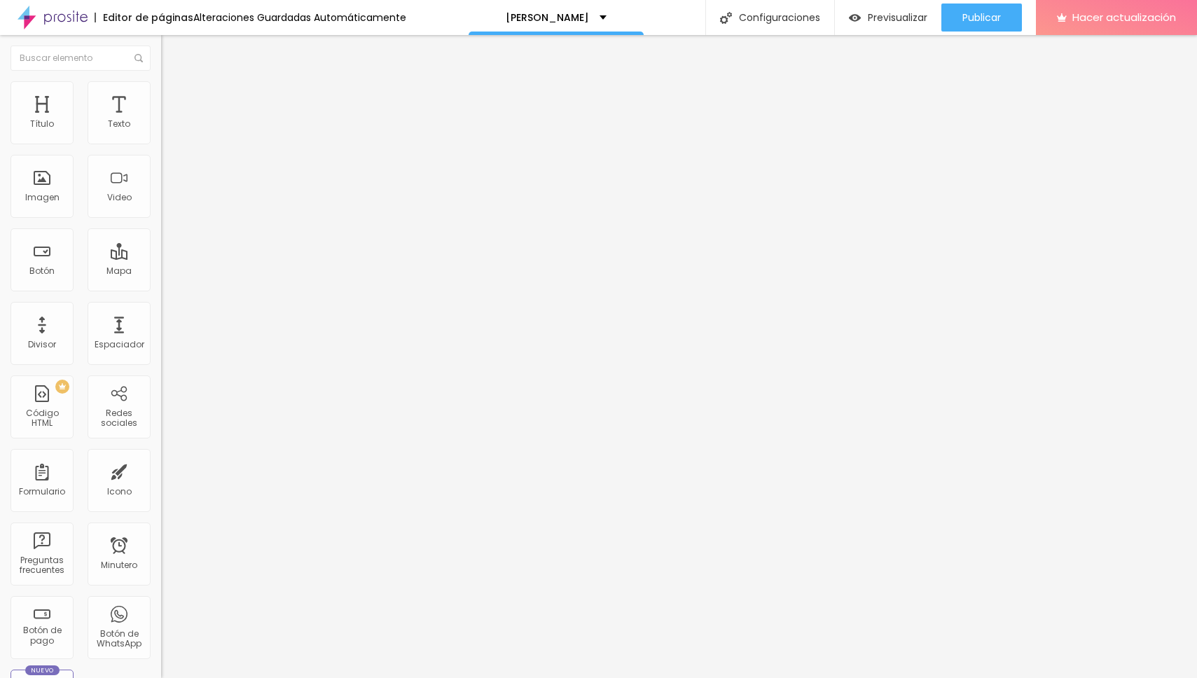
type input "75"
type input "70"
type input "65"
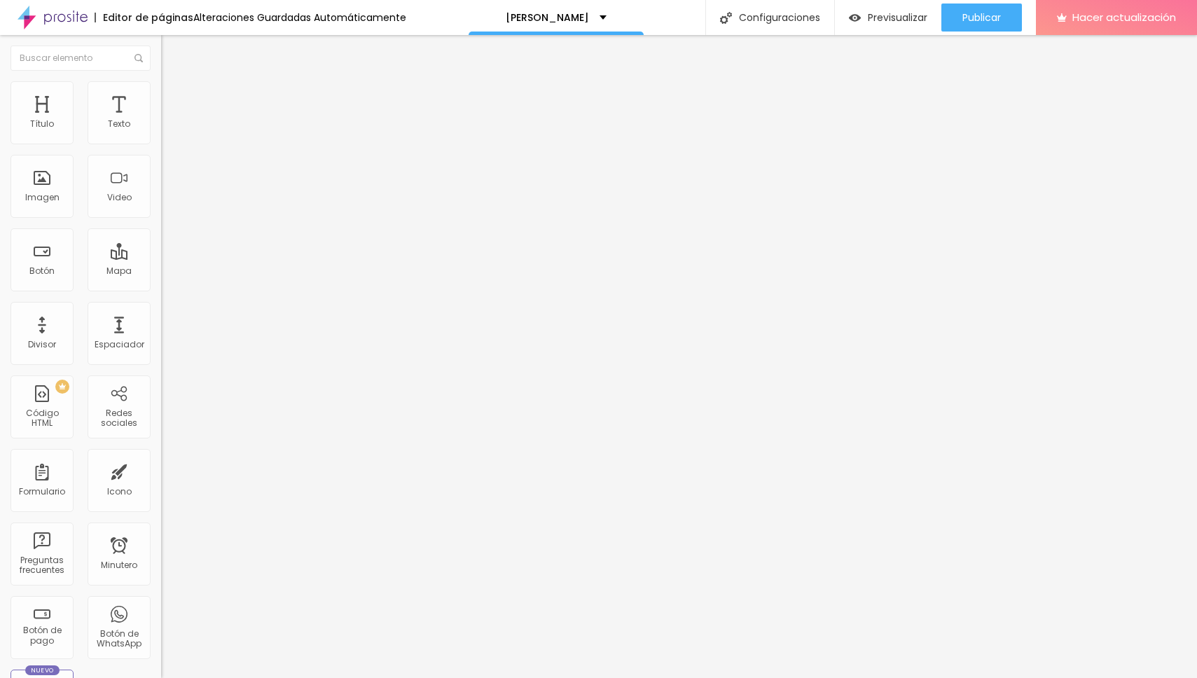
type input "60"
type input "55"
type input "50"
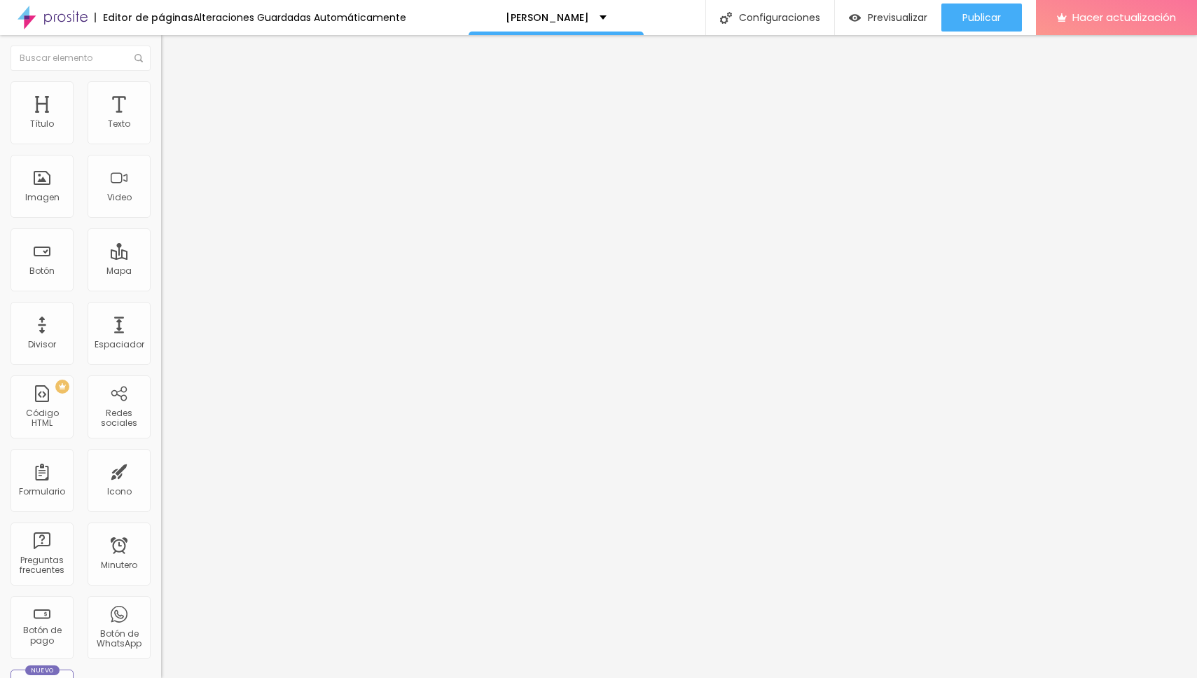
type input "50"
type input "45"
type input "40"
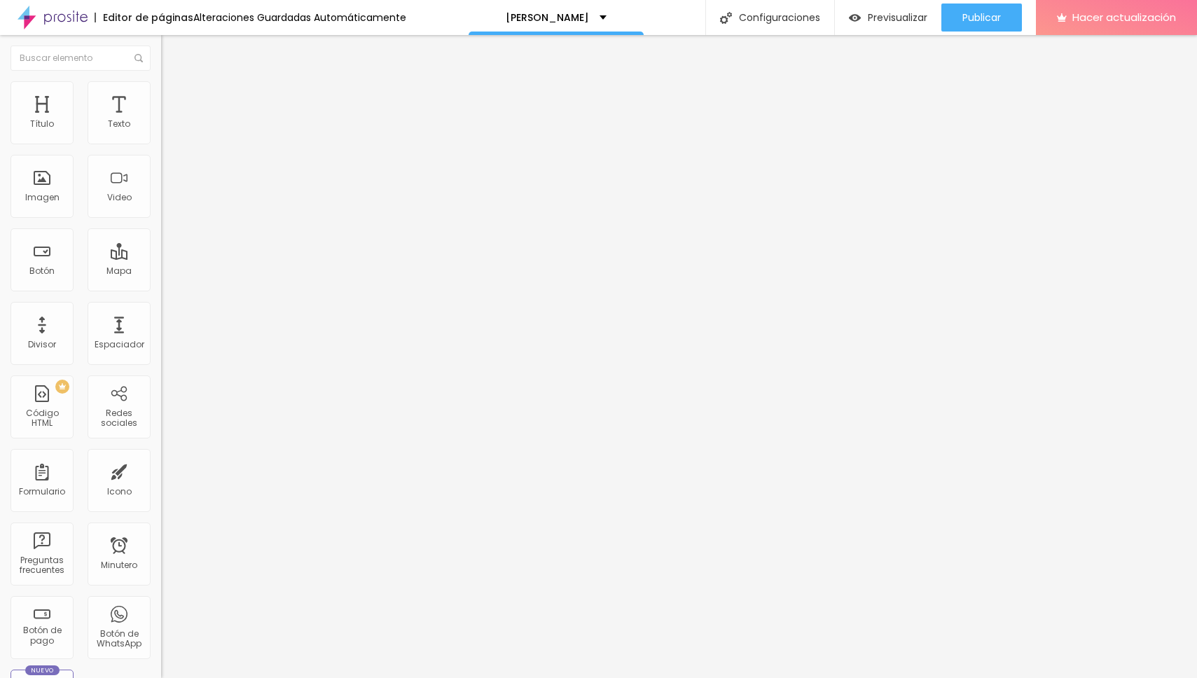
type input "35"
type input "30"
type input "25"
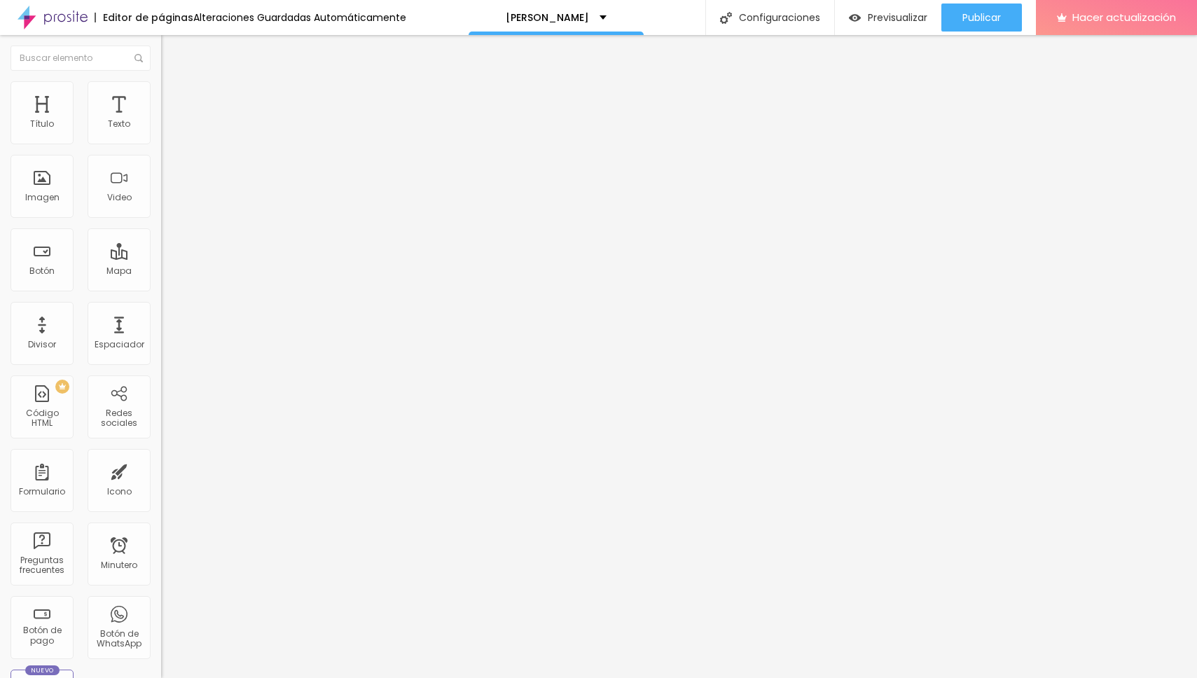
type input "25"
type input "20"
type input "15"
drag, startPoint x: 147, startPoint y: 152, endPoint x: 23, endPoint y: 158, distance: 124.1
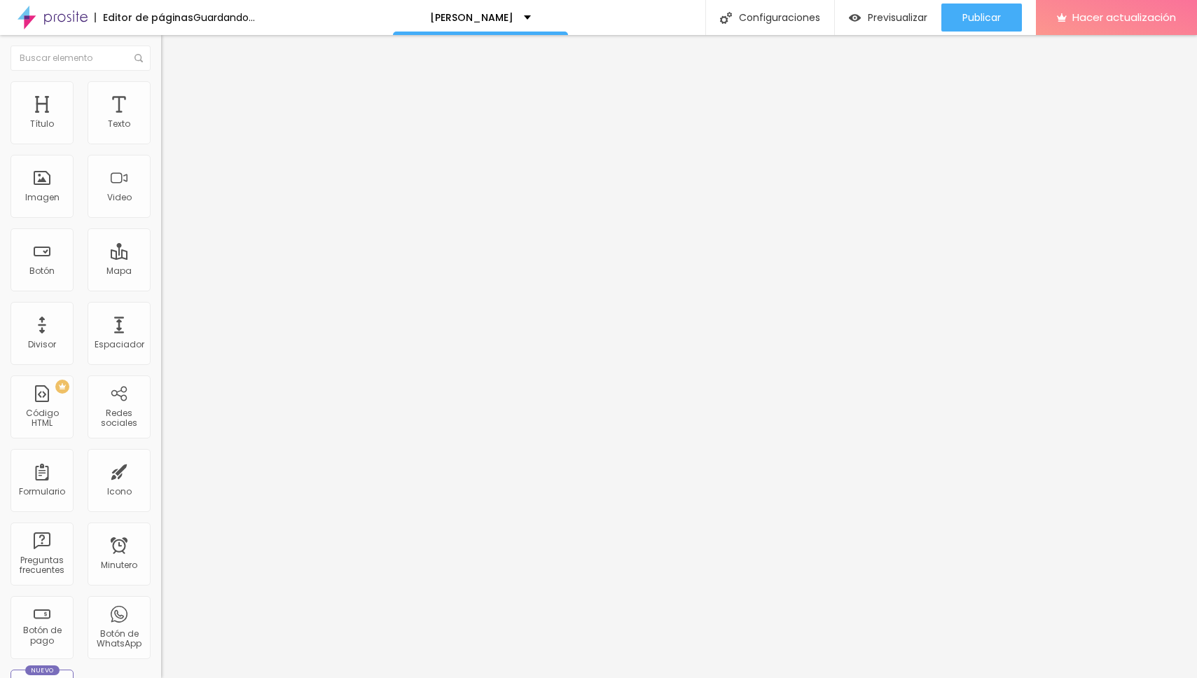
type input "15"
click at [161, 144] on input "range" at bounding box center [206, 137] width 90 height 11
click at [161, 294] on div "Editar null Contenido Estilo Avanzado Tamaño 15 píxeles % 0 Borde redondeado So…" at bounding box center [241, 356] width 161 height 643
click at [964, 25] on div "Publicar" at bounding box center [982, 18] width 39 height 28
click at [170, 120] on font "Agregar imagen" at bounding box center [205, 115] width 71 height 12
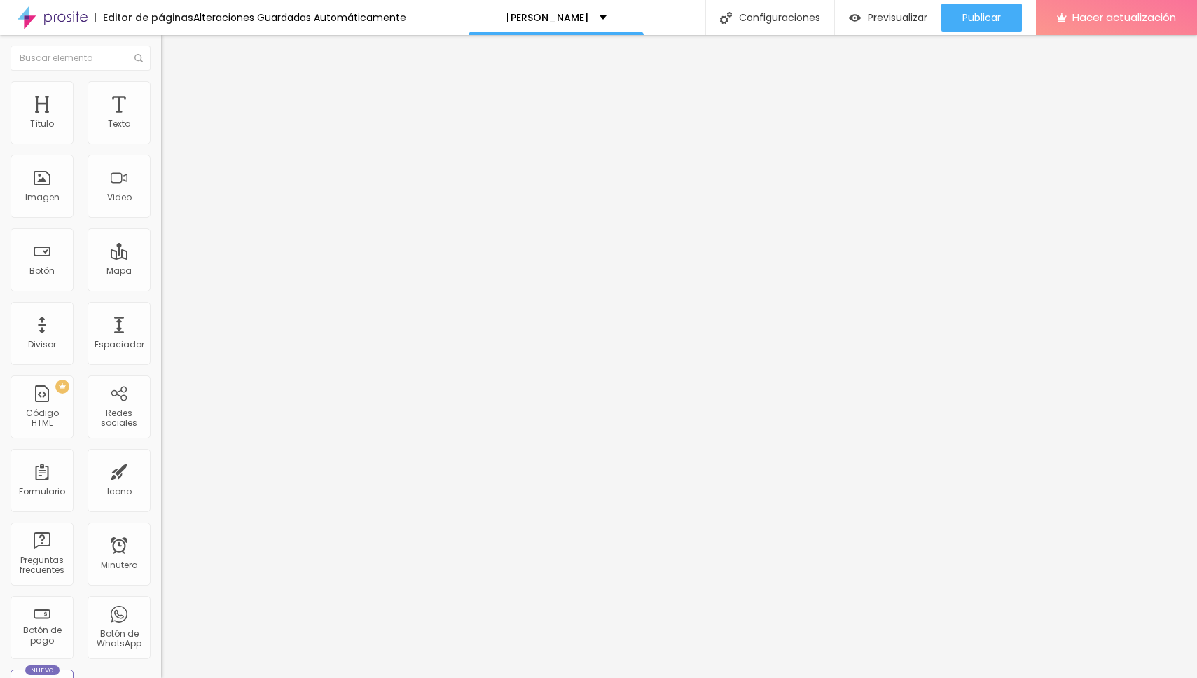
scroll to position [0, 0]
click at [174, 97] on font "Estilo" at bounding box center [185, 91] width 22 height 12
type input "2"
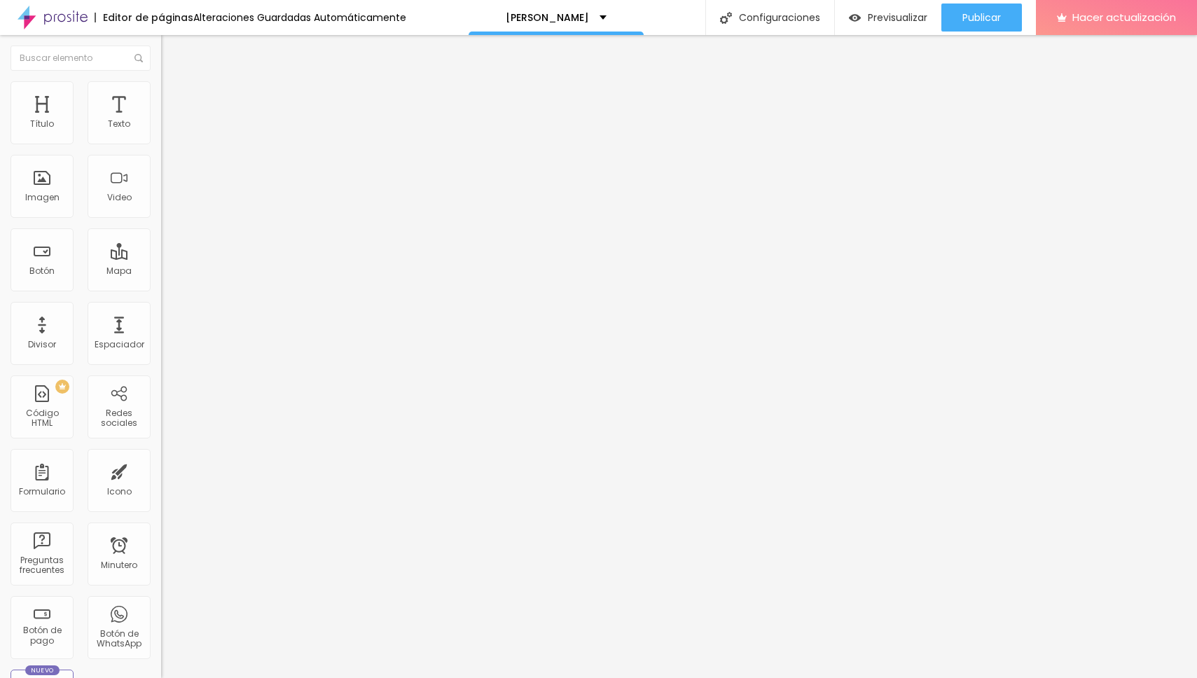
type input "2"
type input "4"
type input "5"
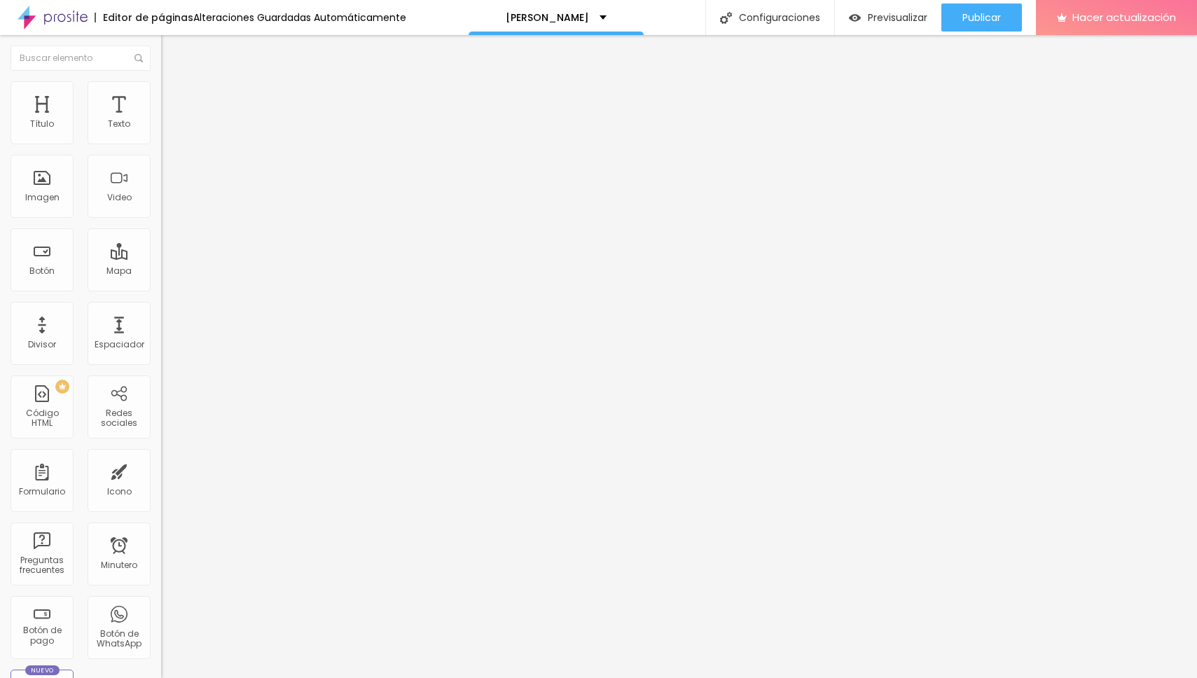
type input "9"
type input "11"
type input "14"
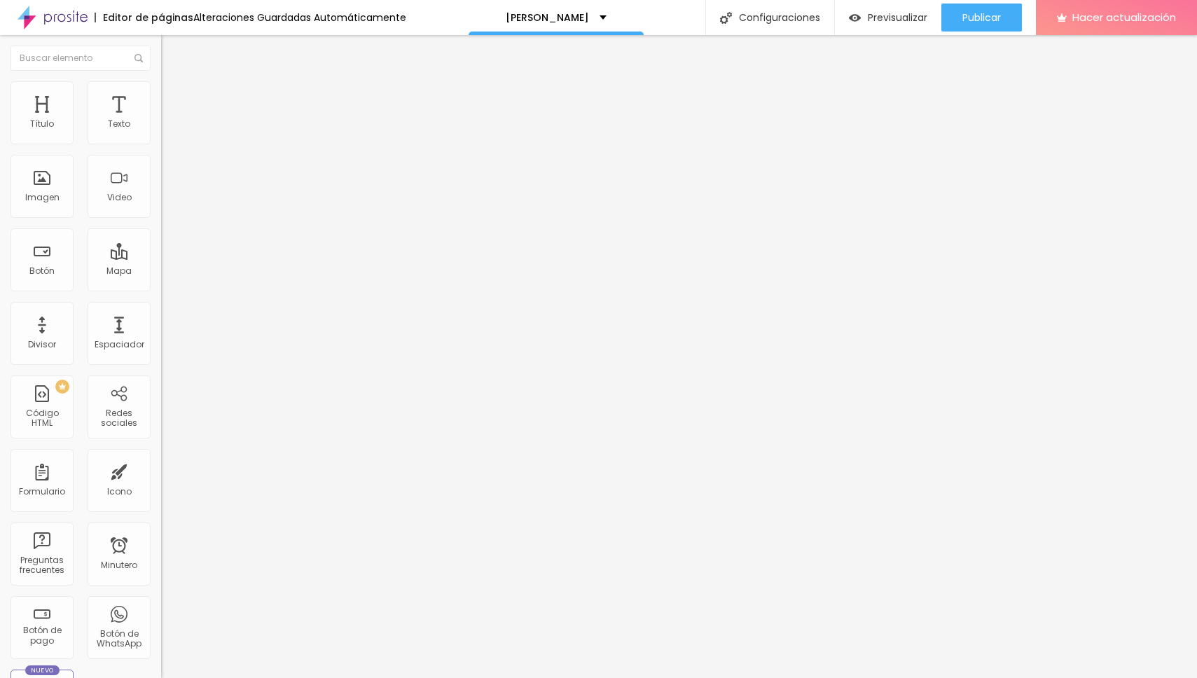
type input "14"
type input "15"
type input "17"
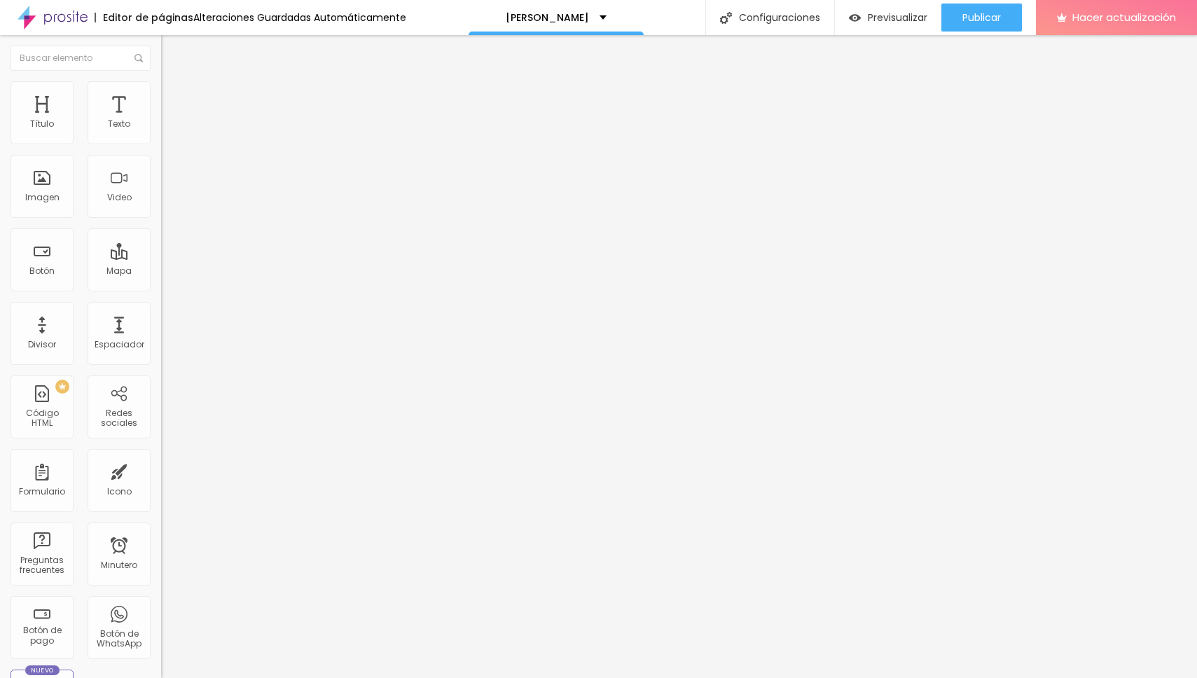
type input "18"
type input "20"
type input "21"
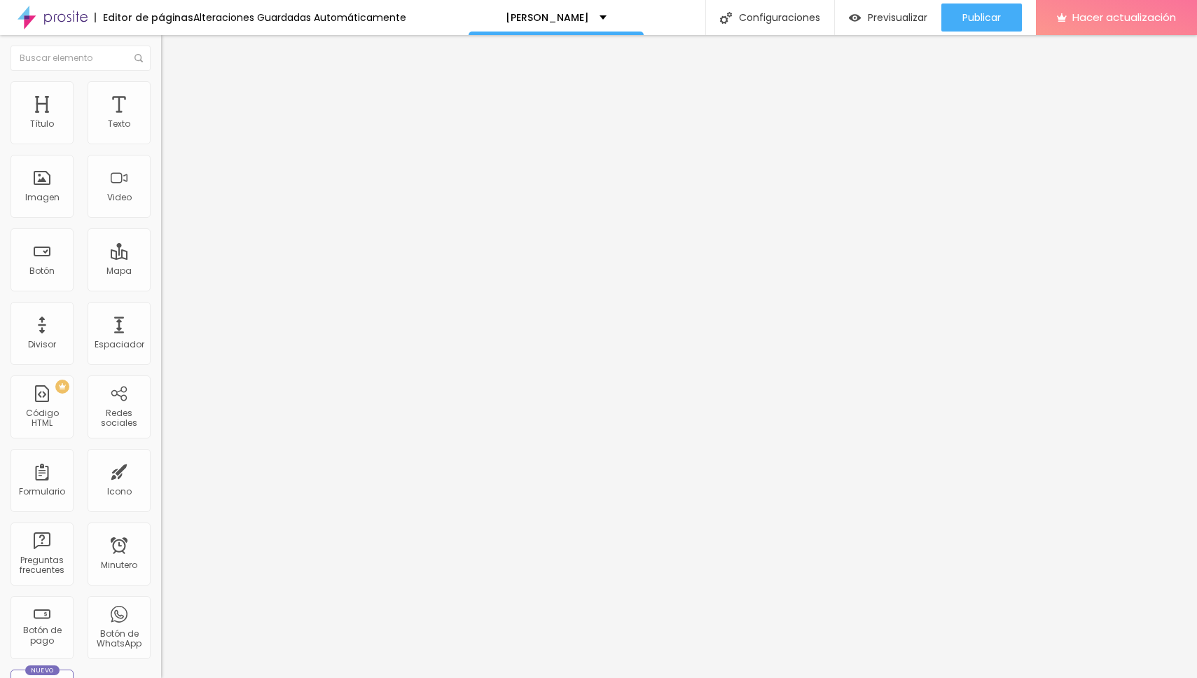
type input "21"
type input "22"
type input "23"
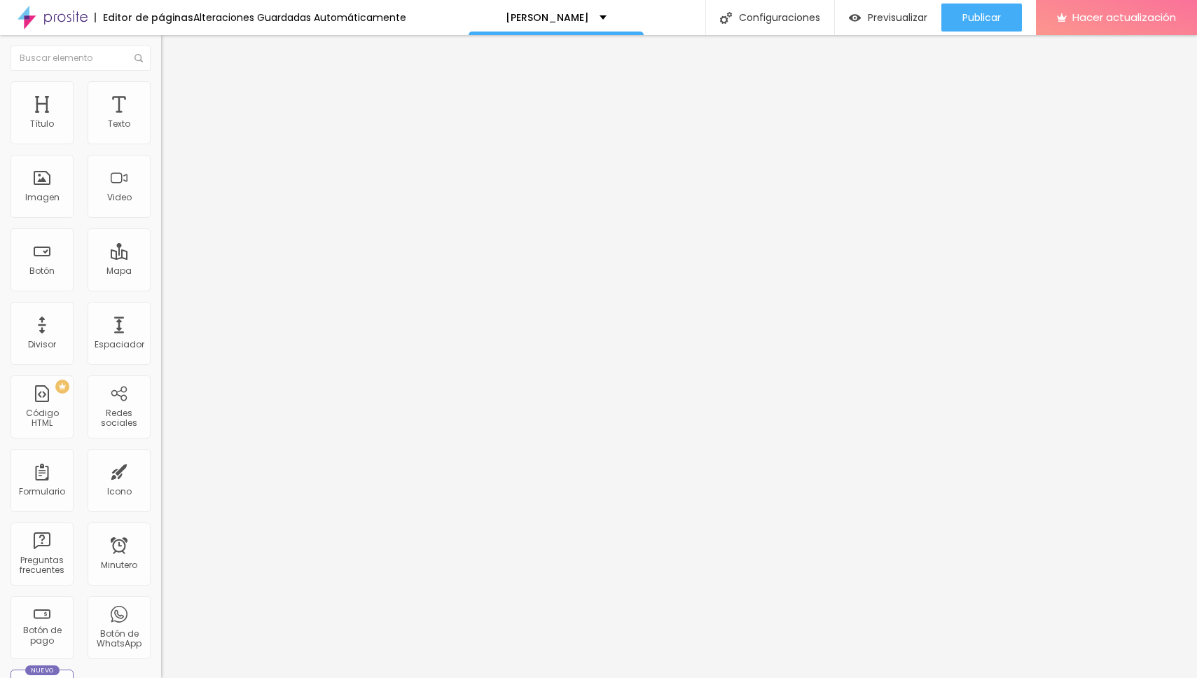
type input "24"
type input "25"
type input "26"
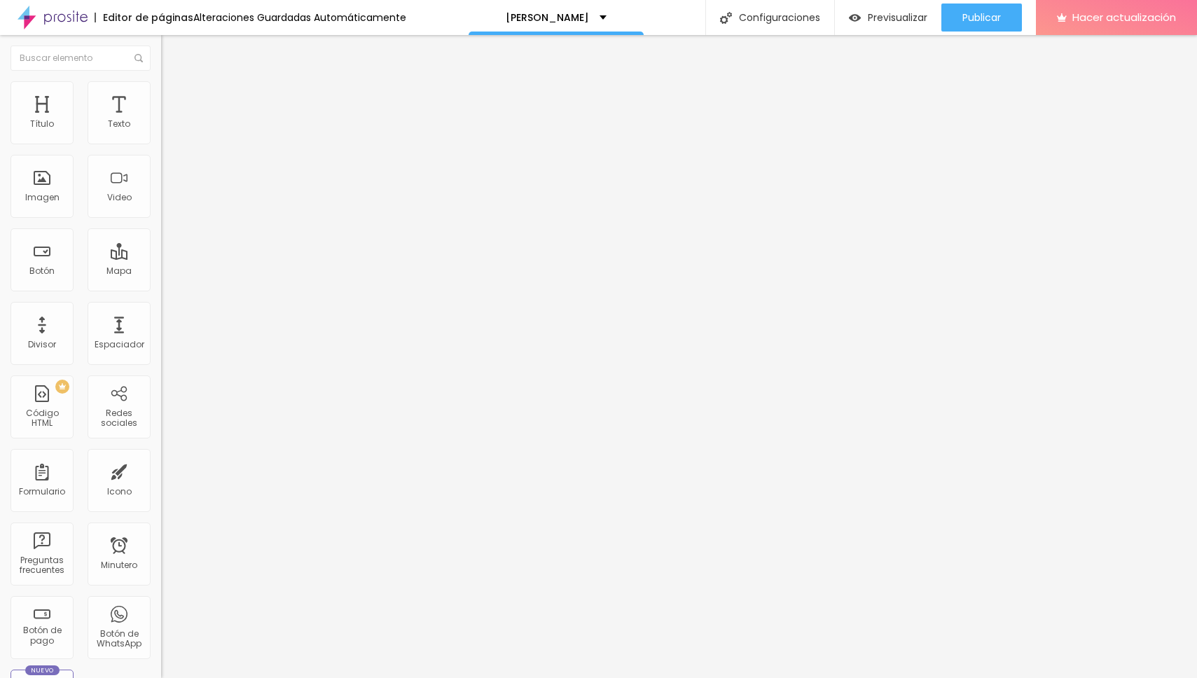
type input "26"
type input "27"
type input "28"
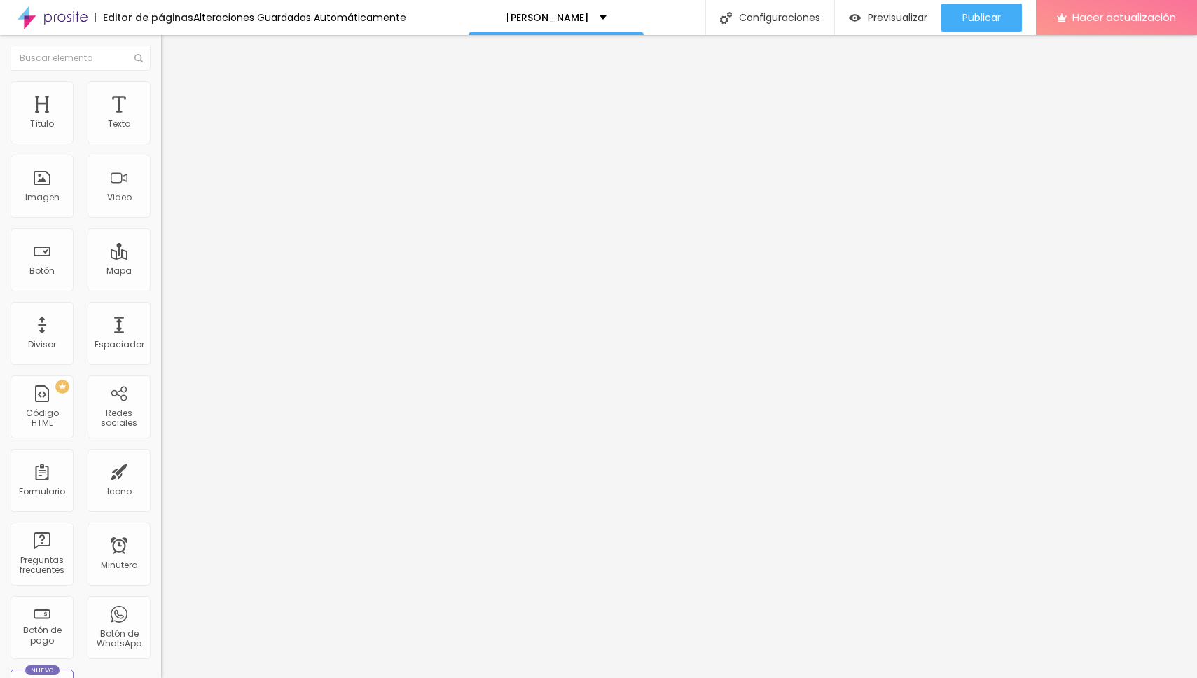
type input "37"
type input "43"
type input "44"
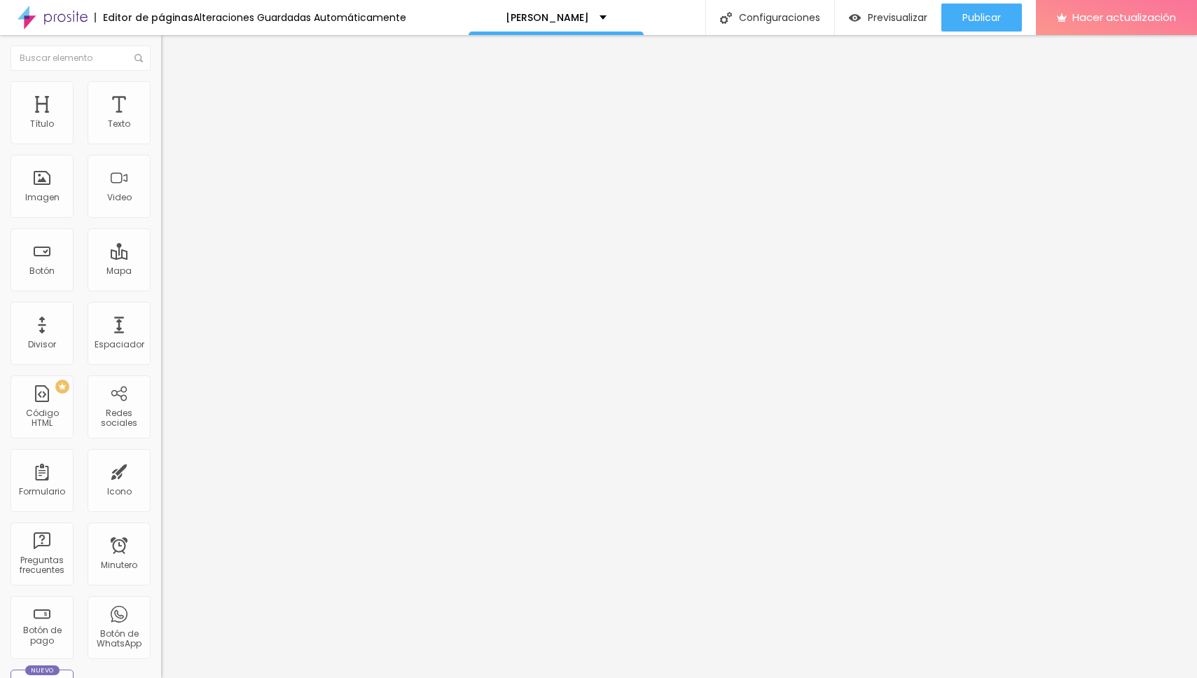
type input "44"
type input "43"
type input "41"
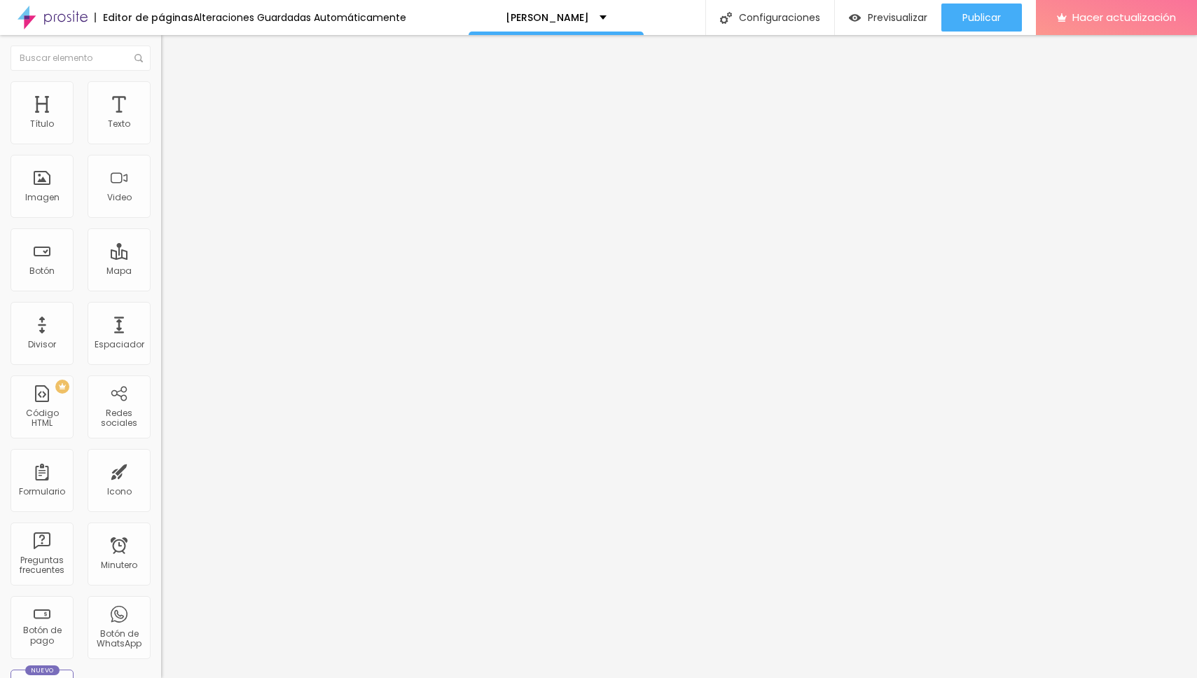
type input "40"
drag, startPoint x: 34, startPoint y: 179, endPoint x: 58, endPoint y: 221, distance: 48.3
type input "40"
click at [161, 308] on input "range" at bounding box center [206, 313] width 90 height 11
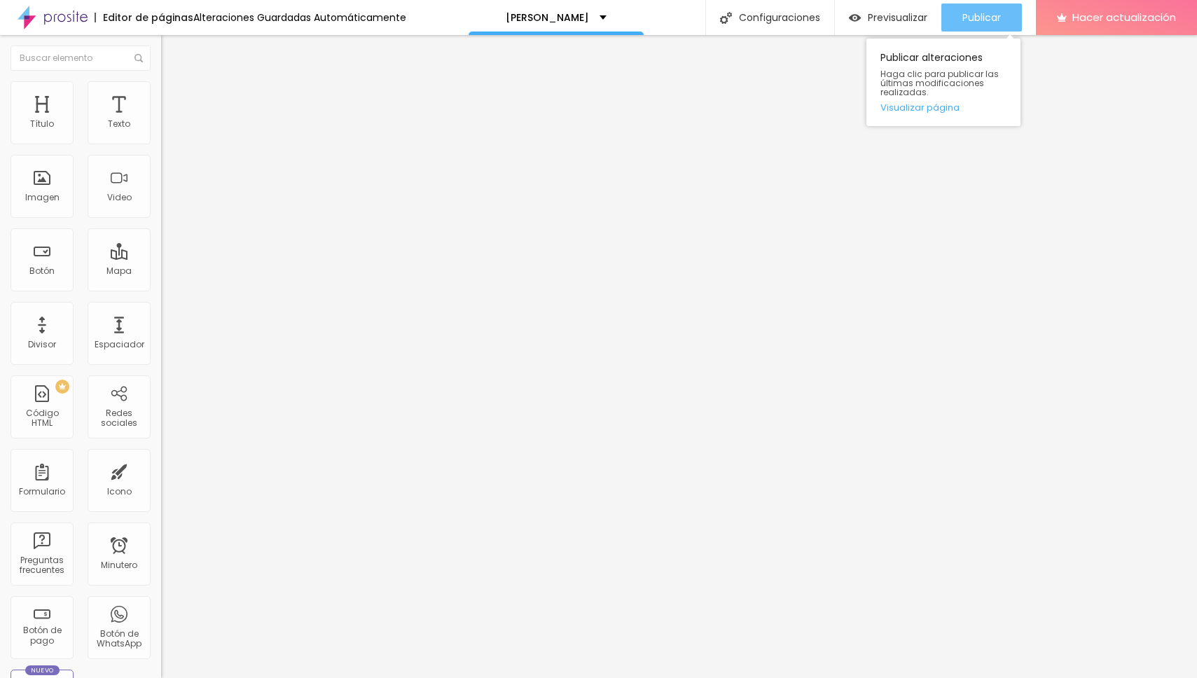
click at [986, 16] on font "Publicar" at bounding box center [982, 18] width 39 height 14
click at [161, 433] on input "Conversar no WhatsApp" at bounding box center [245, 440] width 168 height 14
type input "Conversar por WhatsApp"
click at [161, 454] on div "Editar null Contenido Estilo Avanzado Número de WhatsApp * [PHONE_NUMBER] + 54 …" at bounding box center [241, 356] width 161 height 643
drag, startPoint x: 86, startPoint y: 271, endPoint x: 17, endPoint y: 238, distance: 76.8
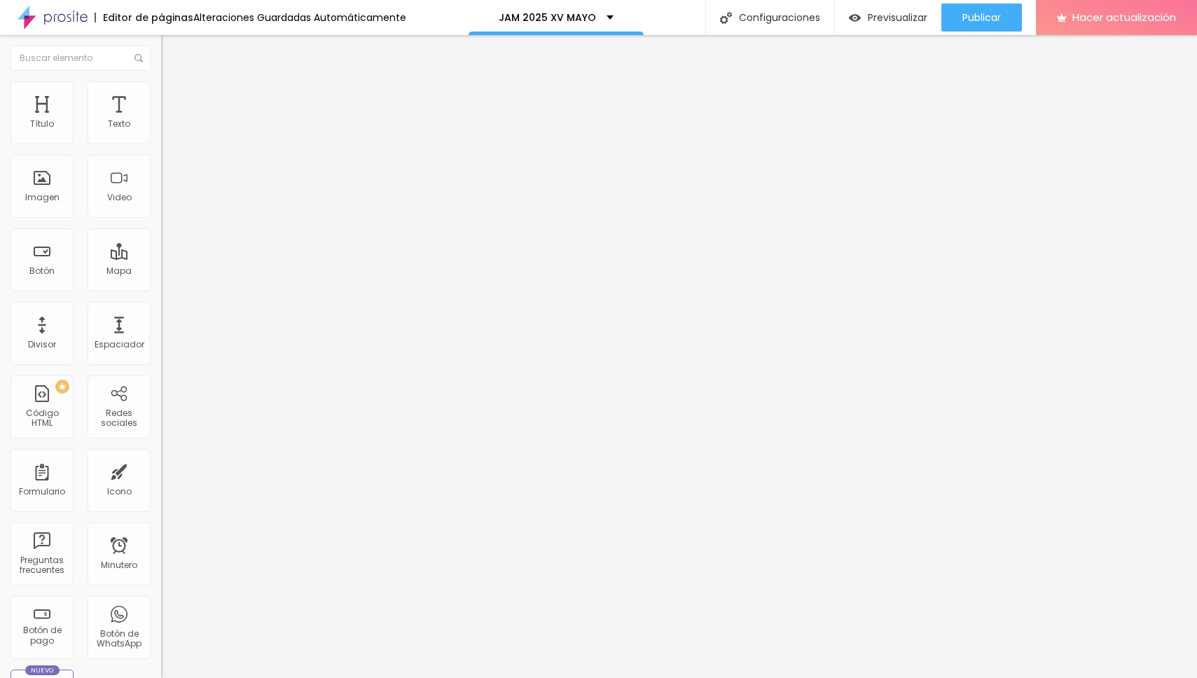
click at [161, 473] on textarea "Hola, llegué a ti a través de la página {page_title} y me gustaría obtener más …" at bounding box center [240, 485] width 158 height 24
click at [161, 473] on textarea "Hola, me gustaria saber mas sobre este presupuesto." at bounding box center [240, 485] width 158 height 24
type textarea "Hola Maxi, me gustaria saber mas sobre este presupuesto."
click at [161, 462] on div "Editar null Contenido Estilo Avanzado Número de WhatsApp * [PHONE_NUMBER] + 54 …" at bounding box center [241, 356] width 161 height 643
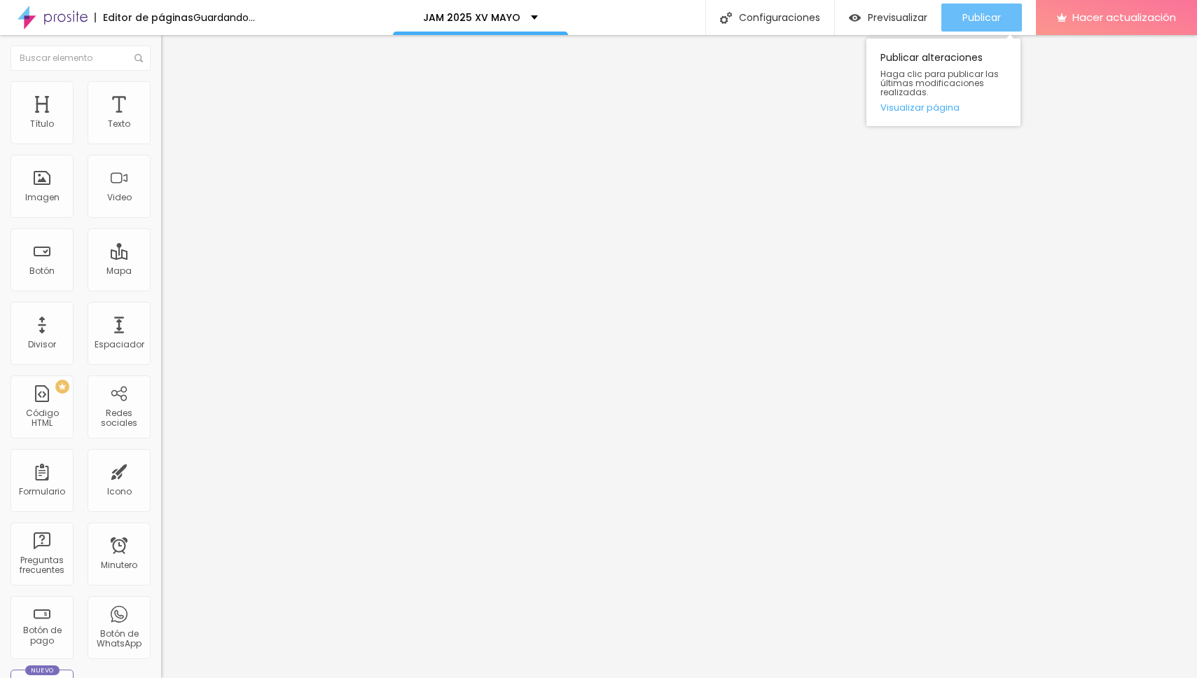
click at [983, 16] on font "Publicar" at bounding box center [982, 18] width 39 height 14
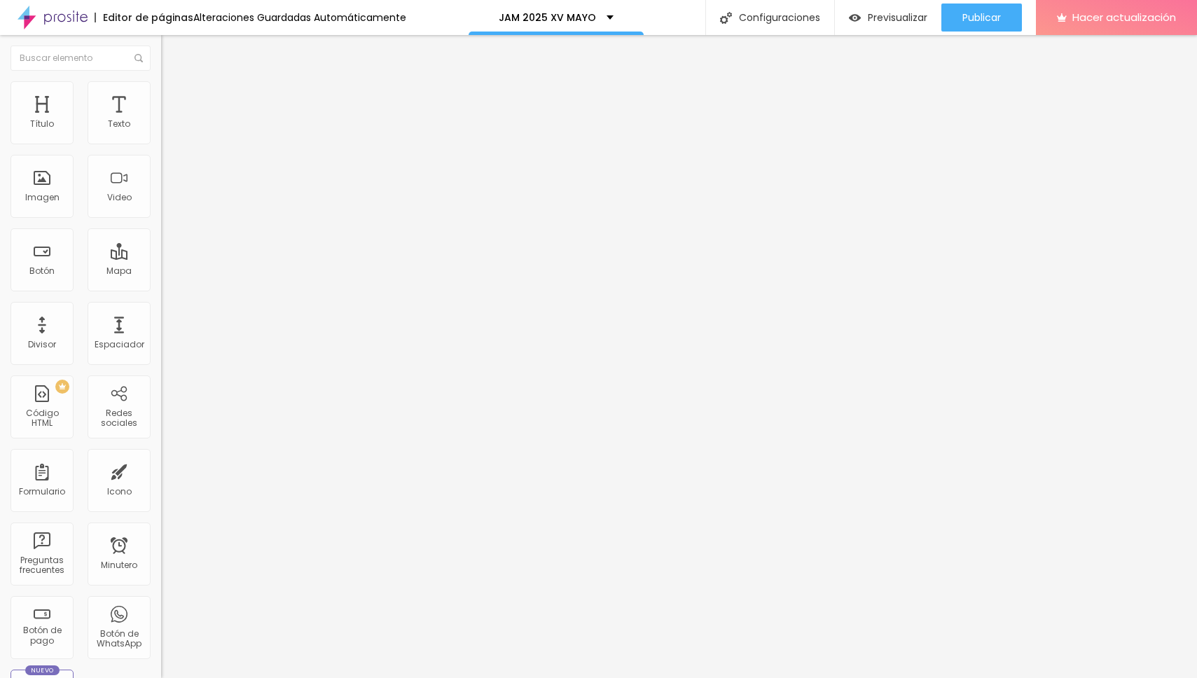
click at [174, 96] on font "Estilo" at bounding box center [185, 91] width 22 height 12
type input "15"
type input "16"
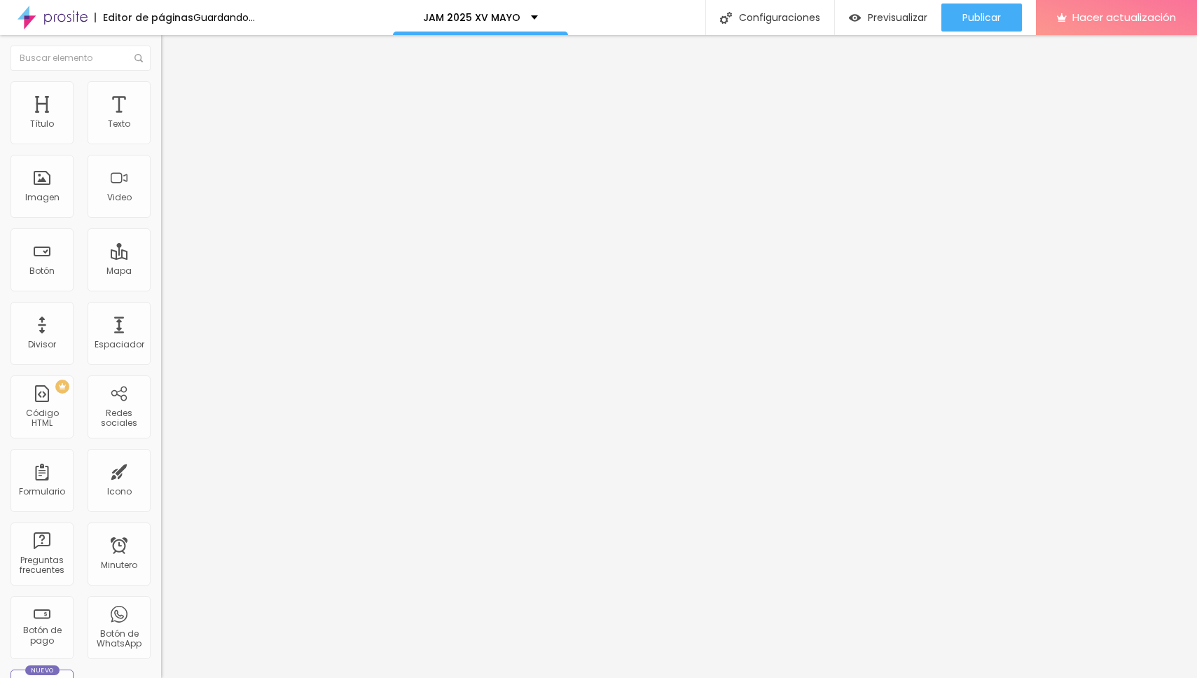
type input "17"
type input "18"
drag, startPoint x: 48, startPoint y: 209, endPoint x: 120, endPoint y: 221, distance: 73.0
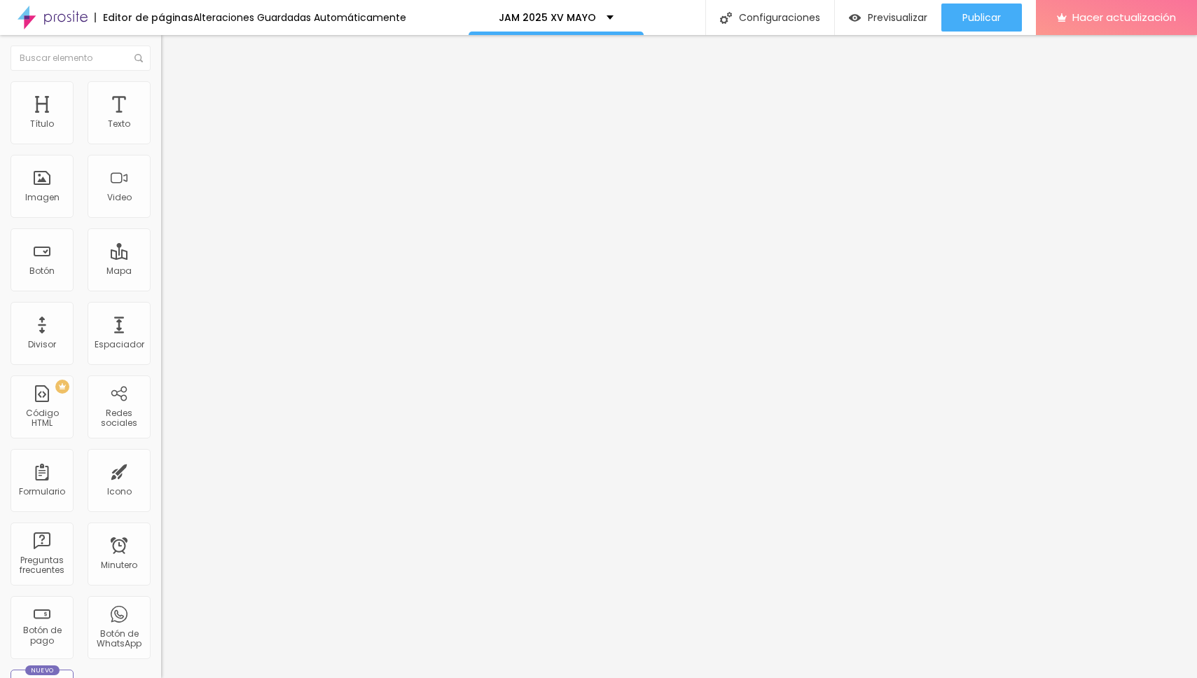
type input "18"
click at [161, 406] on input "range" at bounding box center [206, 411] width 90 height 11
click at [167, 221] on img at bounding box center [171, 225] width 8 height 8
radio input "false"
radio input "true"
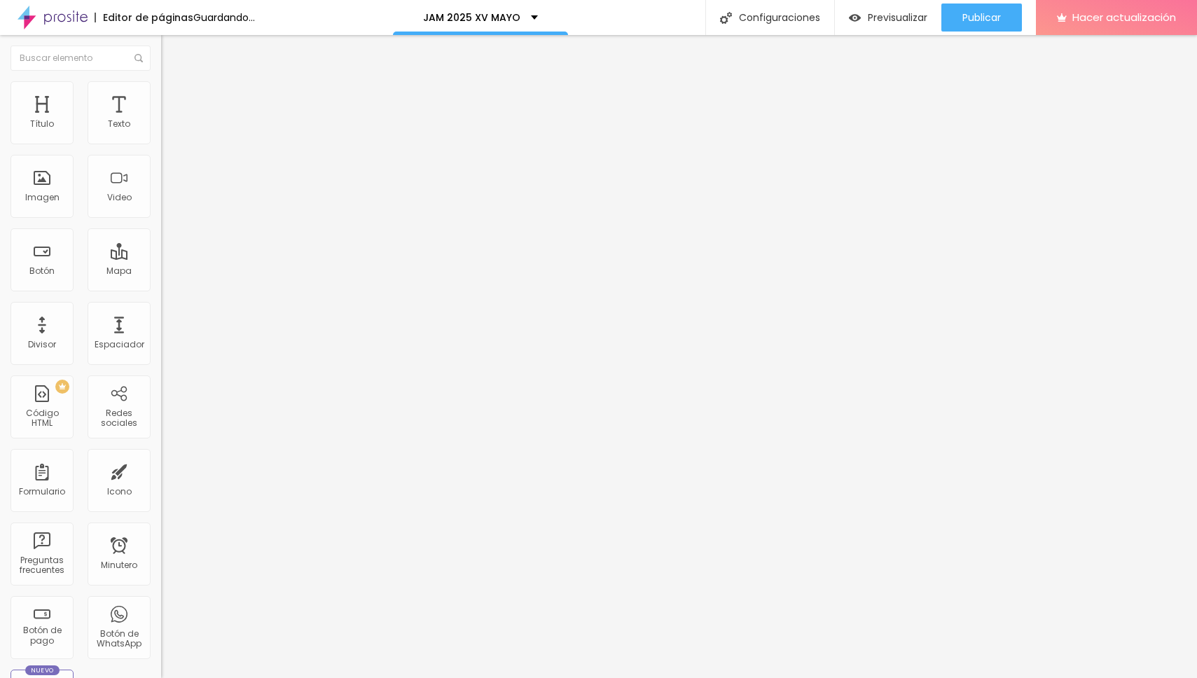
click at [167, 128] on img at bounding box center [171, 124] width 8 height 8
radio input "true"
radio input "false"
click at [167, 221] on img at bounding box center [171, 225] width 8 height 8
radio input "false"
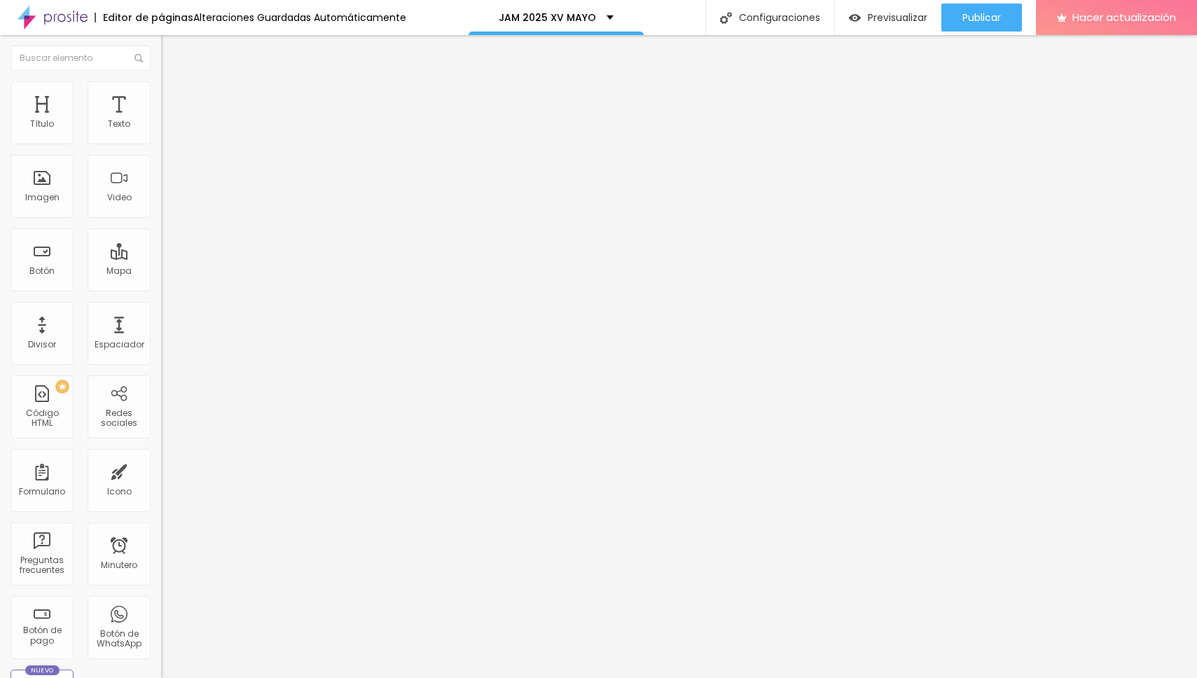
click at [167, 221] on img at bounding box center [171, 225] width 8 height 8
radio input "false"
radio input "true"
click at [167, 128] on img at bounding box center [171, 124] width 8 height 8
radio input "true"
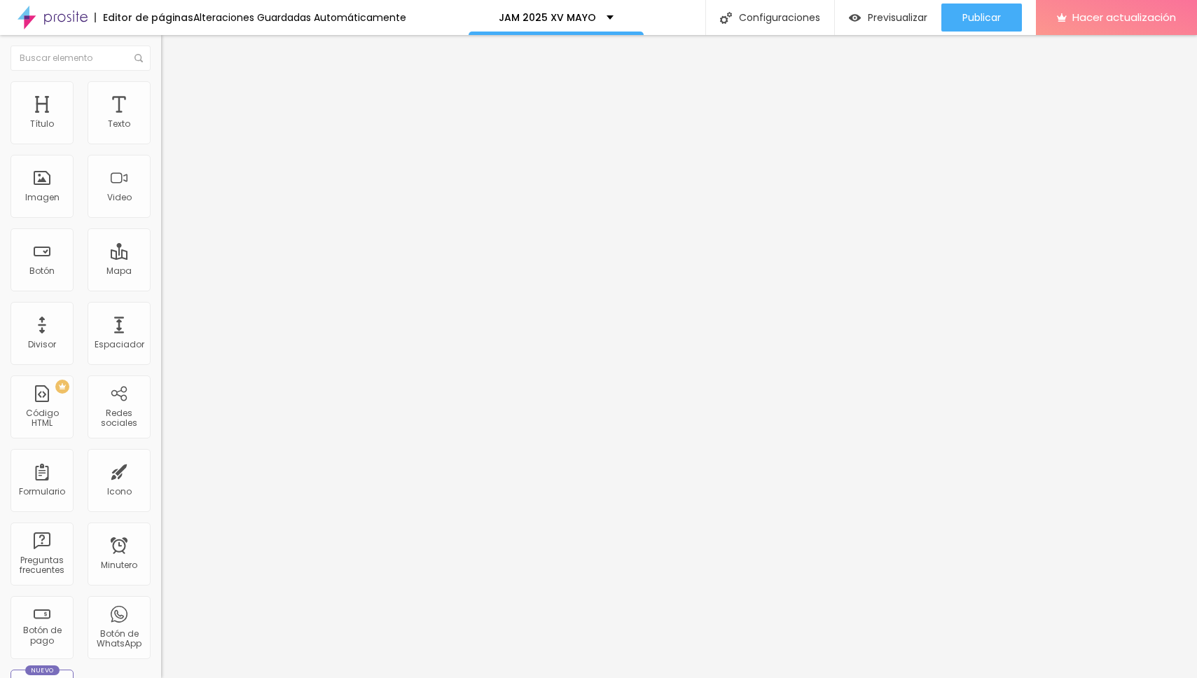
radio input "false"
click at [167, 128] on img at bounding box center [171, 124] width 8 height 8
radio input "true"
radio input "false"
click at [174, 101] on font "Avanzado" at bounding box center [196, 105] width 45 height 12
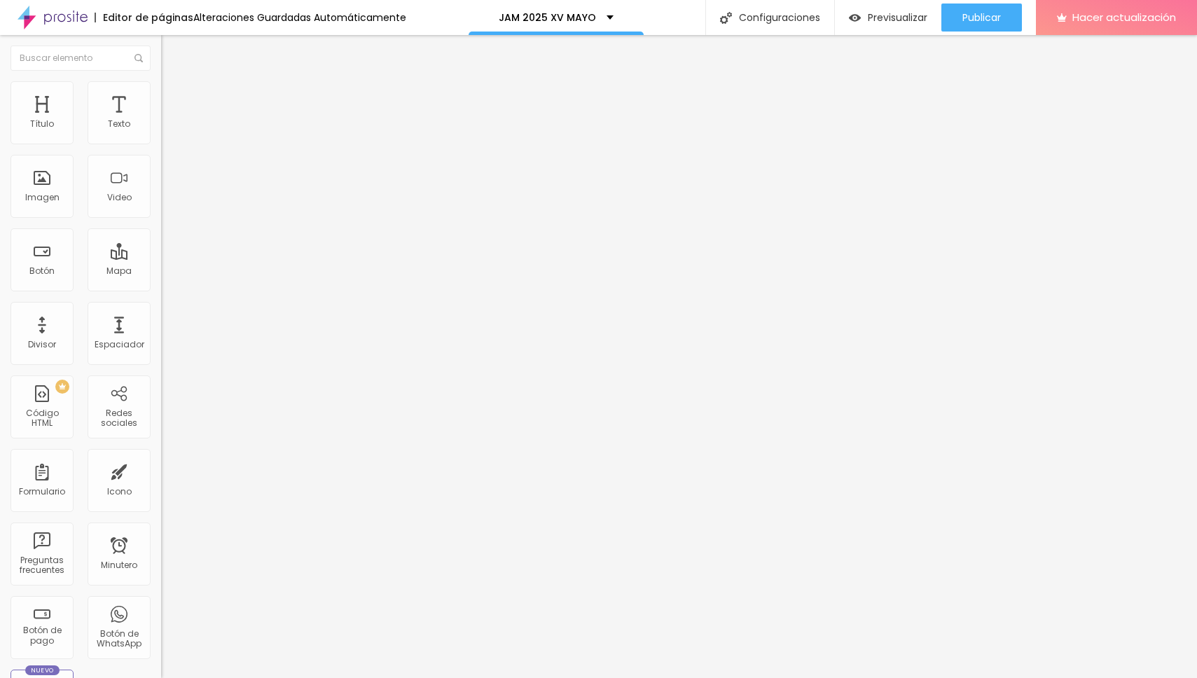
type input "12"
type input "14"
type input "15"
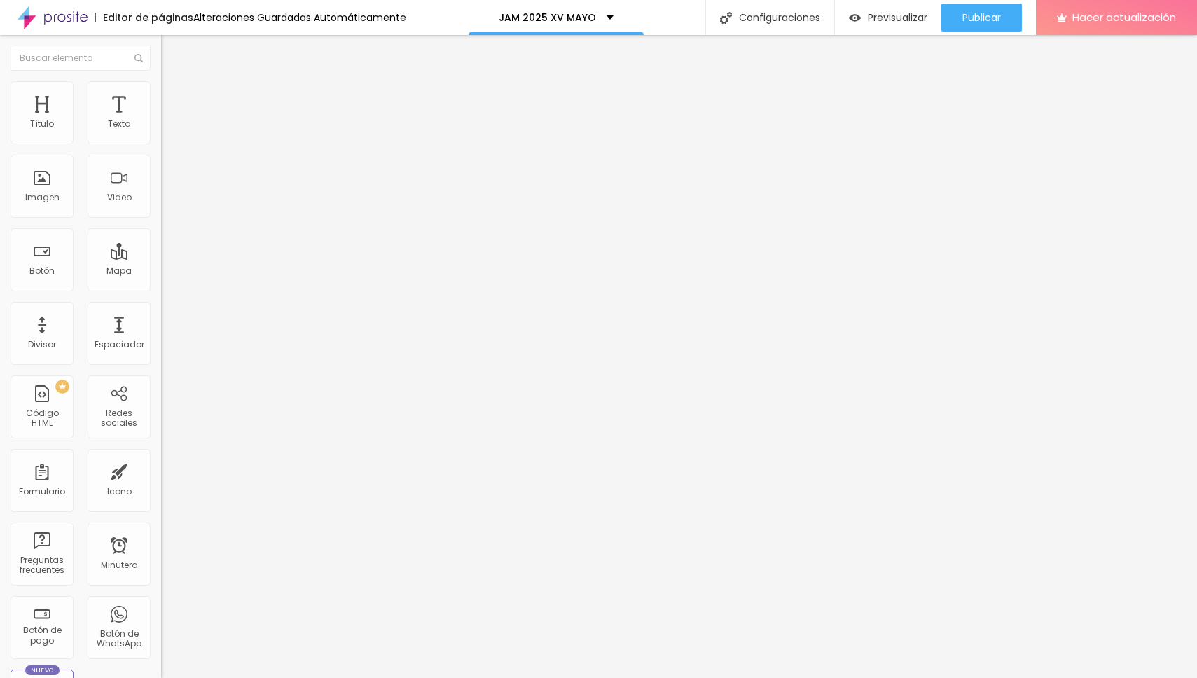
type input "15"
type input "16"
type input "17"
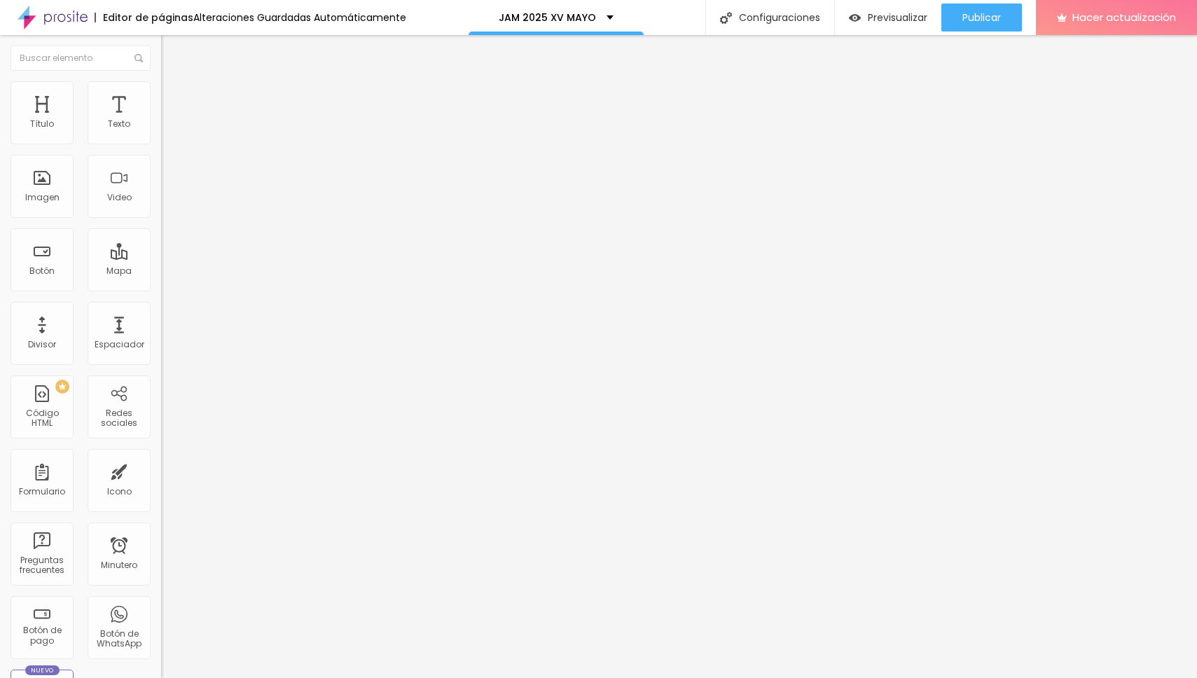
type input "18"
type input "19"
type input "20"
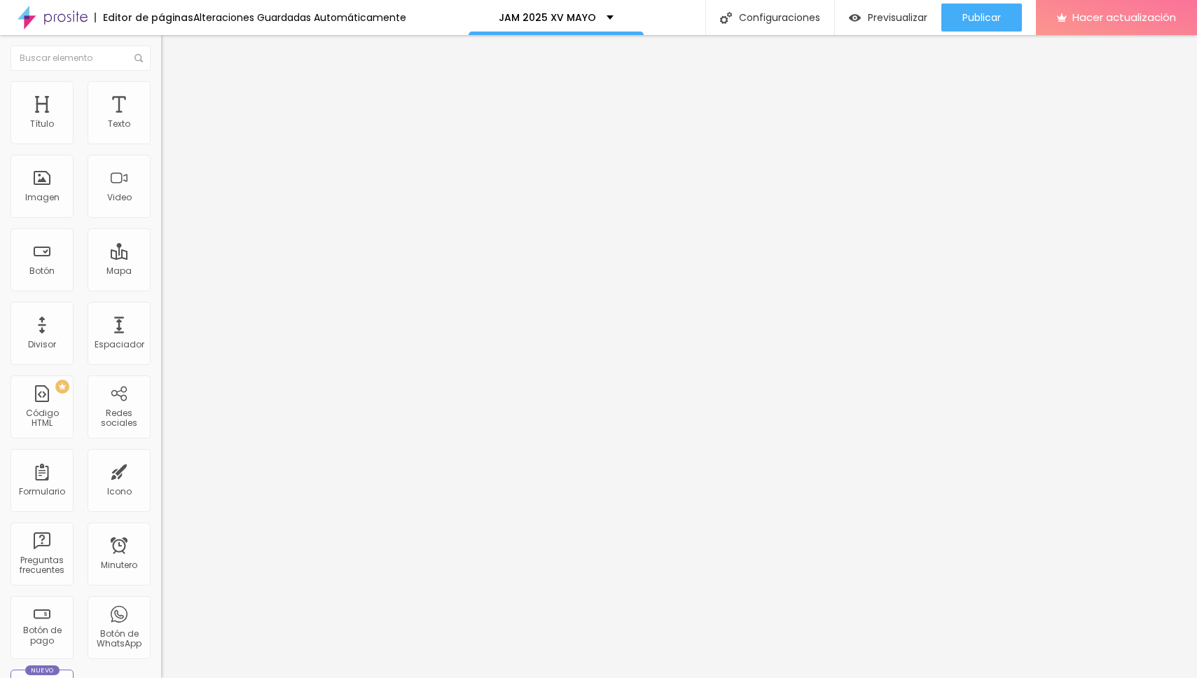
type input "20"
type input "21"
drag, startPoint x: 41, startPoint y: 139, endPoint x: 39, endPoint y: 165, distance: 25.3
type input "21"
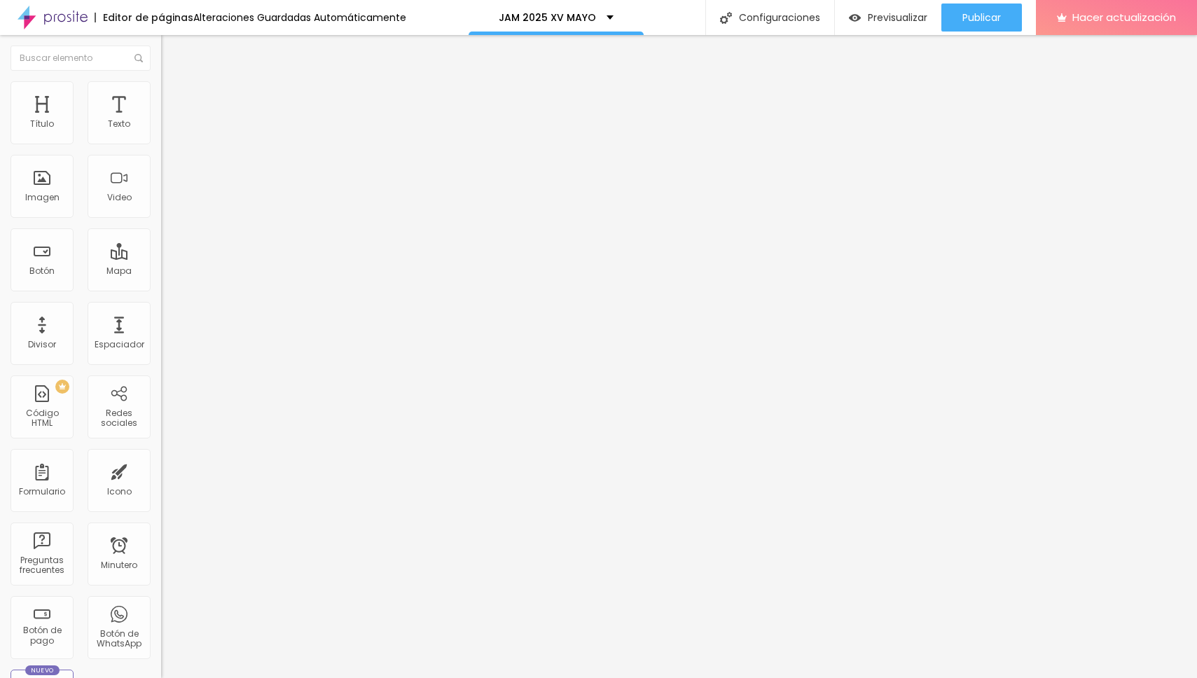
click at [161, 272] on input "range" at bounding box center [206, 277] width 90 height 11
type input "8"
type input "9"
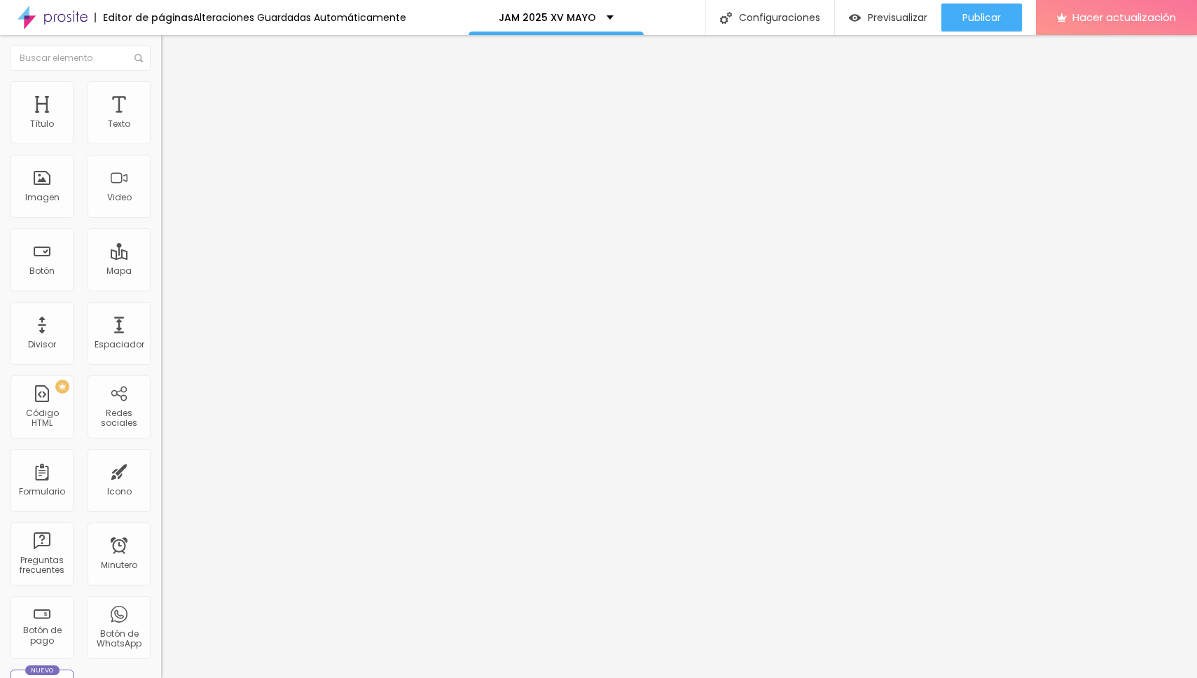
type input "12"
type input "13"
type input "14"
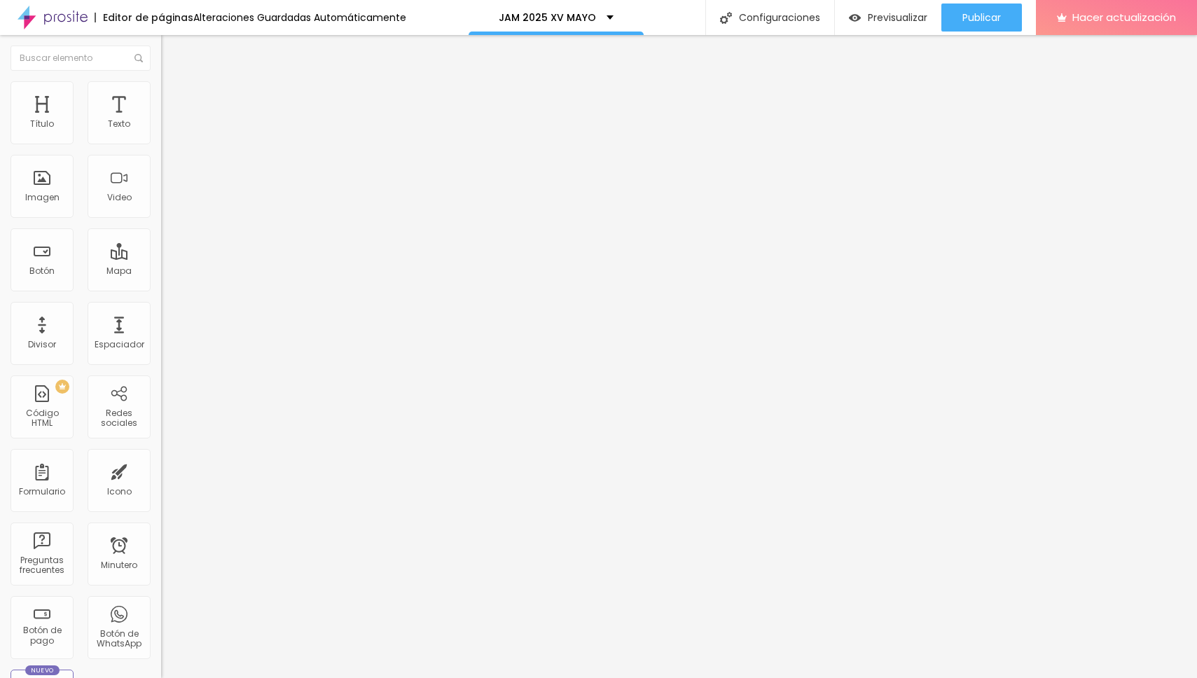
type input "14"
type input "15"
type input "16"
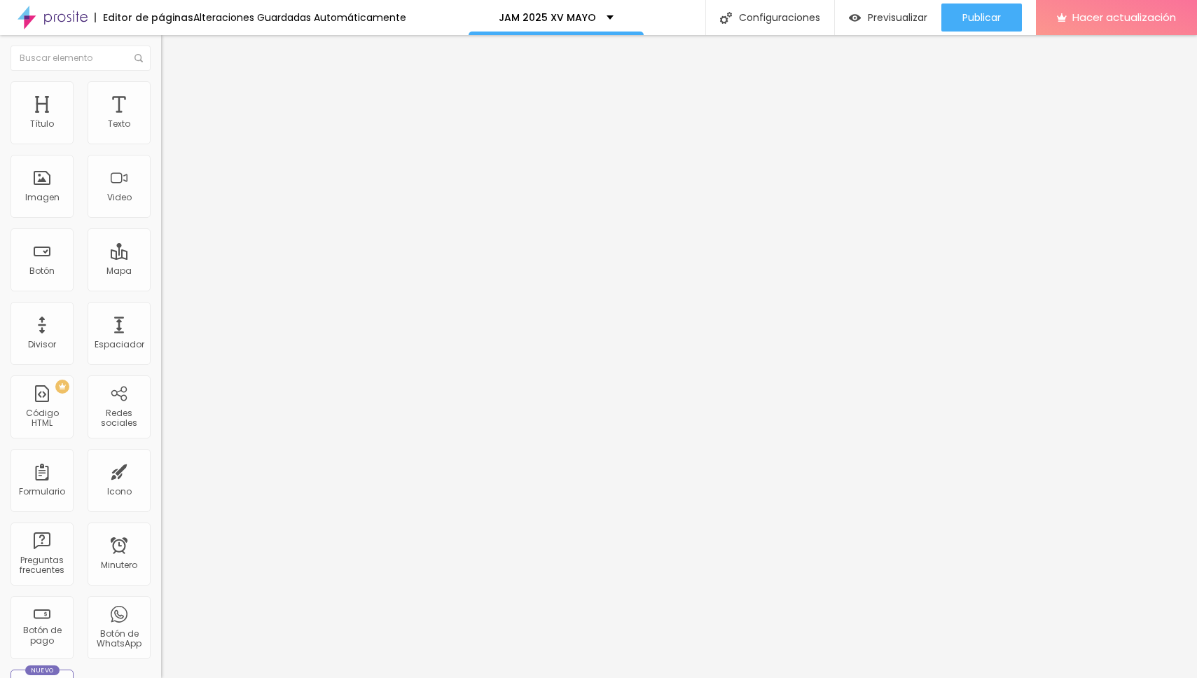
type input "17"
type input "18"
type input "19"
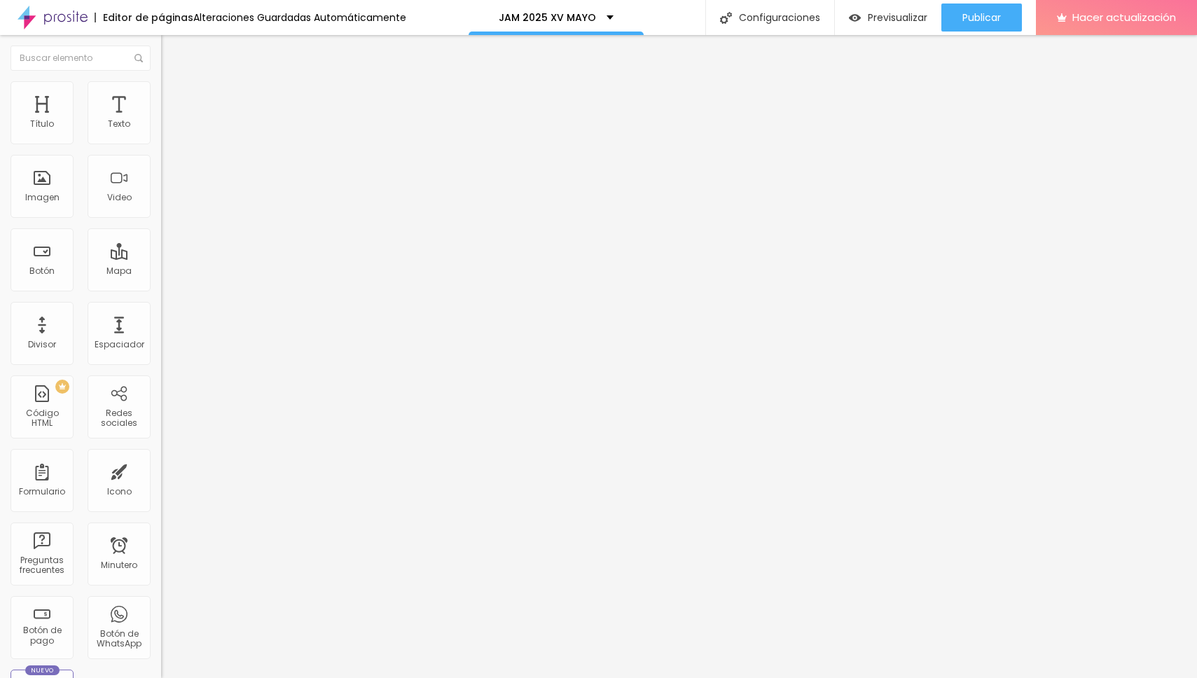
type input "19"
type input "20"
type input "21"
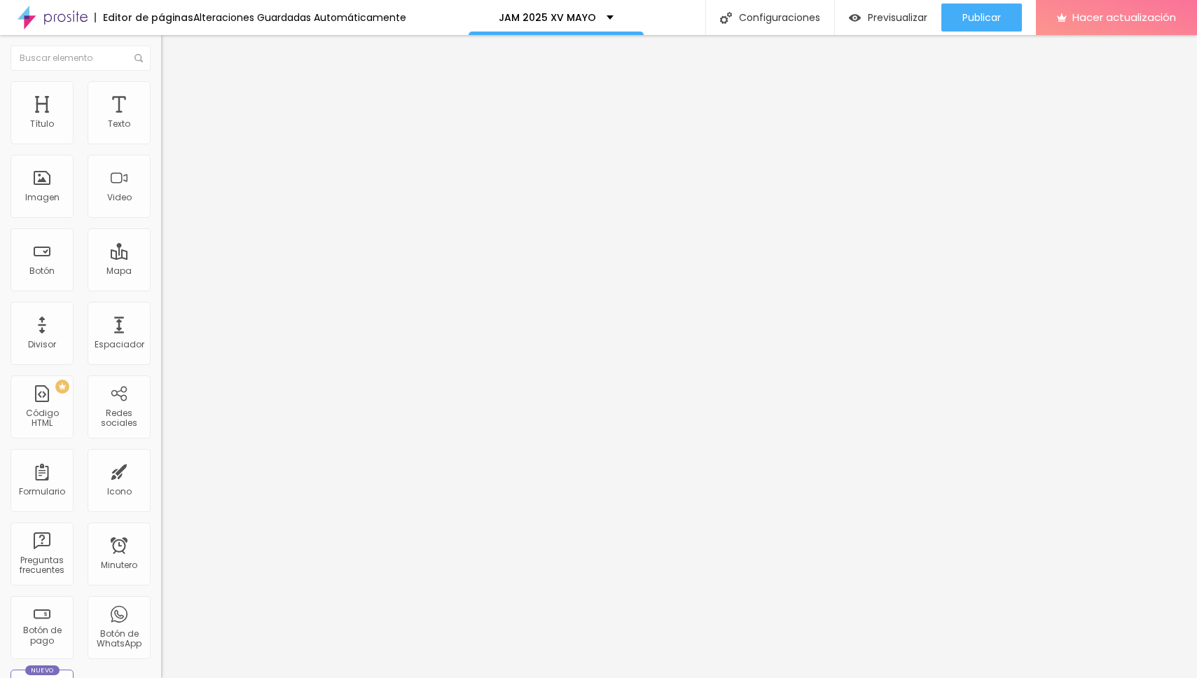
drag, startPoint x: 39, startPoint y: 163, endPoint x: 132, endPoint y: 293, distance: 160.0
type input "22"
click at [161, 470] on input "range" at bounding box center [206, 475] width 90 height 11
type input "22"
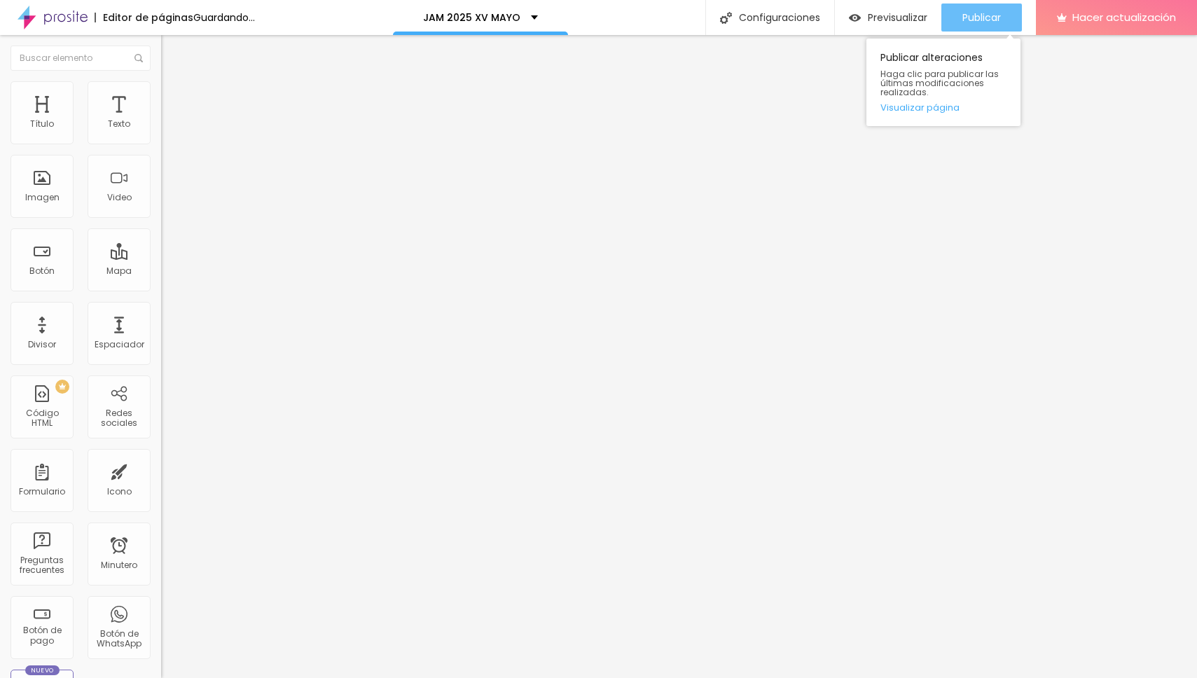
click at [982, 18] on font "Publicar" at bounding box center [982, 18] width 39 height 14
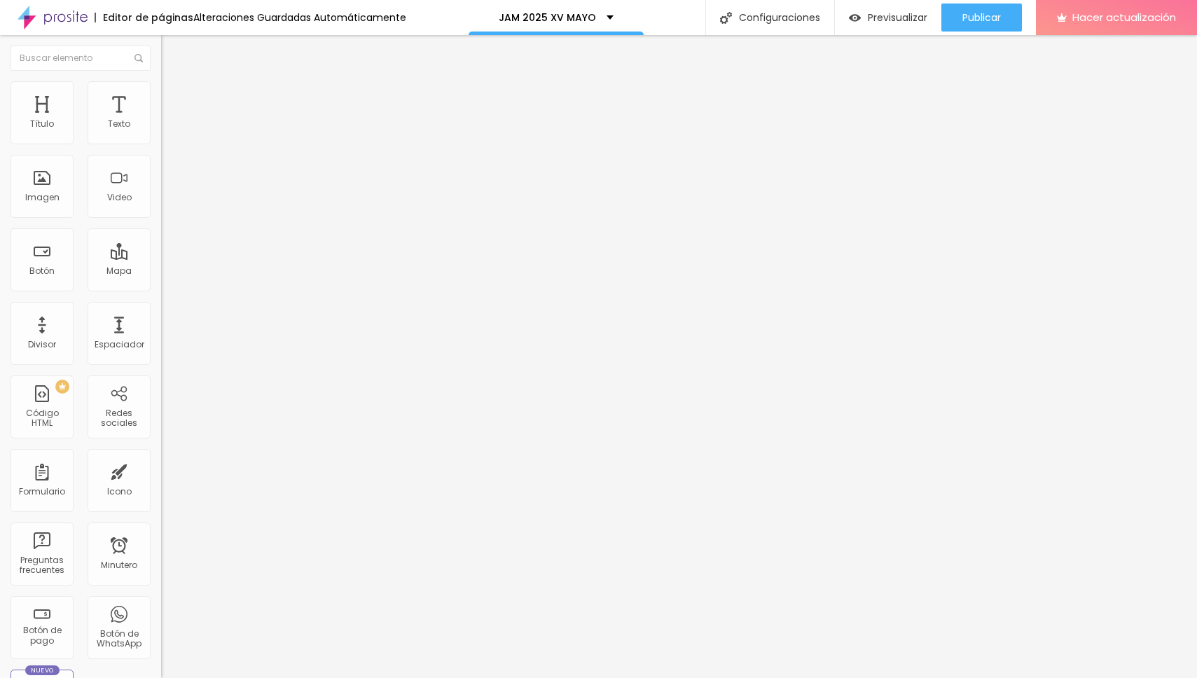
click at [172, 52] on img "button" at bounding box center [177, 51] width 11 height 11
click at [161, 262] on img at bounding box center [241, 342] width 161 height 161
click at [161, 433] on input "Conversar no WhatsApp" at bounding box center [245, 440] width 168 height 14
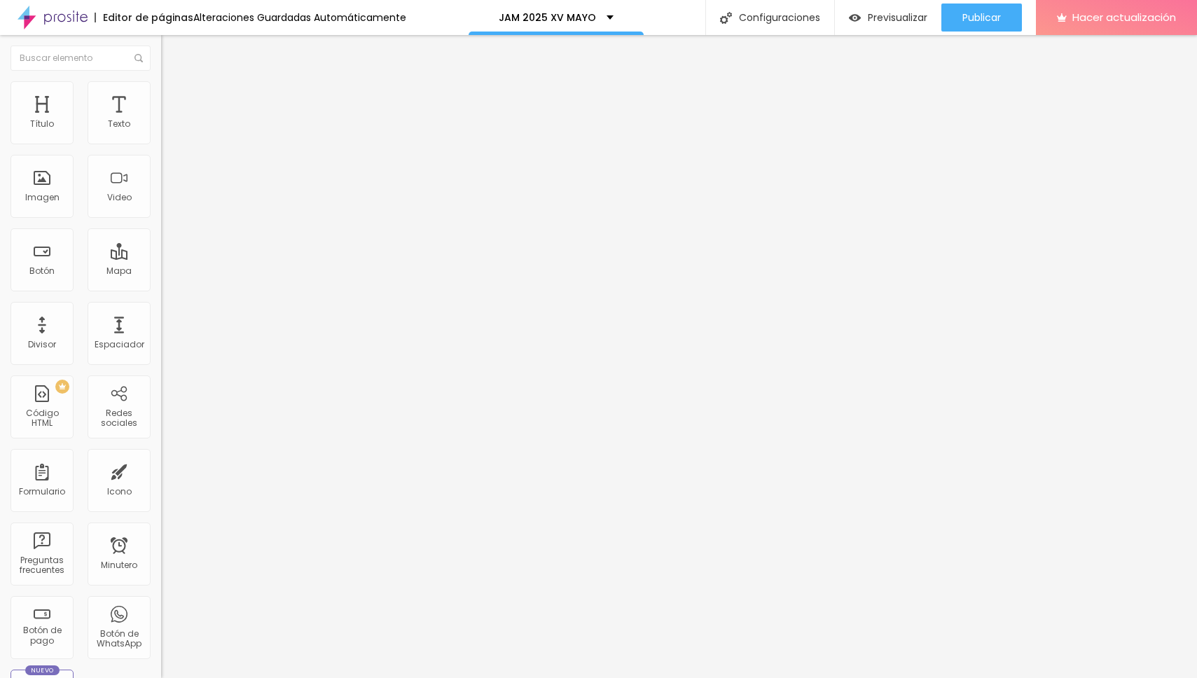
type input "Conversar por WhatsApp"
click at [161, 434] on div "Editar null Contenido Estilo Avanzado Número de WhatsApp * [PHONE_NUMBER] + 55 …" at bounding box center [241, 356] width 161 height 643
drag, startPoint x: 85, startPoint y: 273, endPoint x: 14, endPoint y: 230, distance: 83.3
click at [161, 473] on textarea "Hola, llegué a ti a través de la página {page_title} y me gustaría obtener más …" at bounding box center [240, 485] width 158 height 24
type textarea "Hola Maxi, me pasas mas info sobre este presupuesto. Gracias"
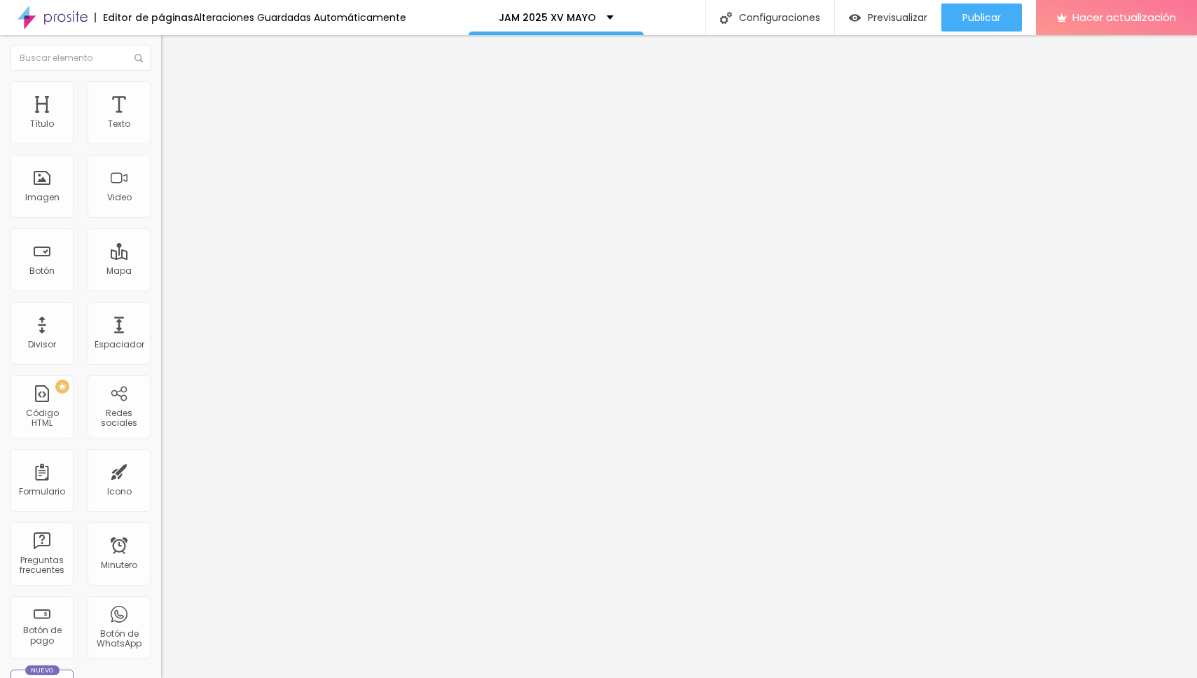
click at [161, 453] on div "Editar null Contenido Estilo Avanzado Número de WhatsApp * [PHONE_NUMBER] + 55 …" at bounding box center [241, 356] width 161 height 643
click at [174, 99] on font "Avanzado" at bounding box center [196, 105] width 45 height 12
type input "11"
type input "23"
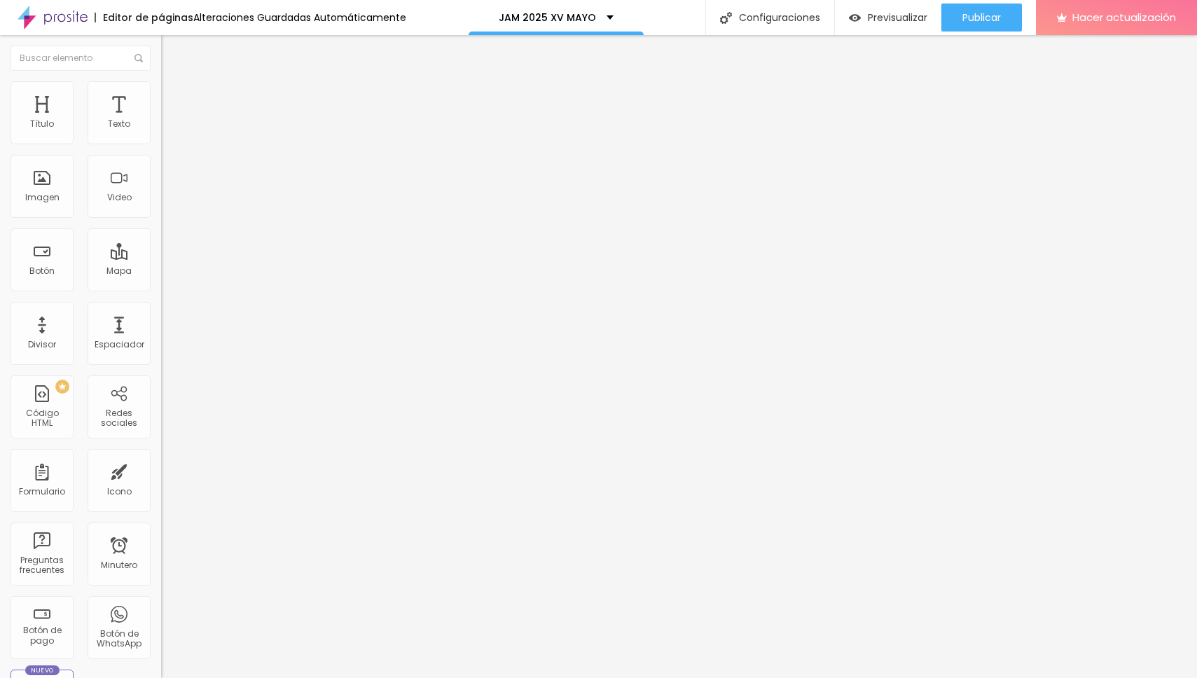
type input "23"
type input "24"
type input "25"
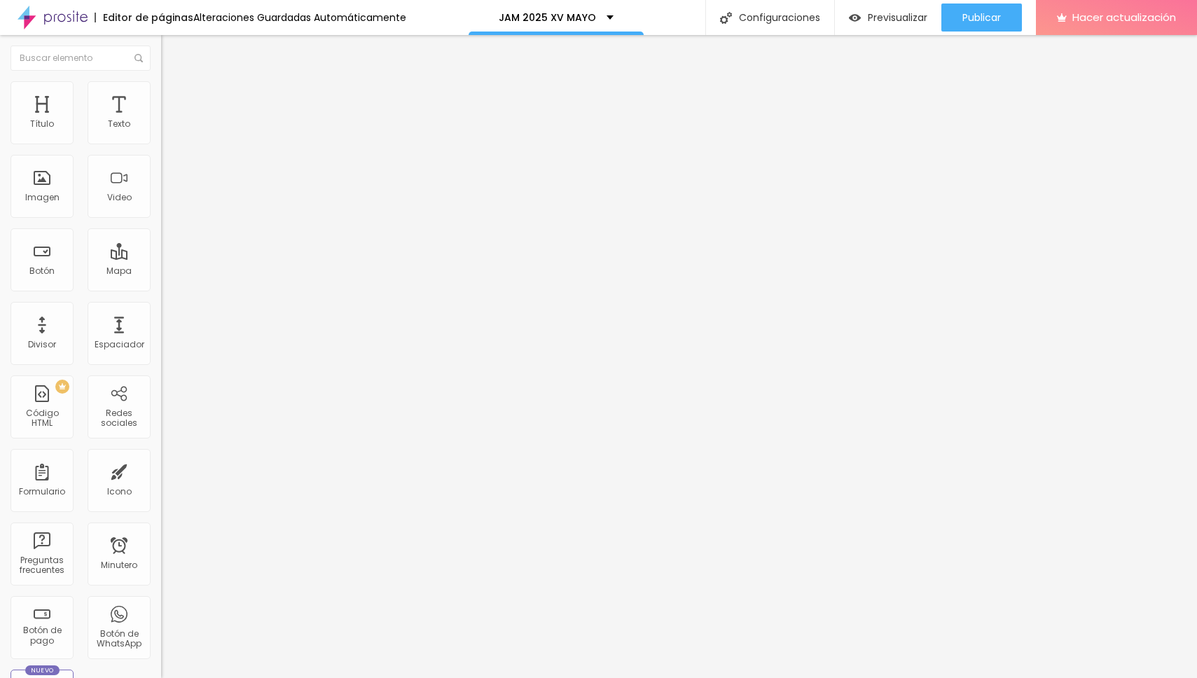
type input "26"
drag, startPoint x: 41, startPoint y: 135, endPoint x: 55, endPoint y: 136, distance: 13.4
type input "26"
click at [161, 272] on input "range" at bounding box center [206, 277] width 90 height 11
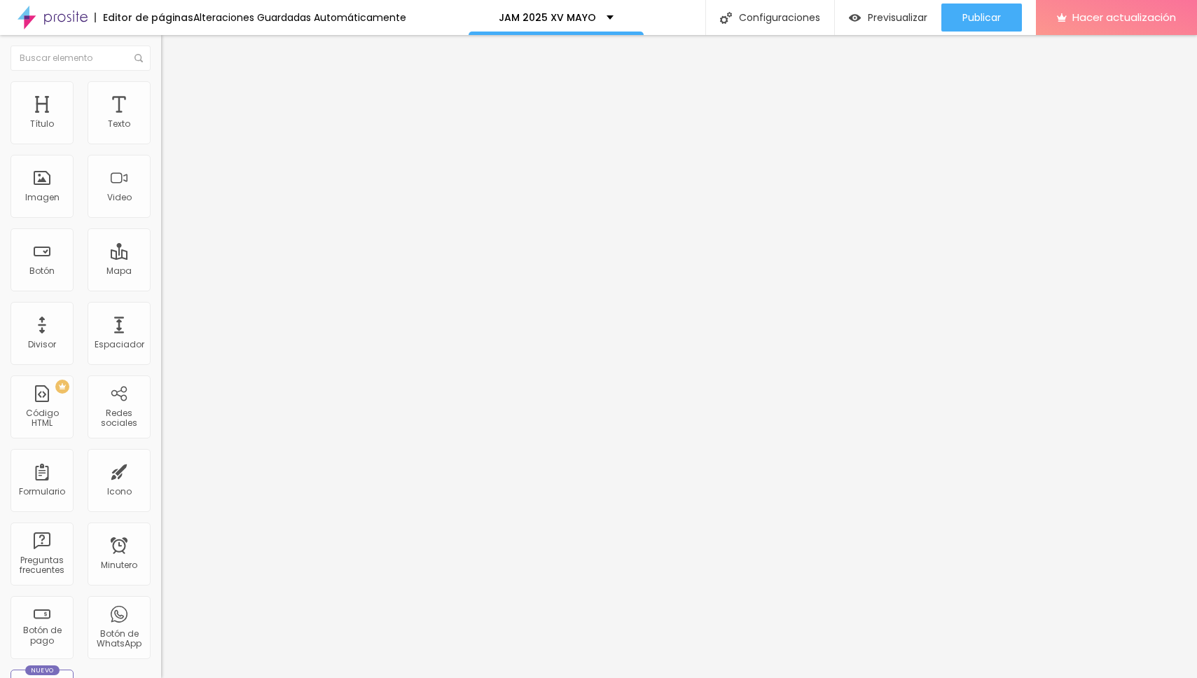
type input "10"
type input "12"
type input "16"
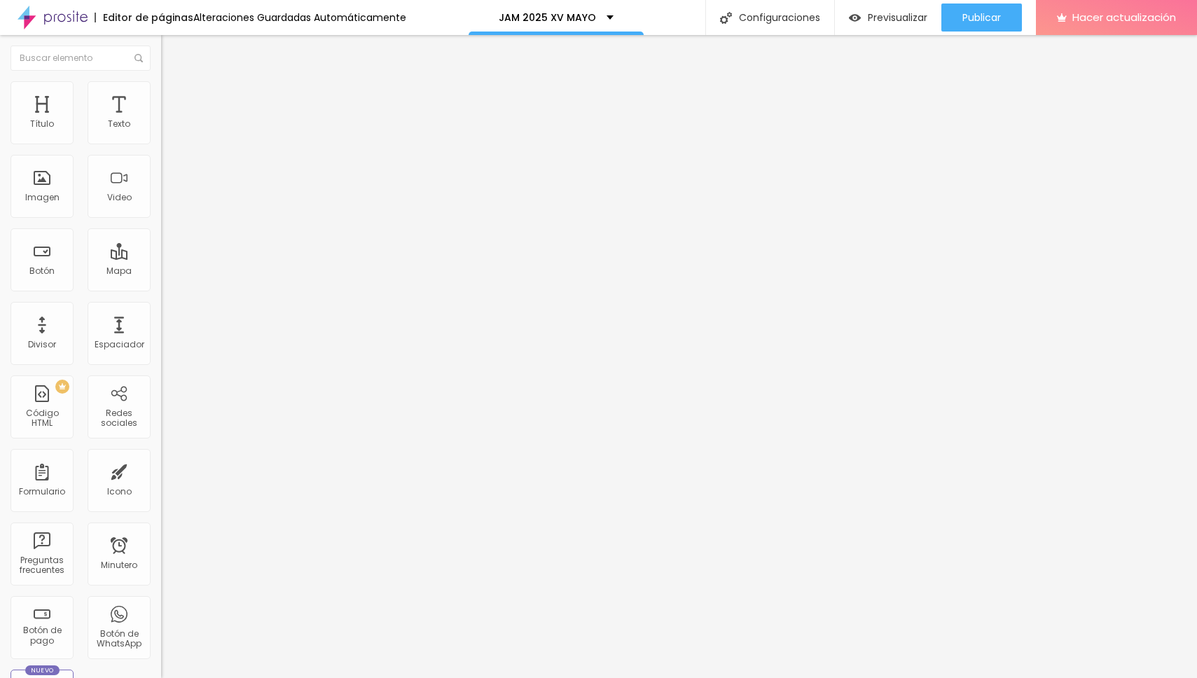
type input "20"
type input "21"
type input "22"
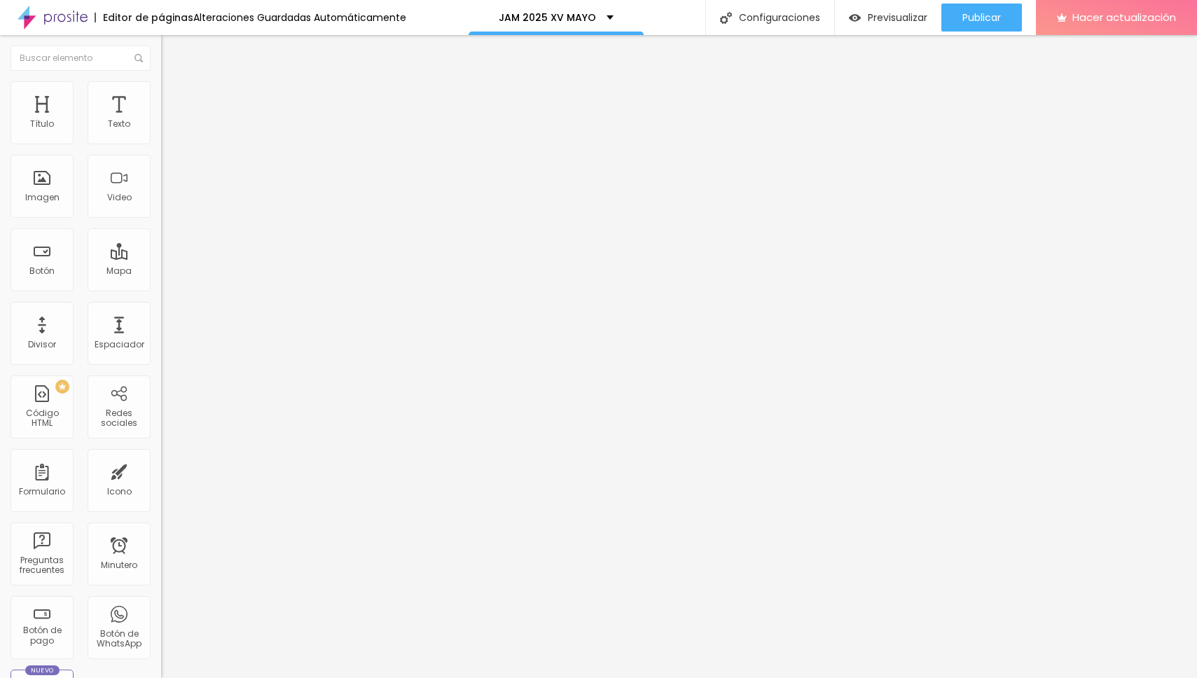
type input "22"
type input "23"
type input "24"
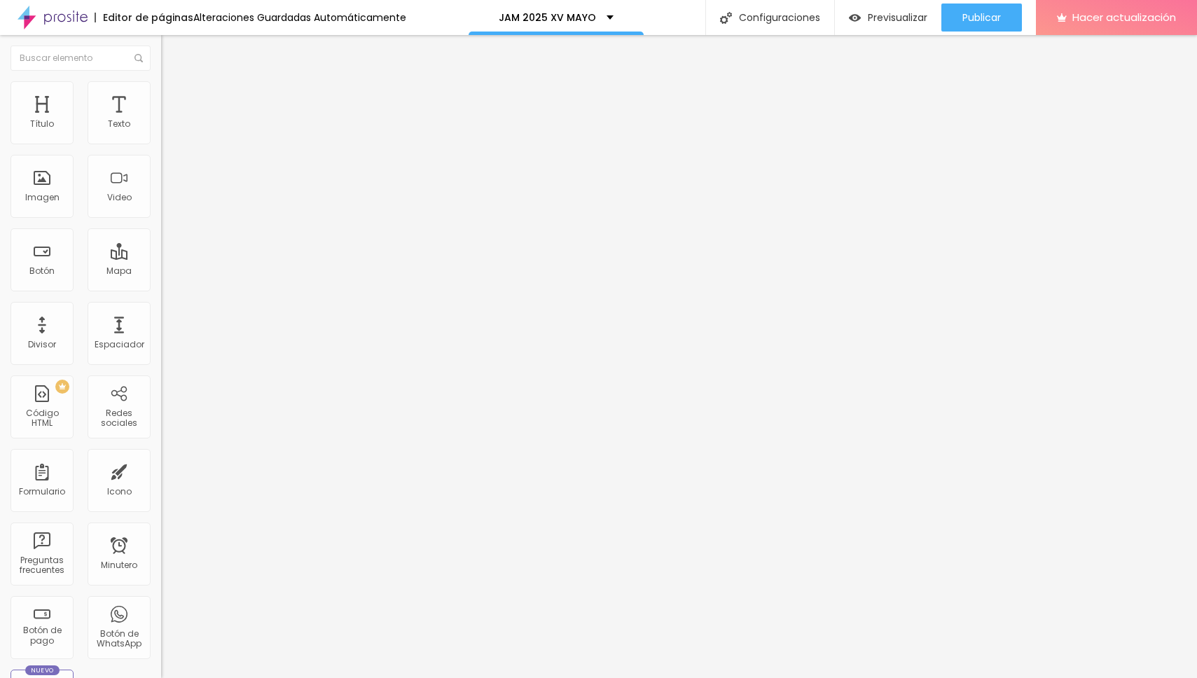
type input "25"
type input "26"
type input "27"
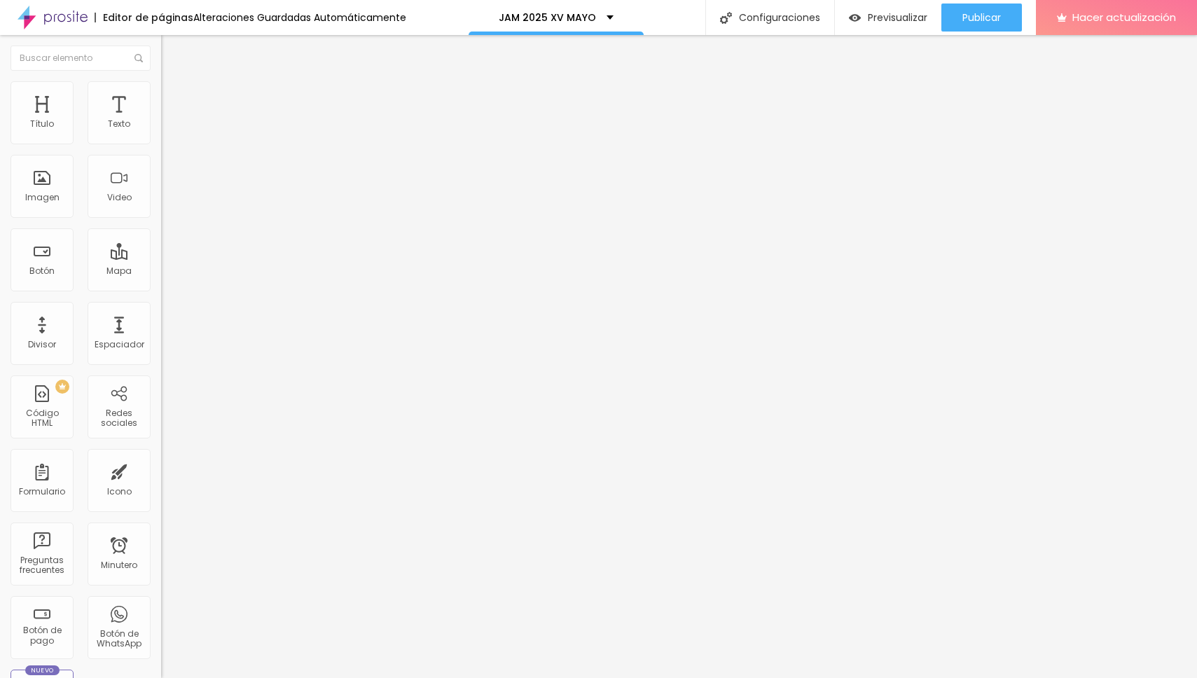
type input "27"
drag, startPoint x: 39, startPoint y: 165, endPoint x: 55, endPoint y: 165, distance: 16.1
type input "27"
click at [161, 470] on input "range" at bounding box center [206, 475] width 90 height 11
click at [161, 95] on li "Estilo" at bounding box center [241, 88] width 161 height 14
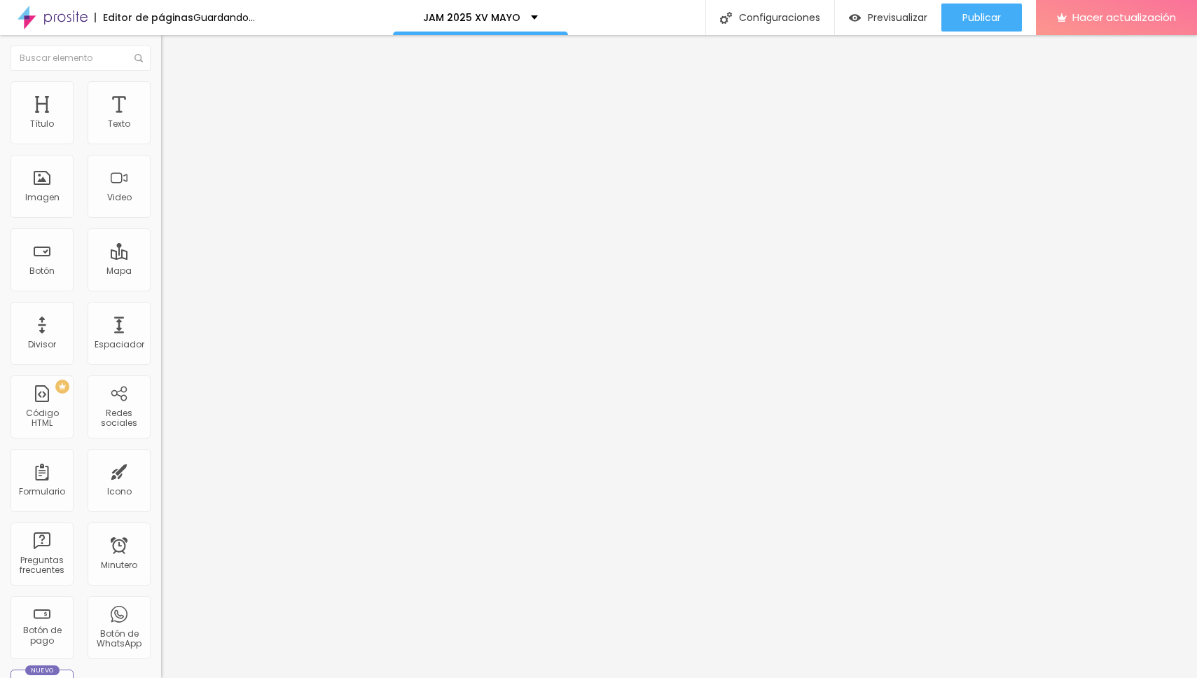
type input "15"
type input "16"
type input "17"
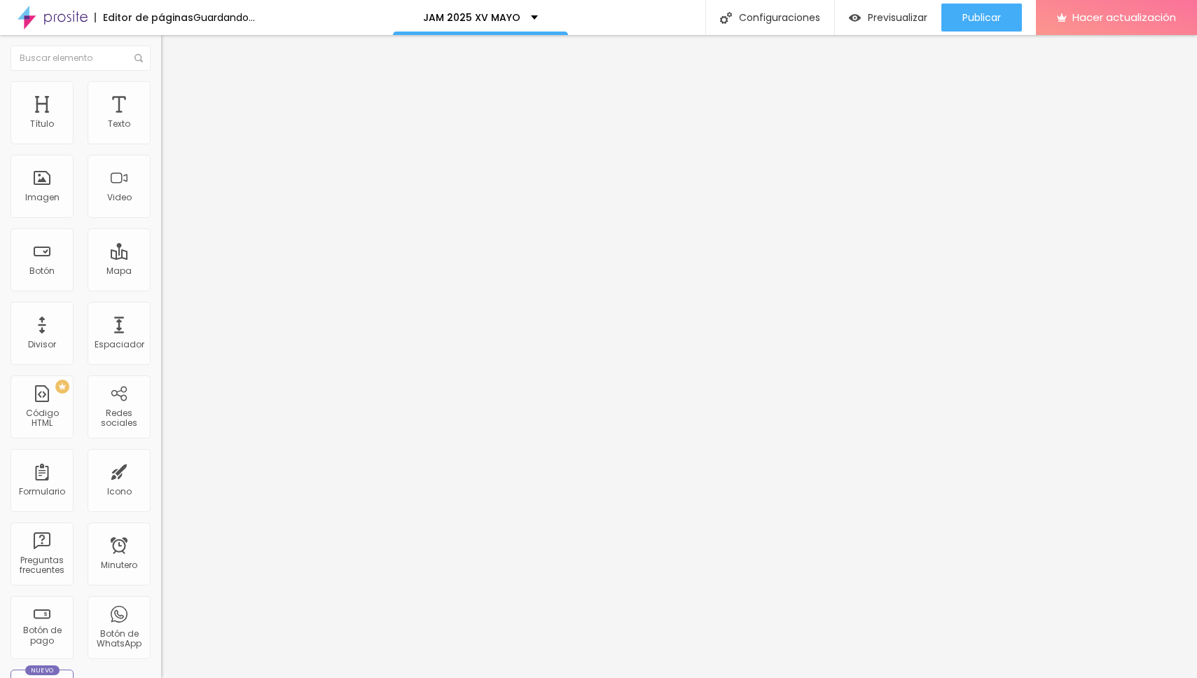
type input "17"
type input "18"
drag, startPoint x: 49, startPoint y: 209, endPoint x: 130, endPoint y: 221, distance: 81.3
type input "18"
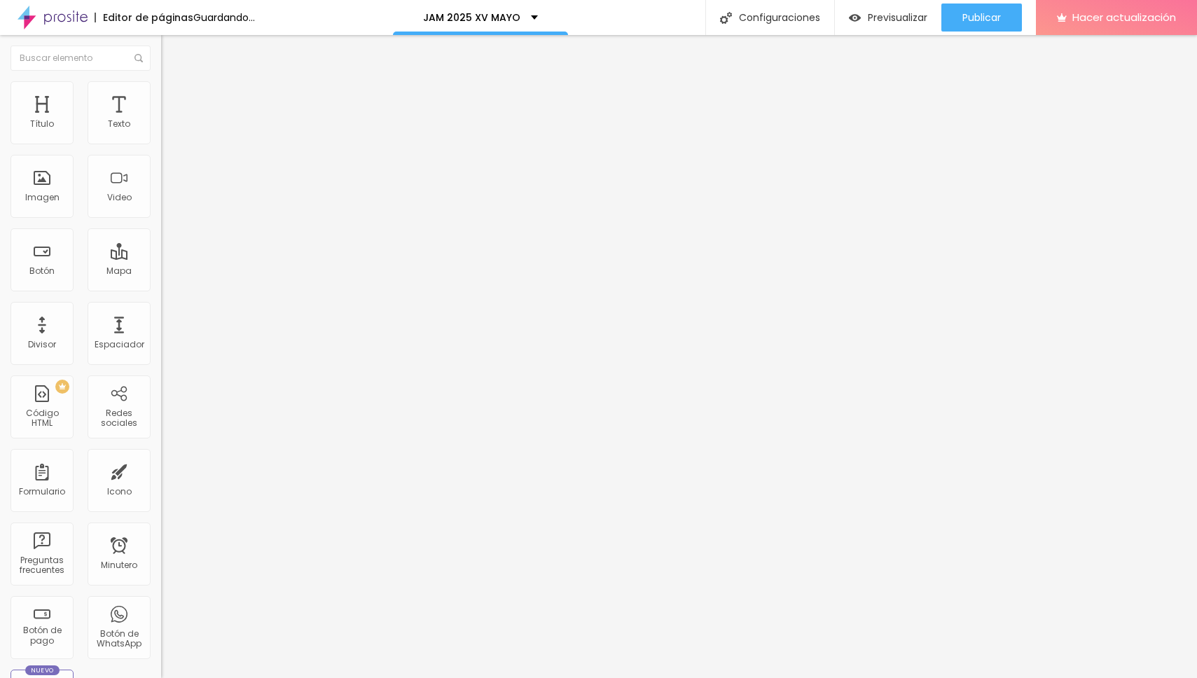
click at [161, 406] on input "range" at bounding box center [206, 411] width 90 height 11
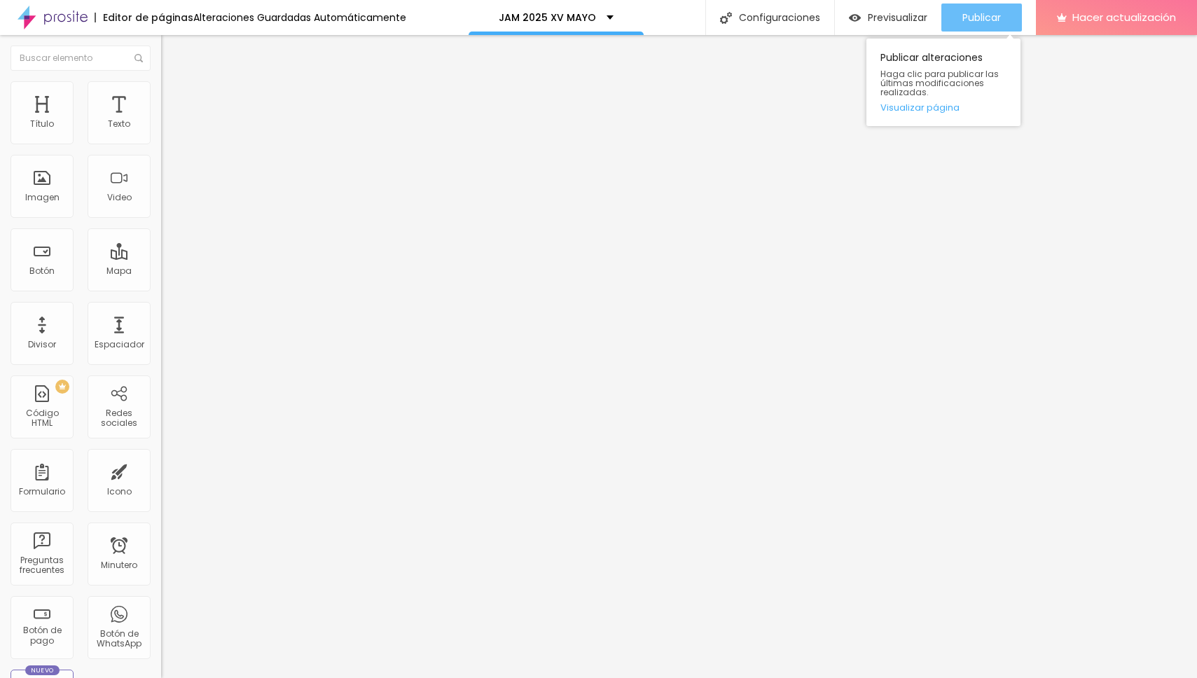
click at [979, 22] on font "Publicar" at bounding box center [982, 18] width 39 height 14
